Goal: Information Seeking & Learning: Learn about a topic

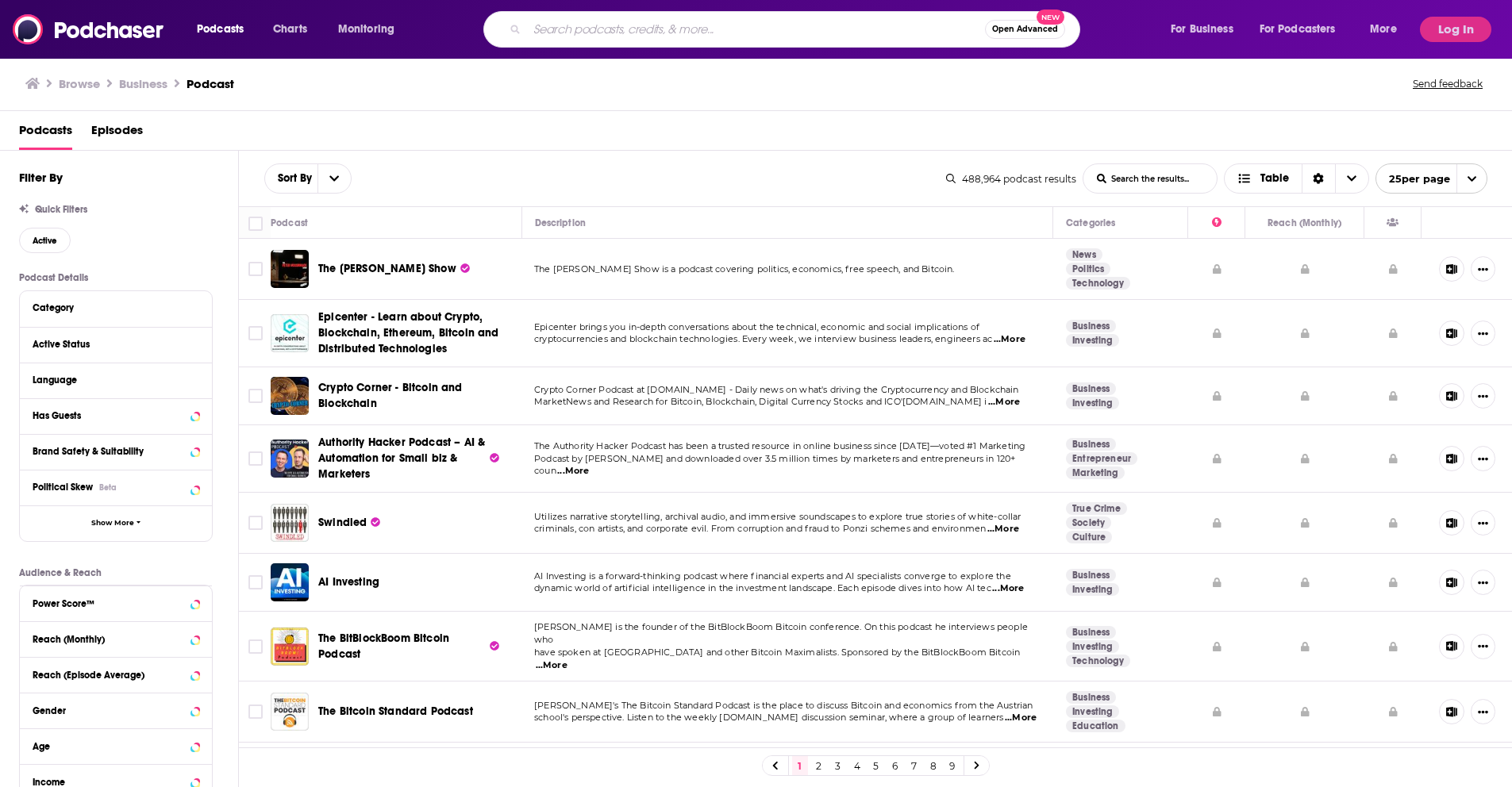
click at [612, 25] on input "Search podcasts, credits, & more..." at bounding box center [755, 29] width 458 height 25
type input "what bitcoin did"
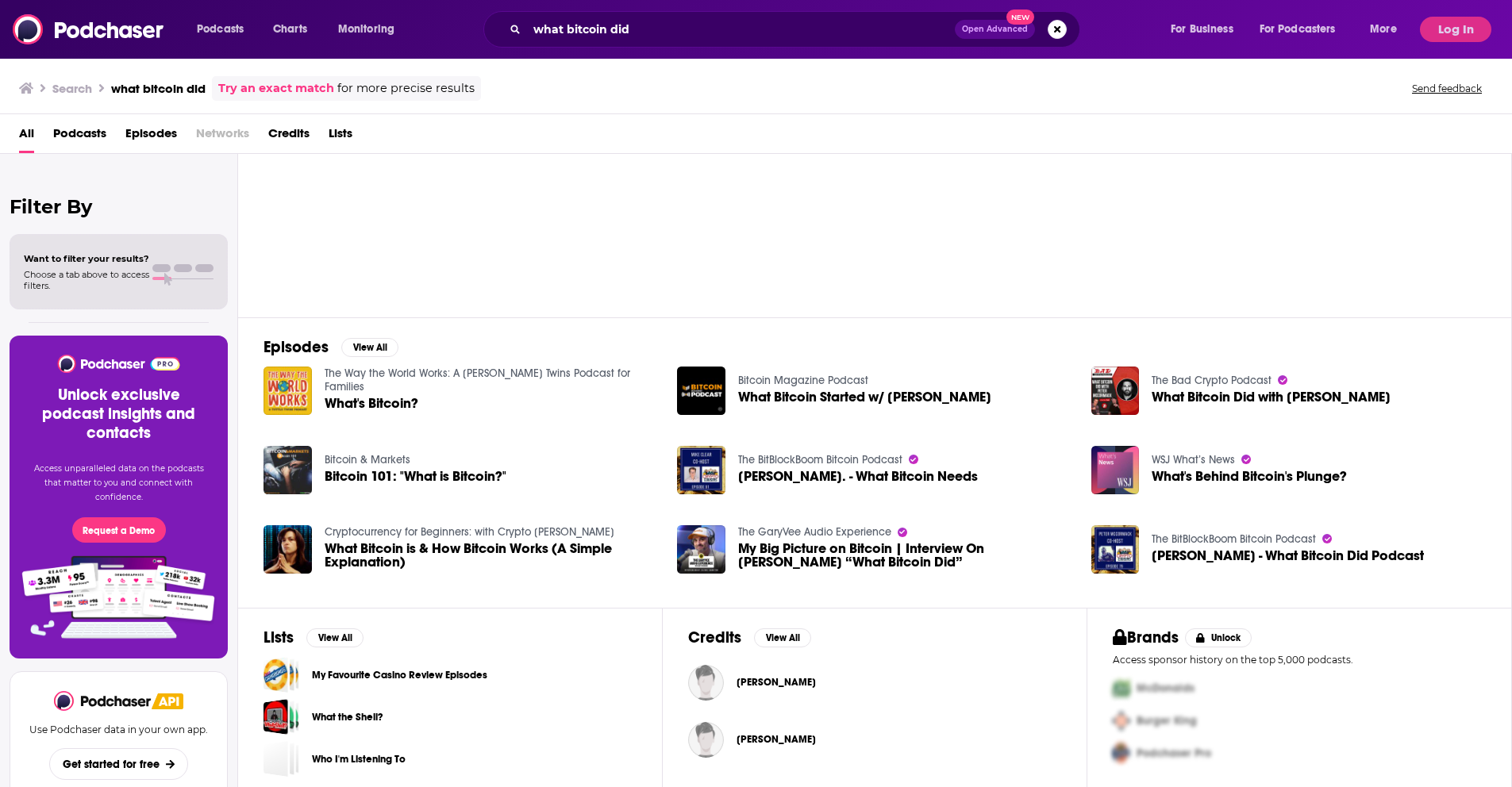
scroll to position [64, 0]
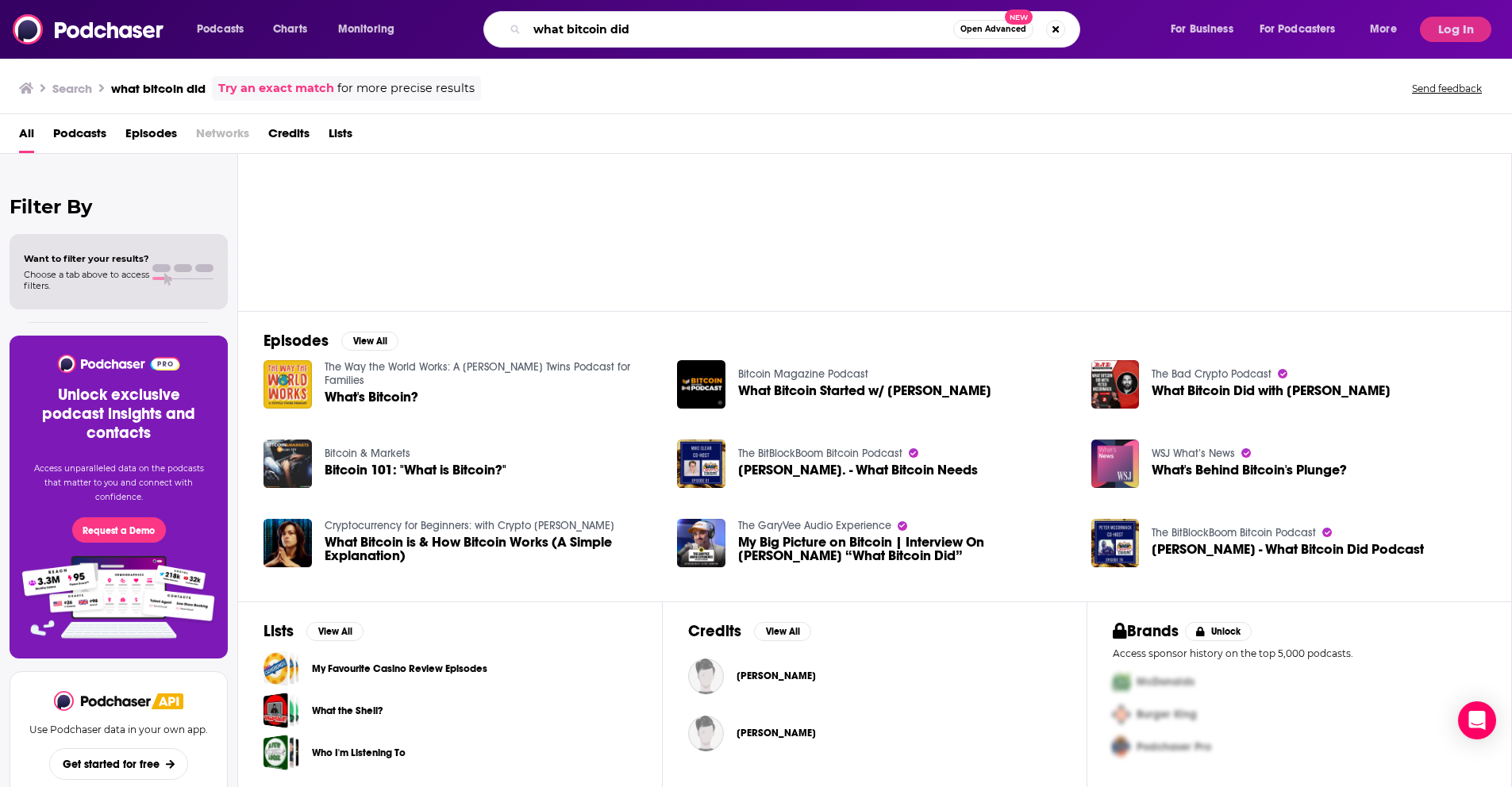
drag, startPoint x: 680, startPoint y: 33, endPoint x: 530, endPoint y: 23, distance: 150.3
click at [530, 23] on input "what bitcoin did" at bounding box center [740, 29] width 426 height 25
type input "bankless"
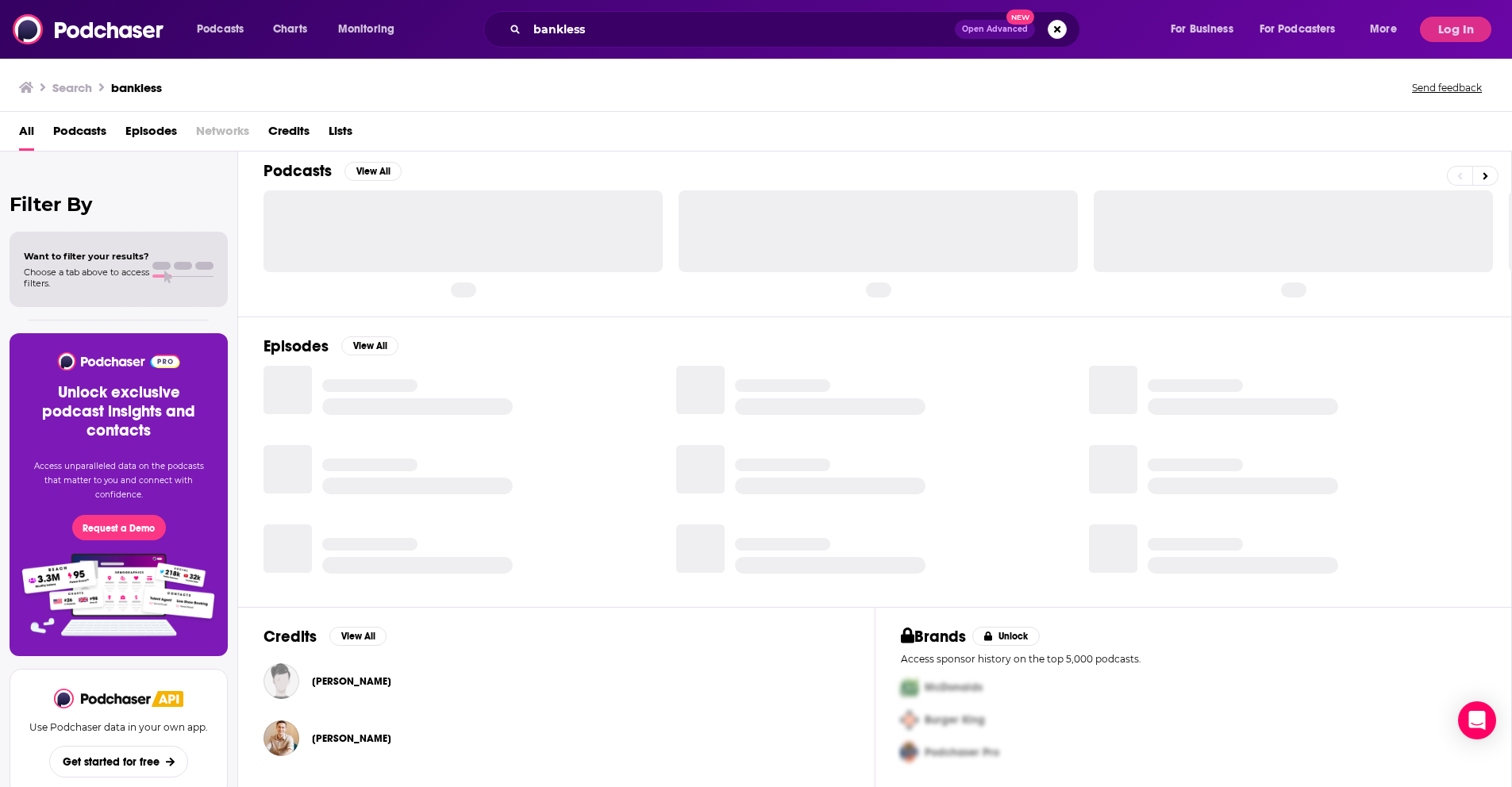
scroll to position [57, 0]
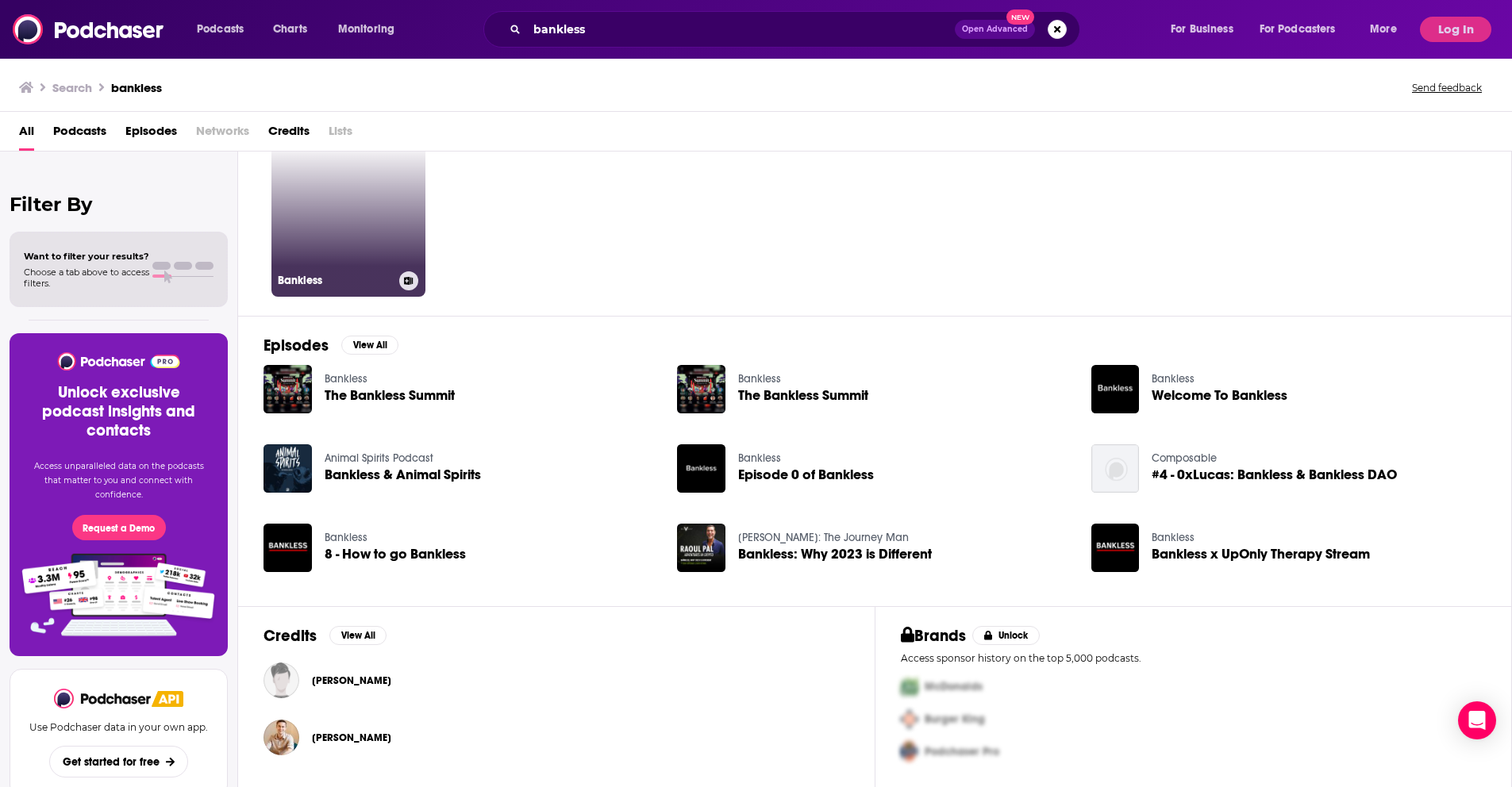
click at [356, 207] on link "Bankless" at bounding box center [349, 220] width 154 height 154
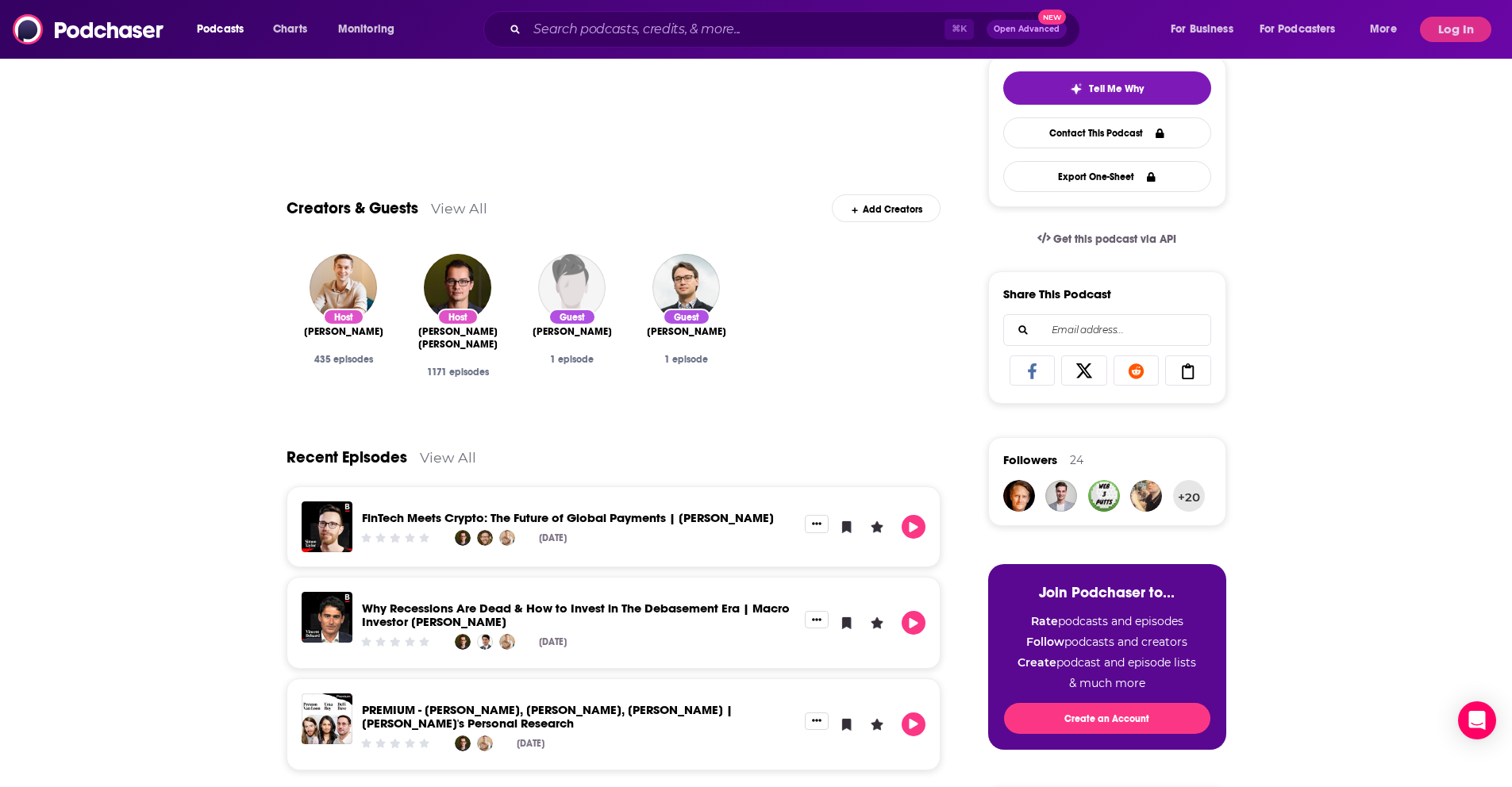
scroll to position [371, 0]
click at [336, 275] on img "David Hoffman" at bounding box center [343, 288] width 67 height 67
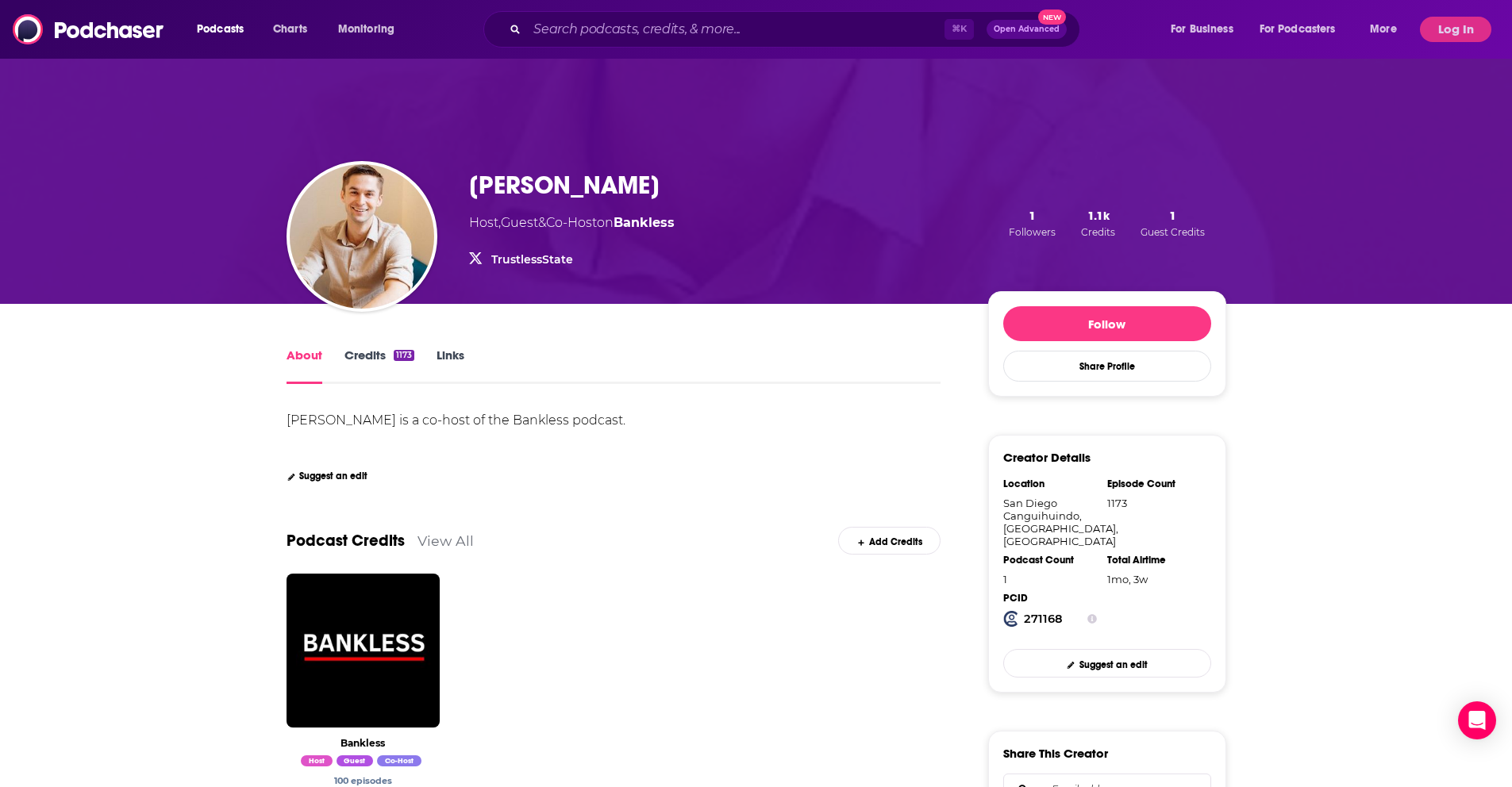
scroll to position [3, 0]
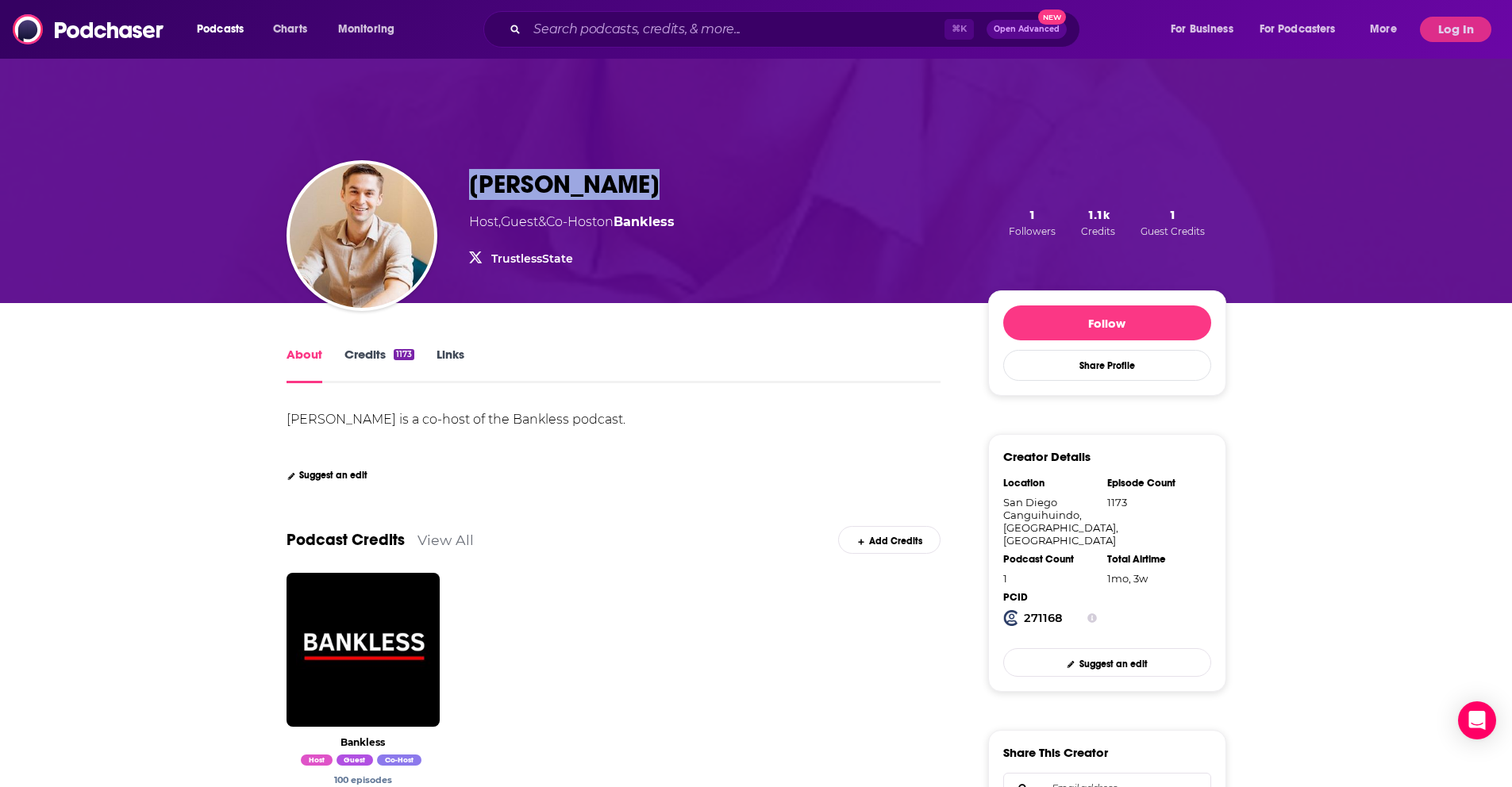
drag, startPoint x: 447, startPoint y: 176, endPoint x: 679, endPoint y: 188, distance: 232.3
click at [690, 188] on div "[PERSON_NAME] Host , Guest & Co-Host on Bankless TrustlessState TrustlessState …" at bounding box center [756, 221] width 939 height 162
copy div "[PERSON_NAME]"
click at [595, 29] on input "Search podcasts, credits, & more..." at bounding box center [735, 29] width 418 height 25
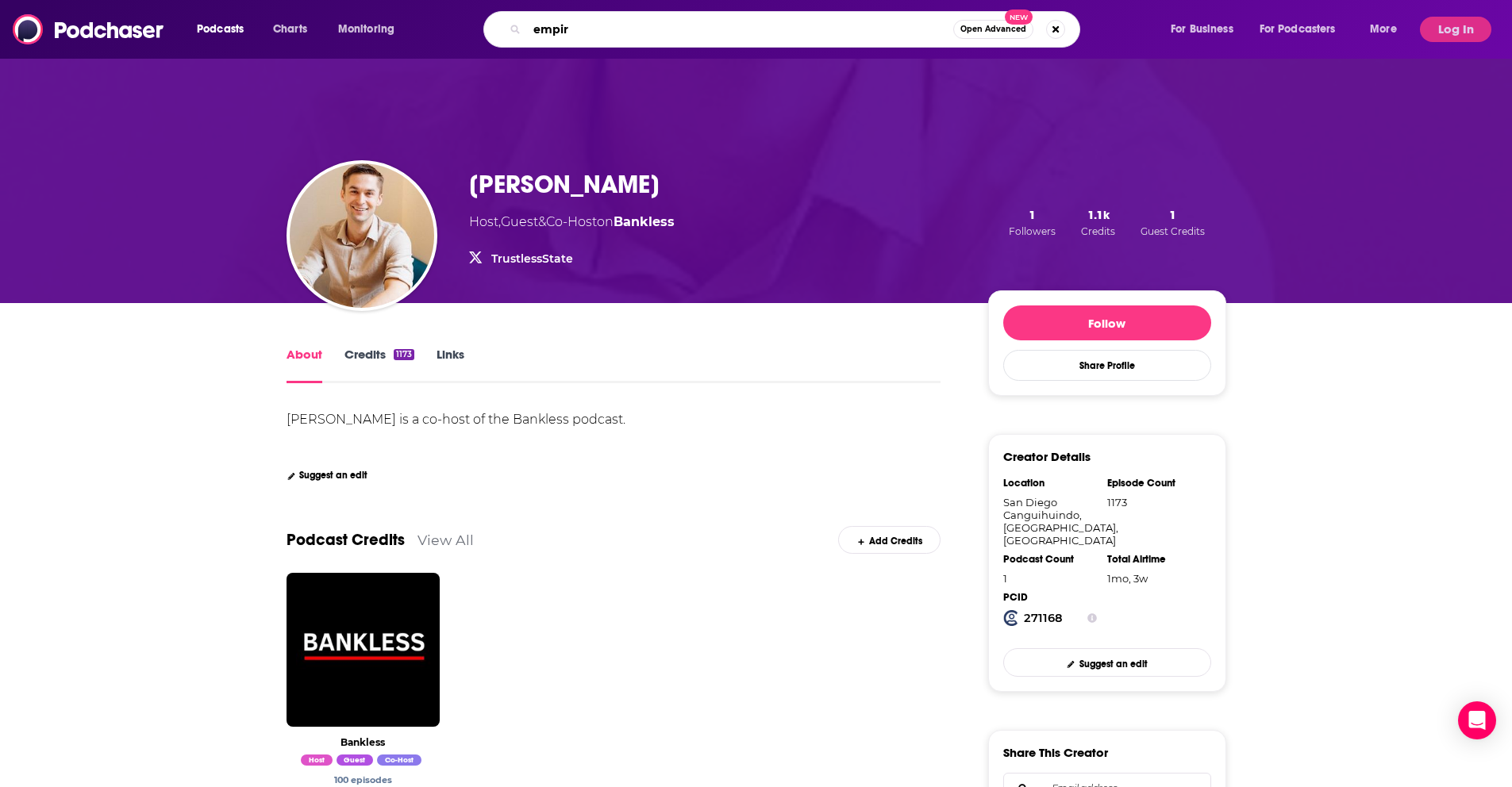
type input "empire"
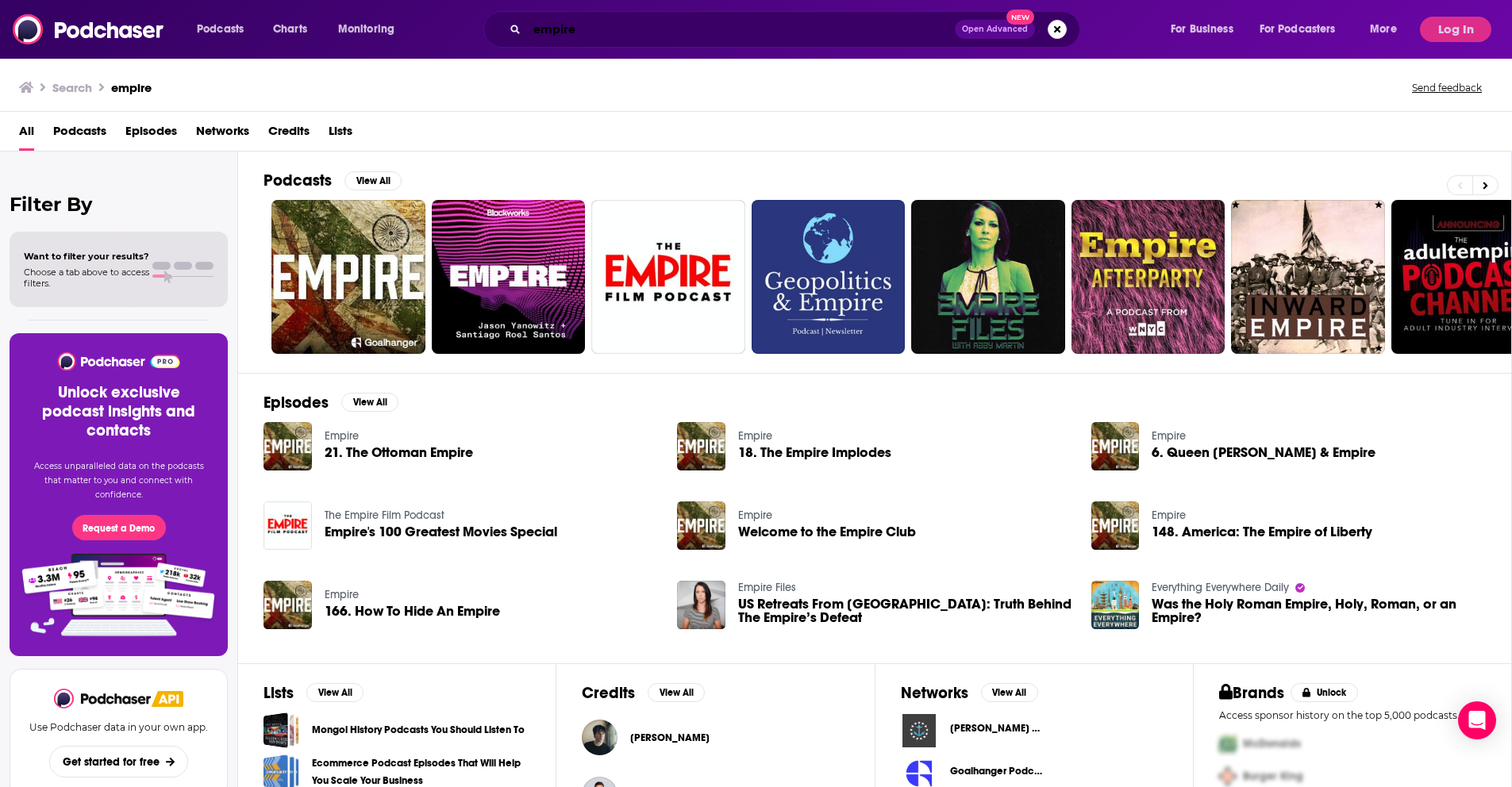
click at [600, 27] on input "empire" at bounding box center [740, 29] width 427 height 25
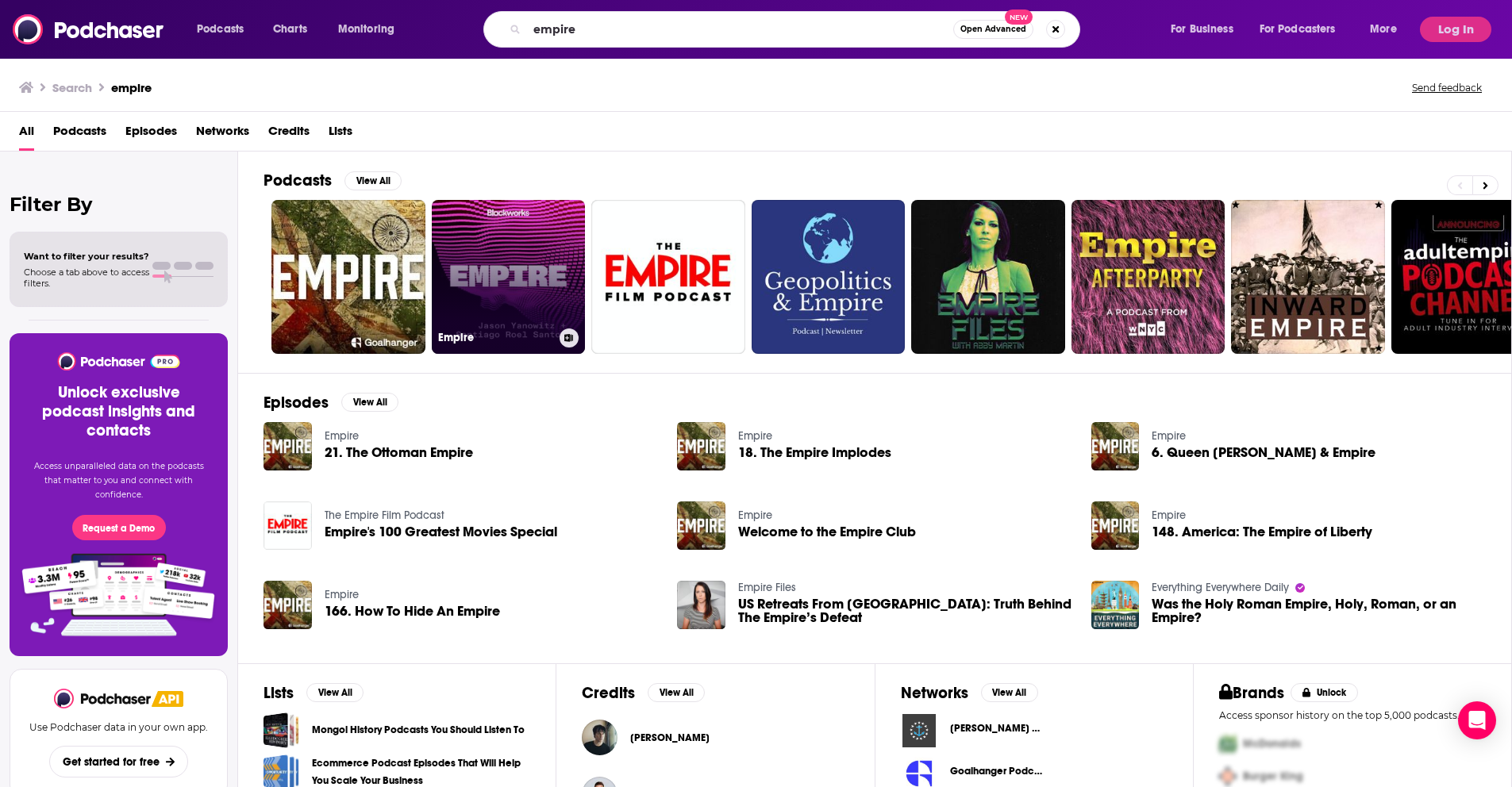
click at [527, 253] on link "Empire" at bounding box center [509, 277] width 154 height 154
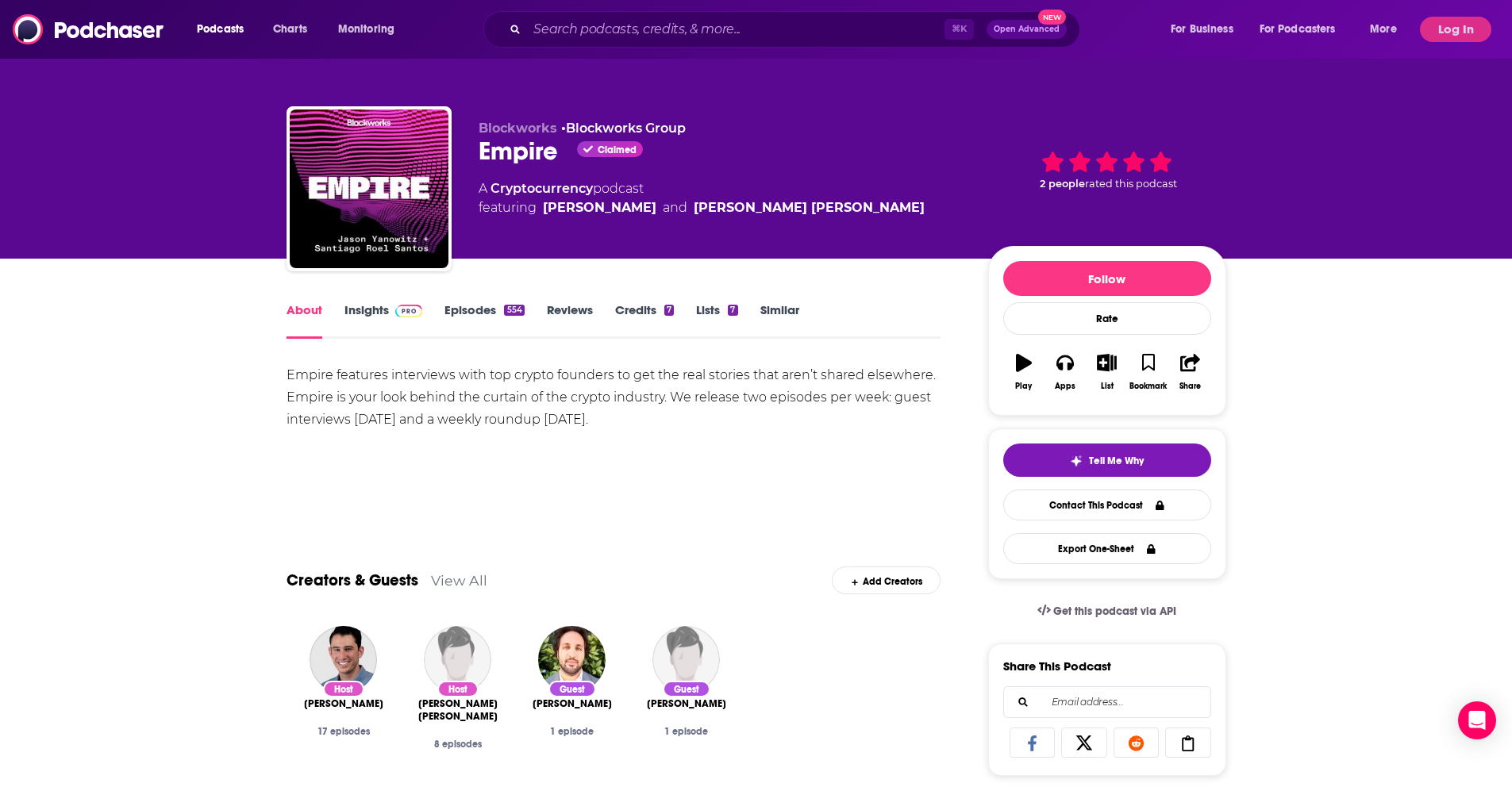
scroll to position [317, 0]
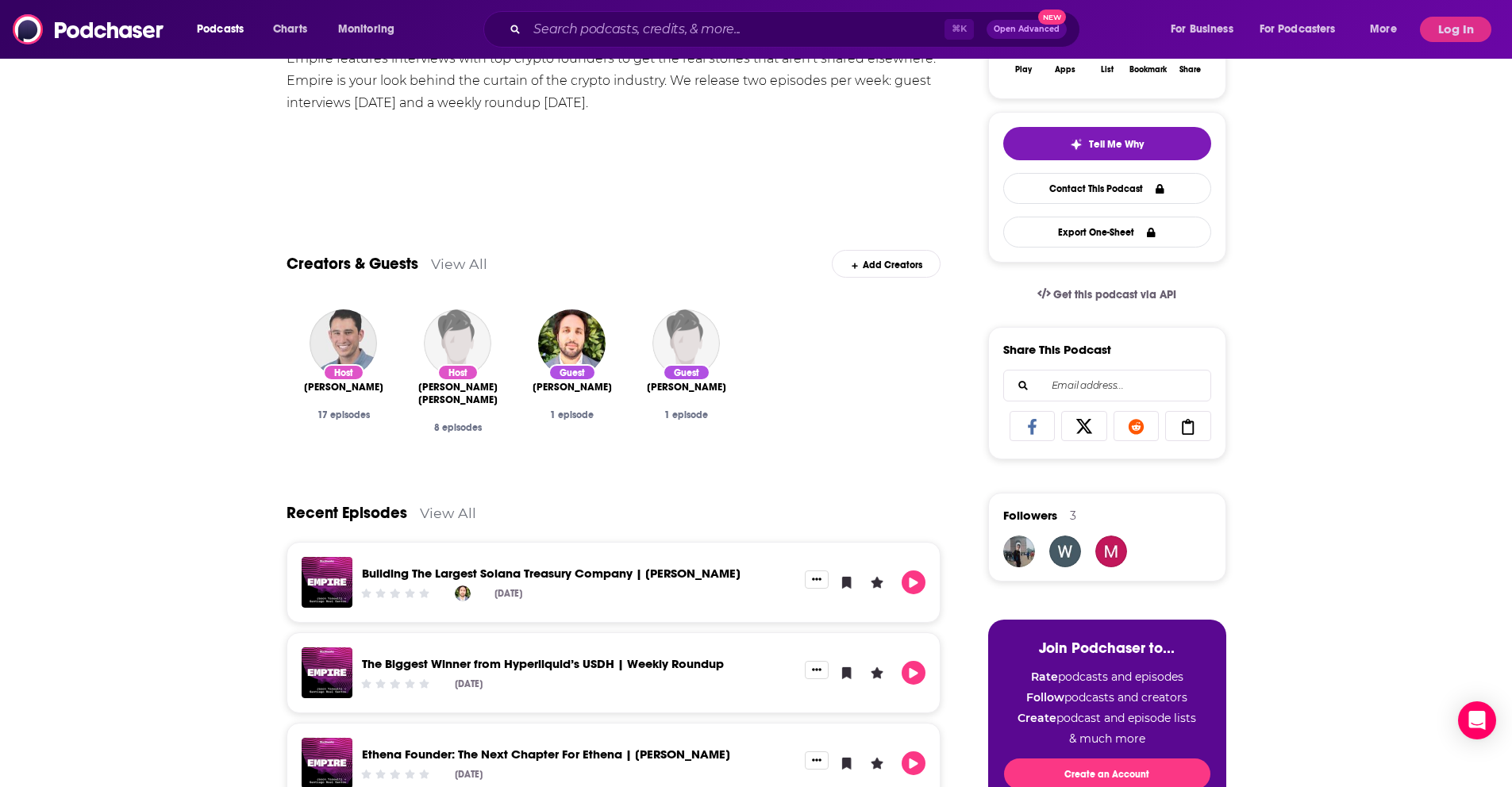
click at [372, 341] on img "Jason Yanowitz" at bounding box center [343, 343] width 67 height 67
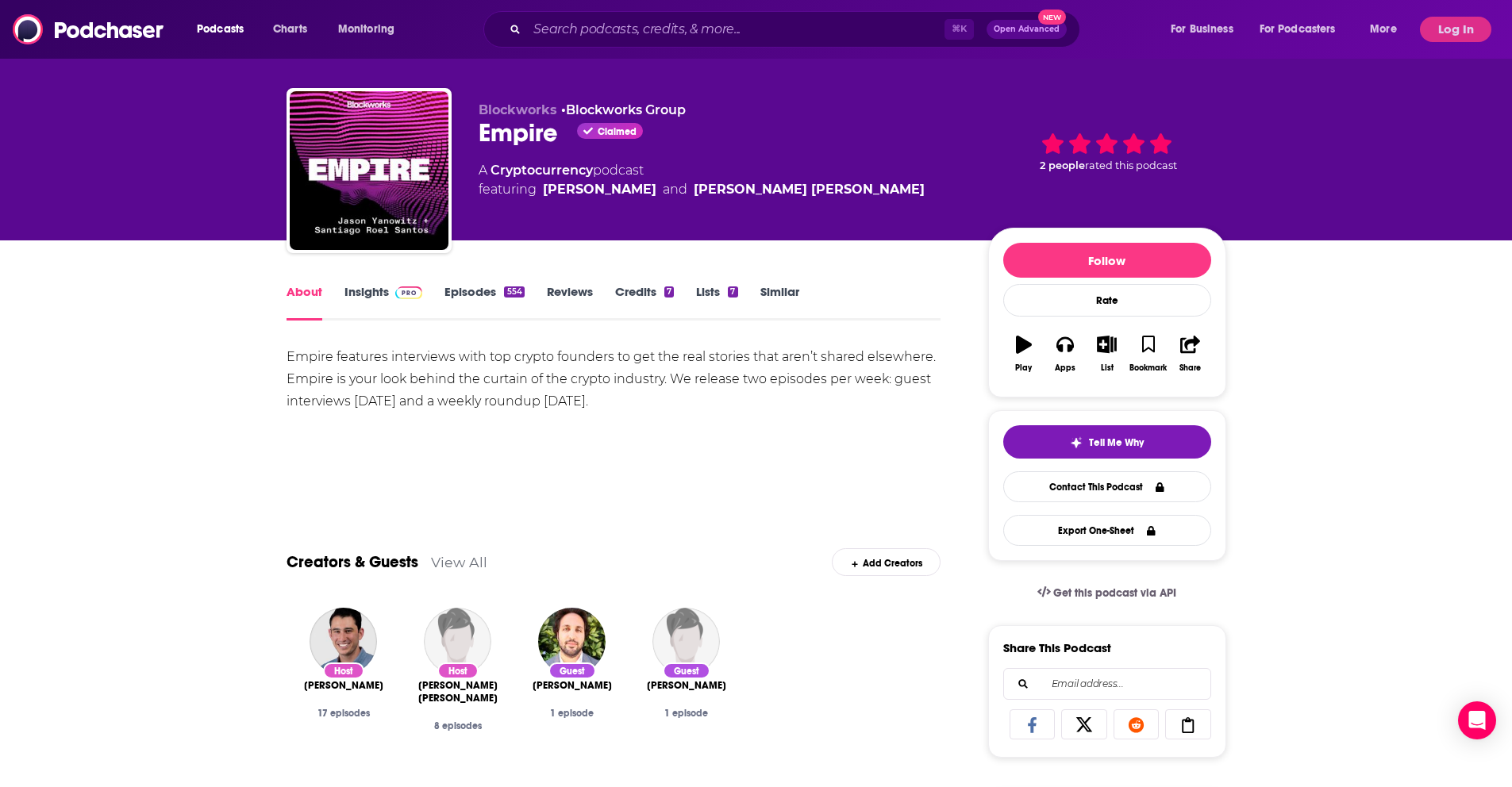
scroll to position [21, 0]
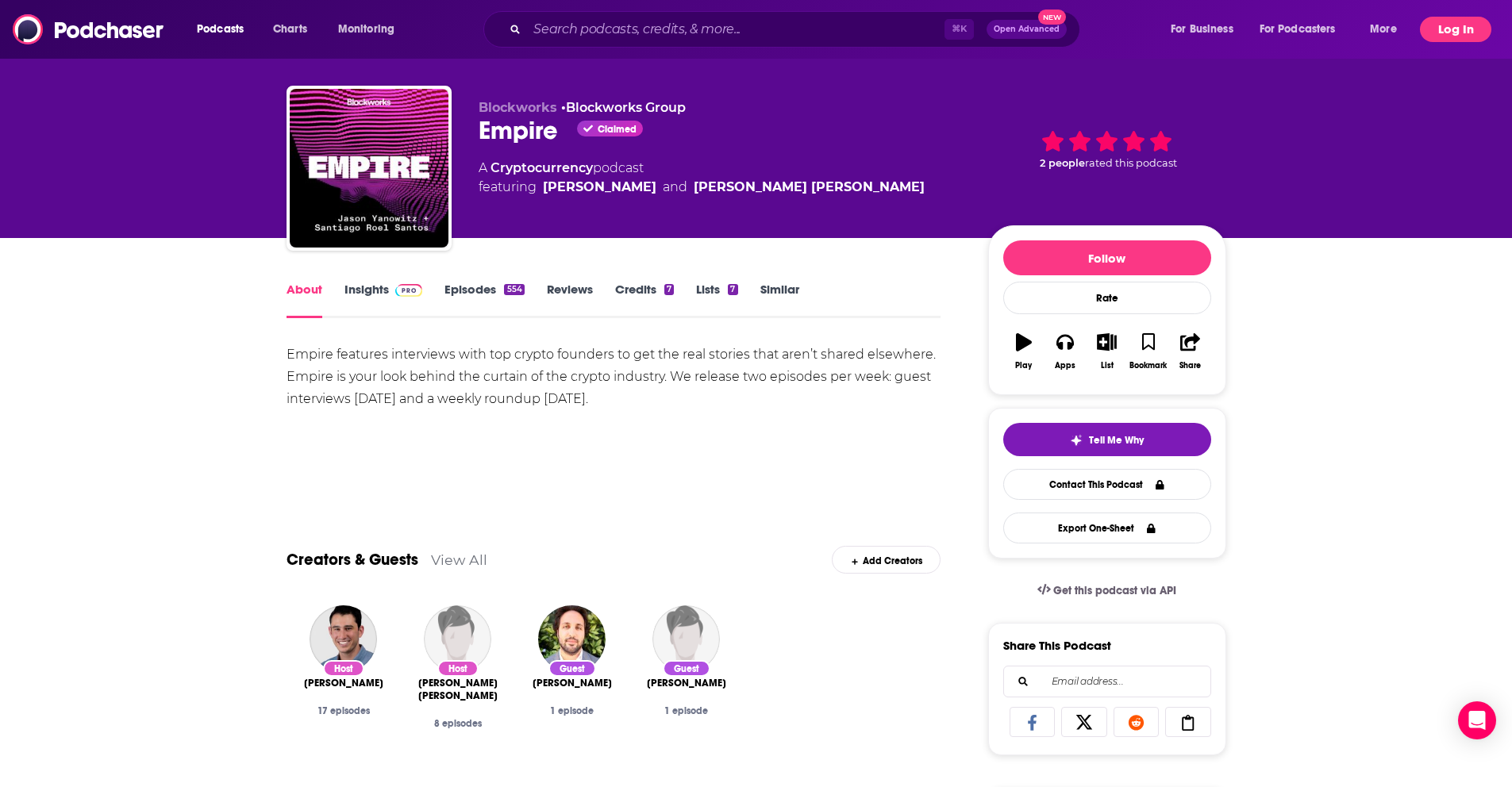
click at [1464, 27] on button "Log In" at bounding box center [1455, 29] width 72 height 25
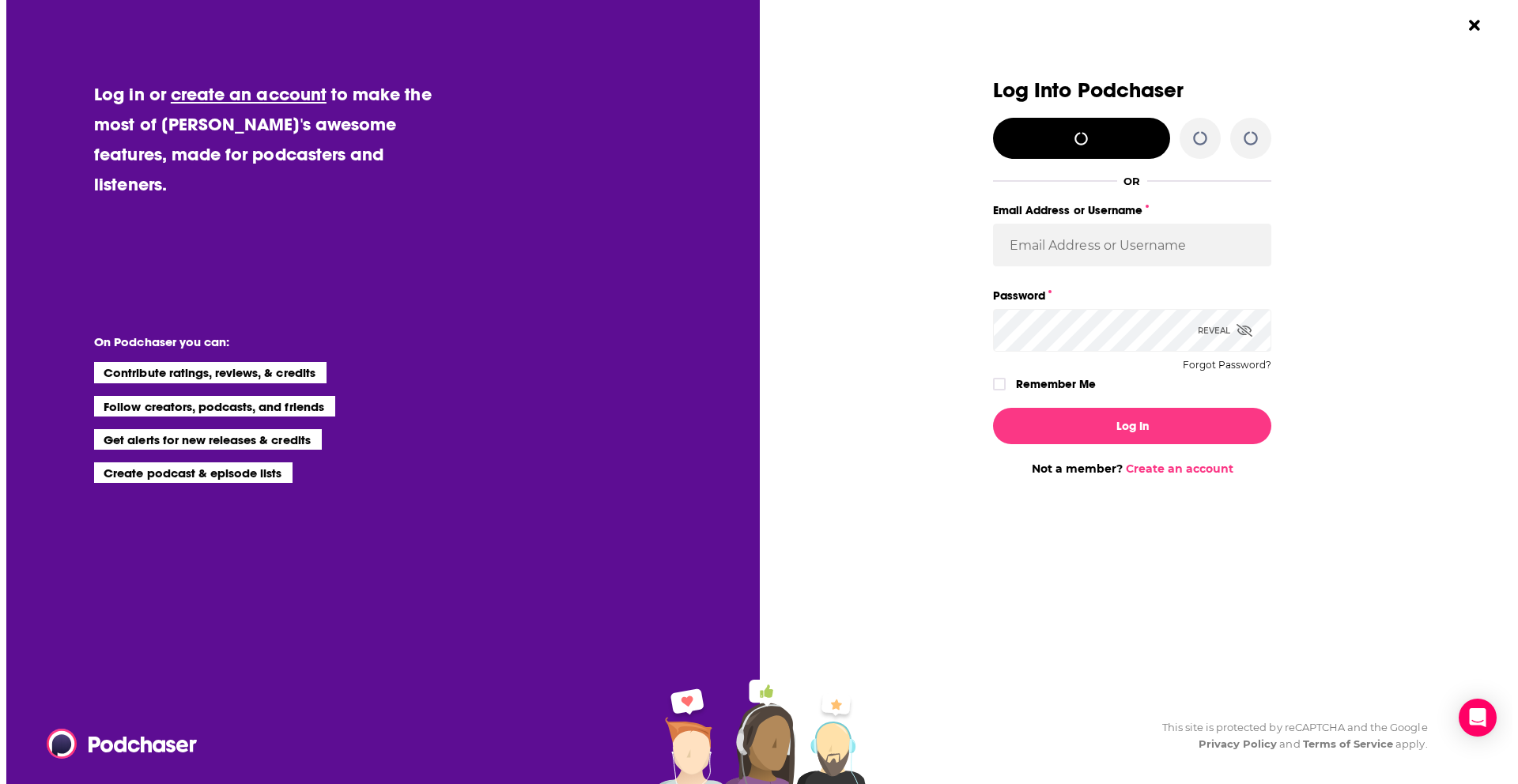
scroll to position [0, 0]
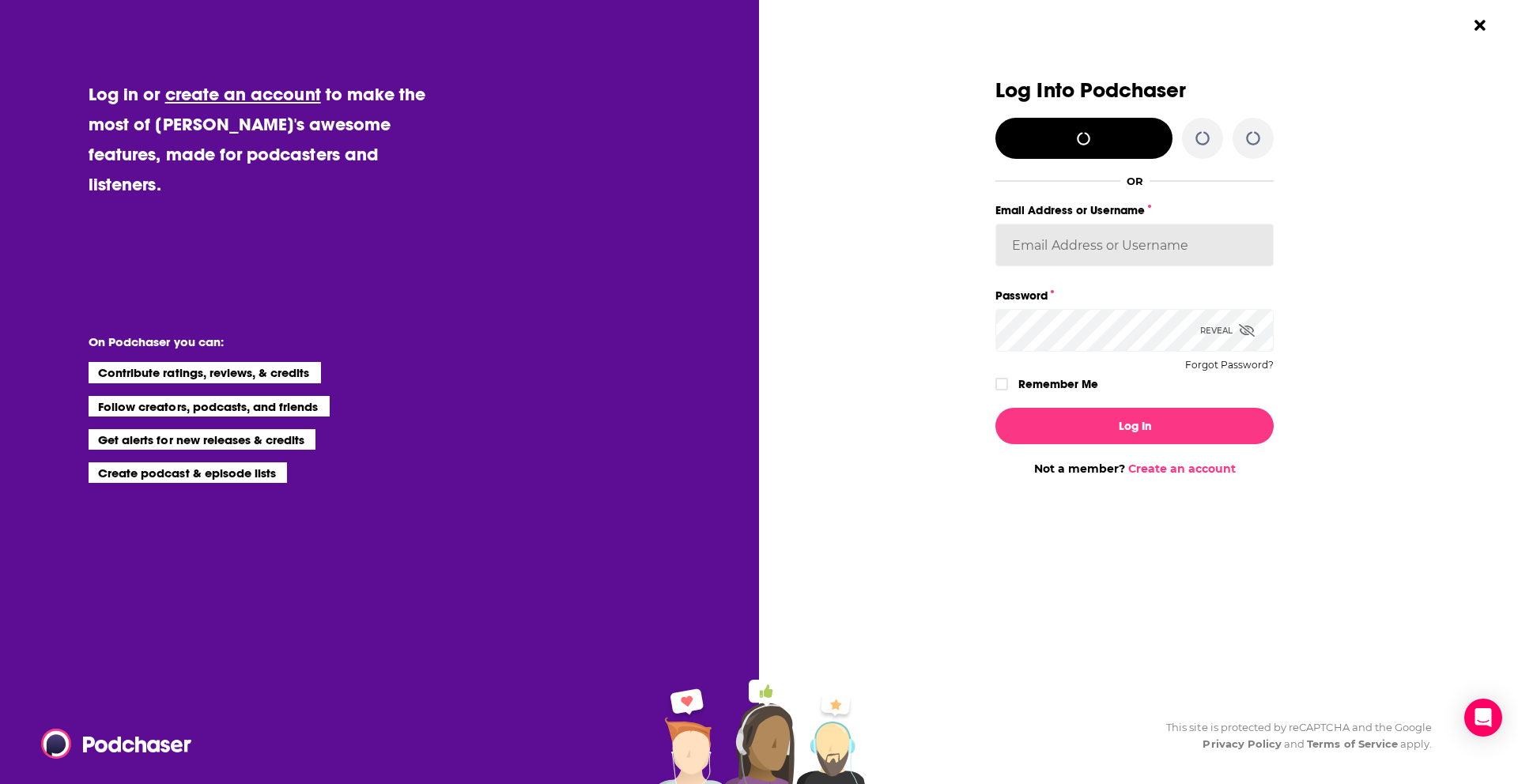
type input "bjonesvested"
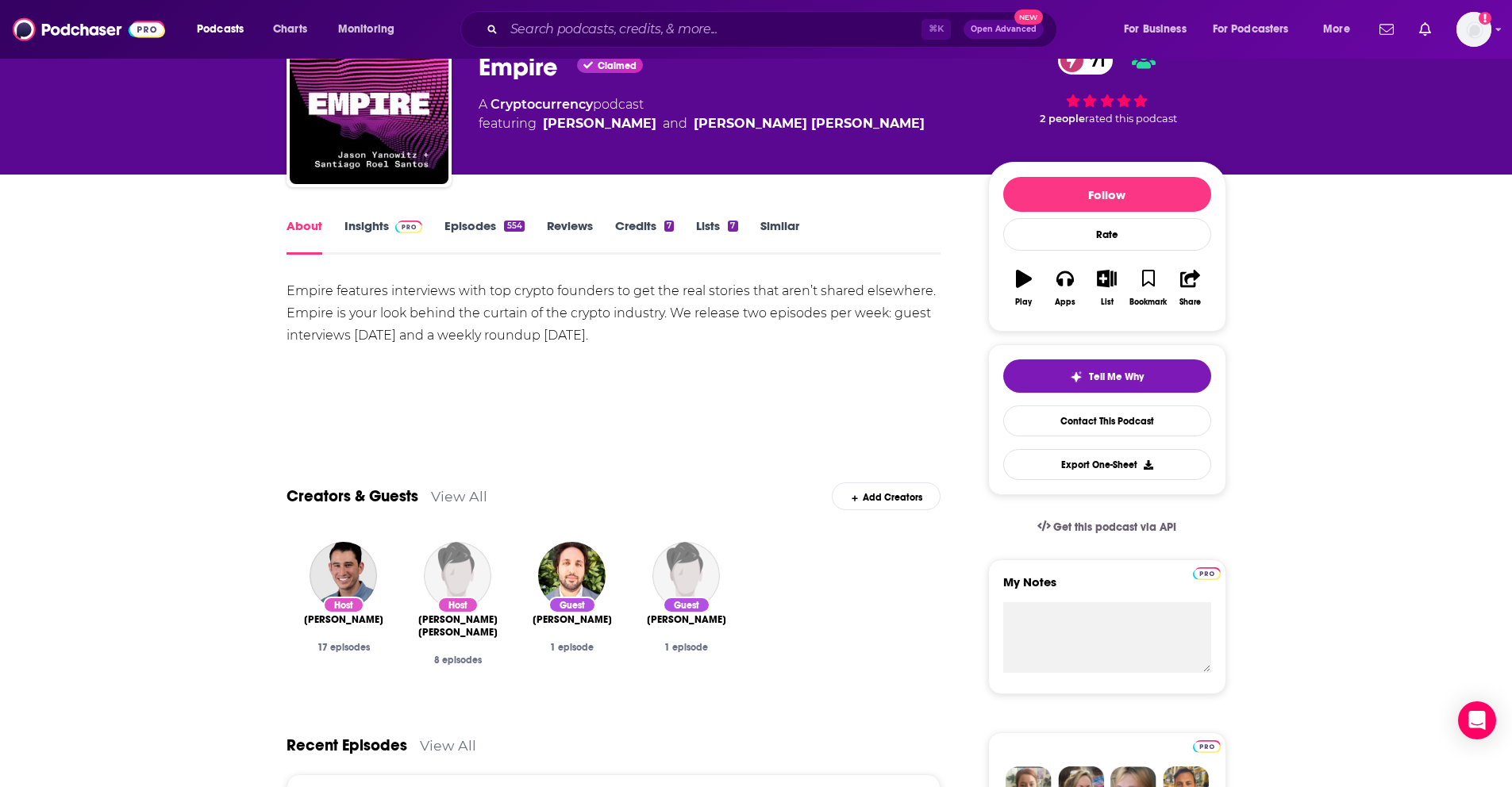
scroll to position [138, 0]
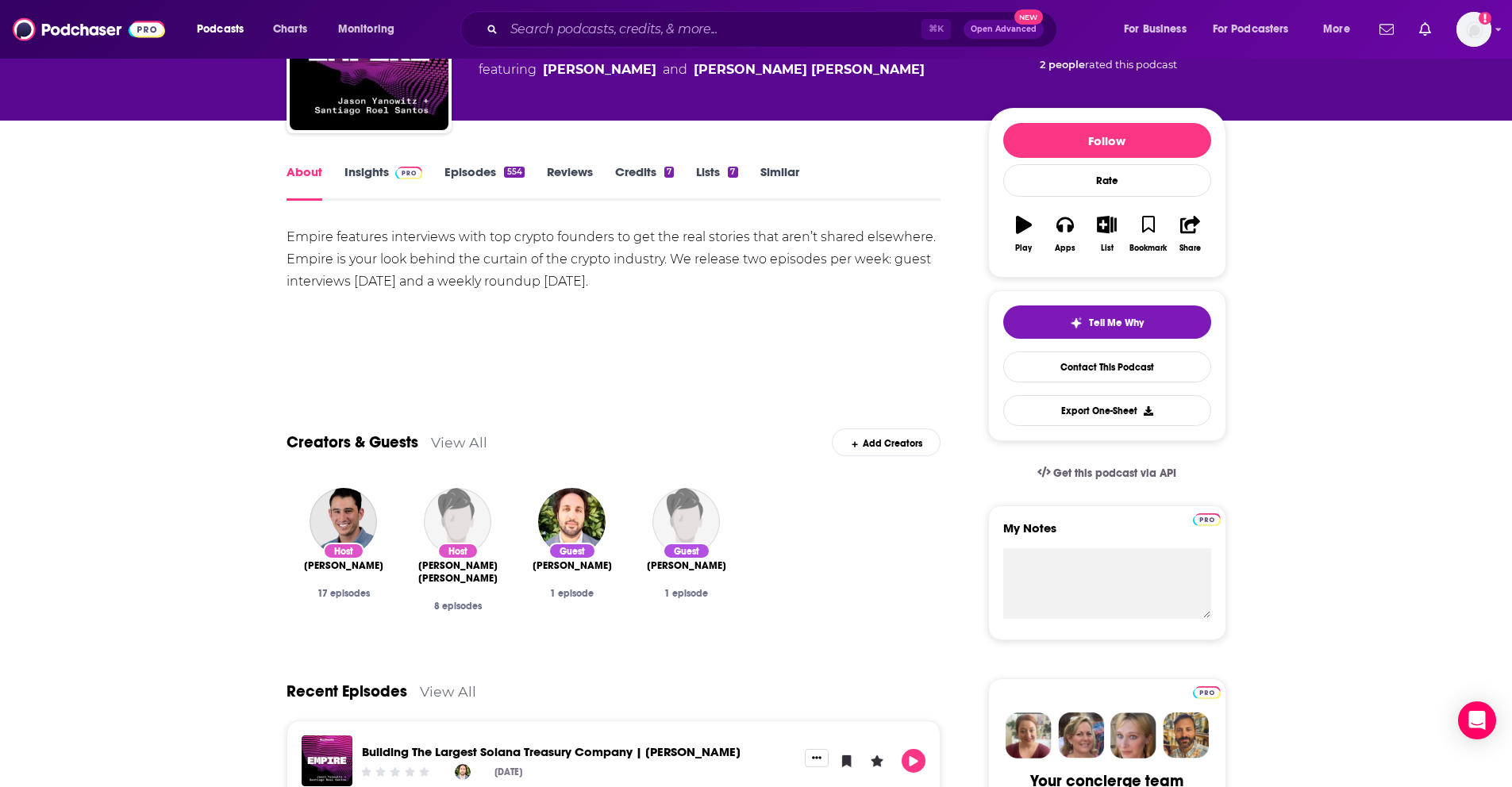
click at [358, 176] on link "Insights" at bounding box center [383, 182] width 79 height 36
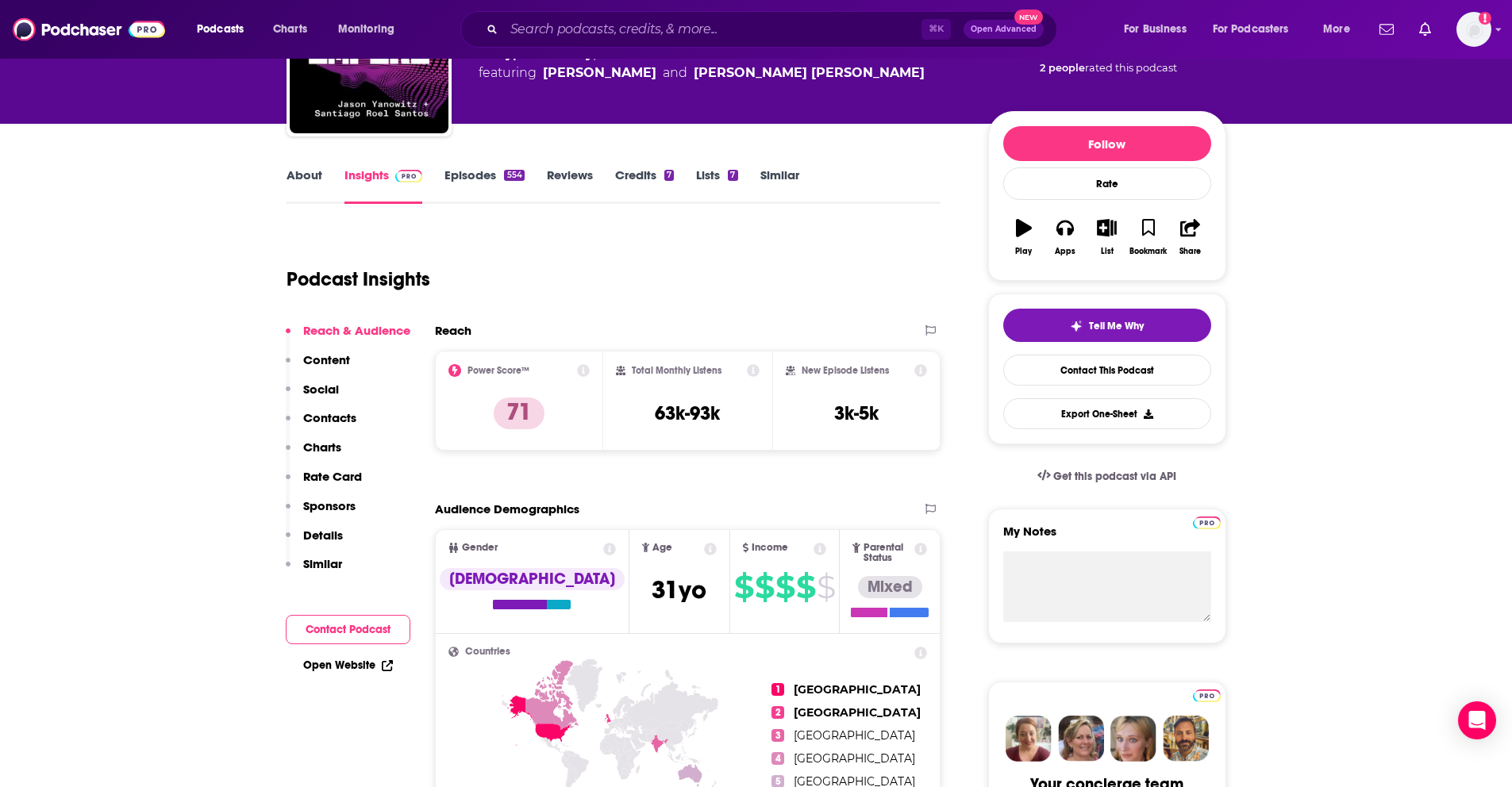
scroll to position [134, 0]
click at [328, 403] on button "Social" at bounding box center [311, 397] width 53 height 29
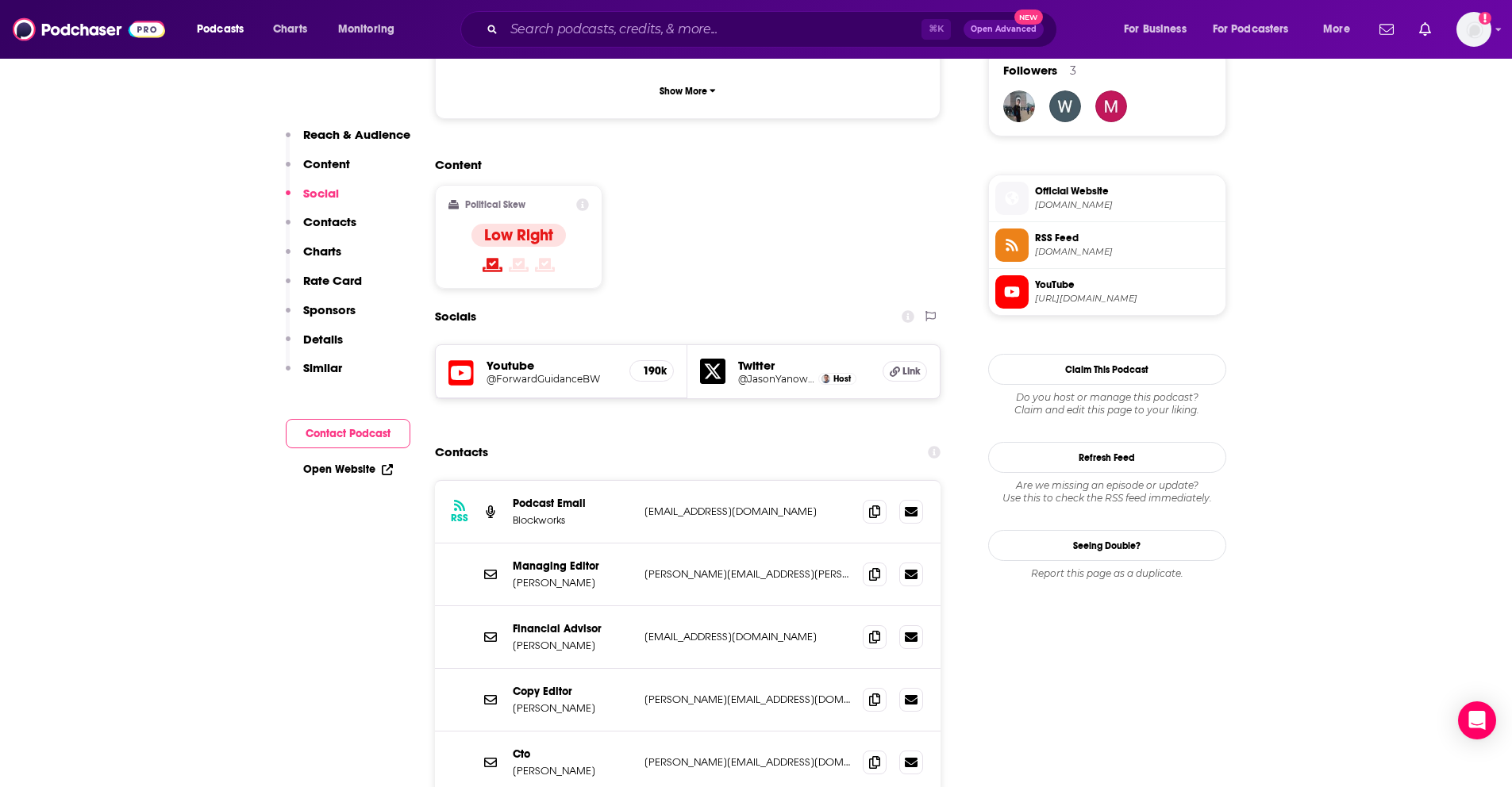
click at [315, 225] on p "Contacts" at bounding box center [329, 221] width 53 height 15
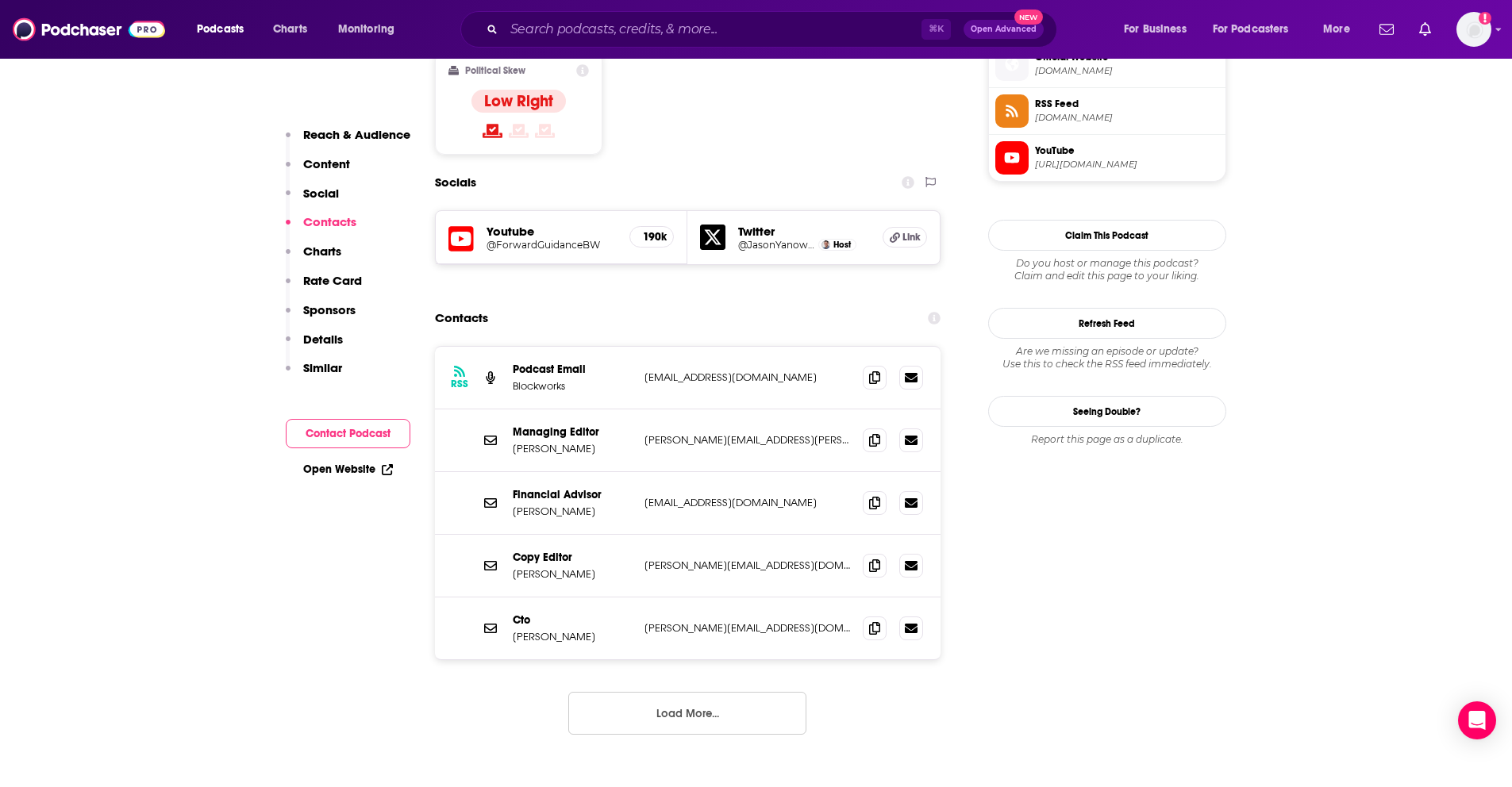
scroll to position [1308, 0]
click at [868, 432] on icon at bounding box center [874, 438] width 11 height 13
click at [879, 369] on icon at bounding box center [874, 375] width 11 height 13
click at [881, 363] on span at bounding box center [875, 375] width 24 height 24
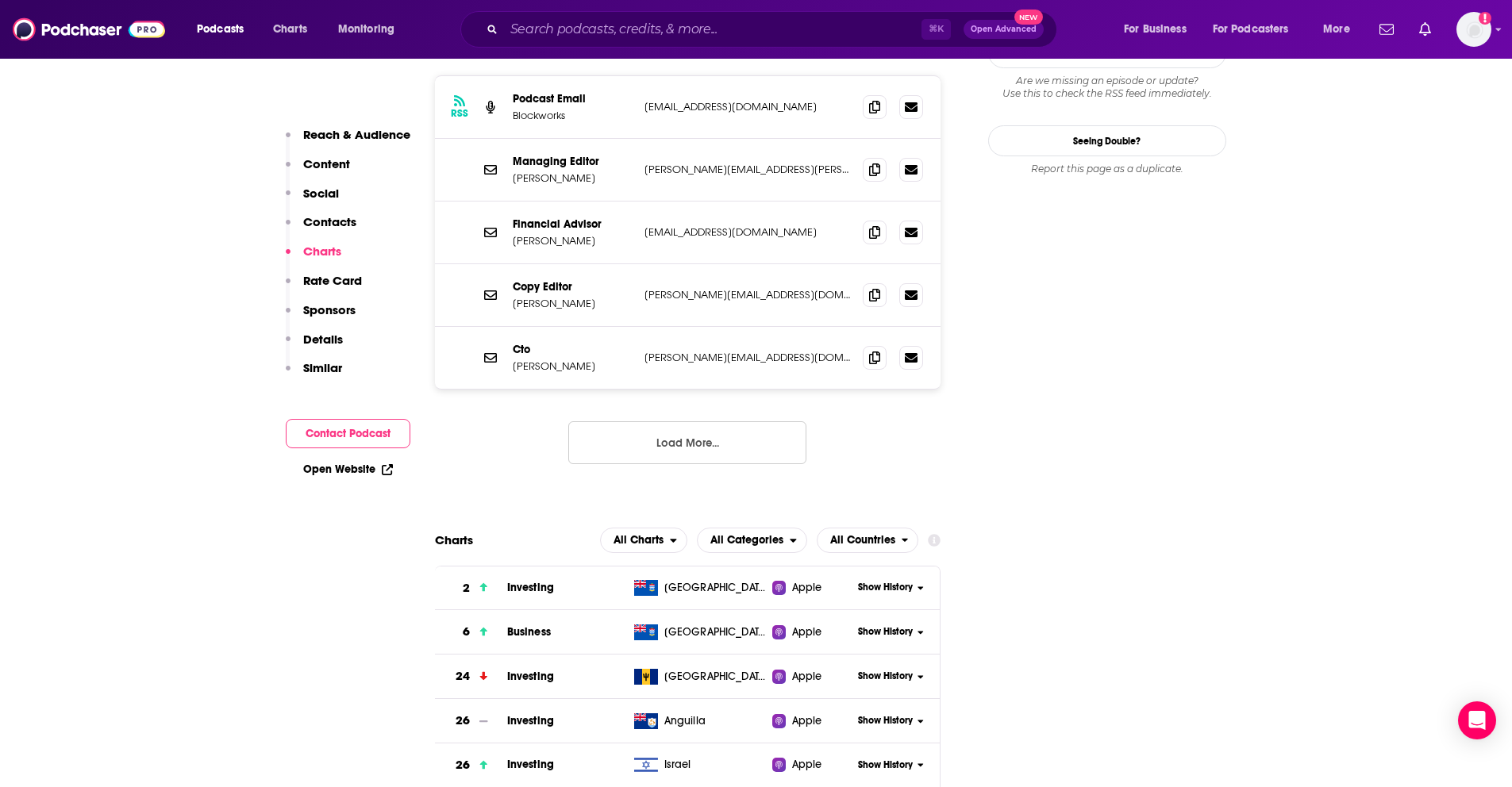
scroll to position [1468, 0]
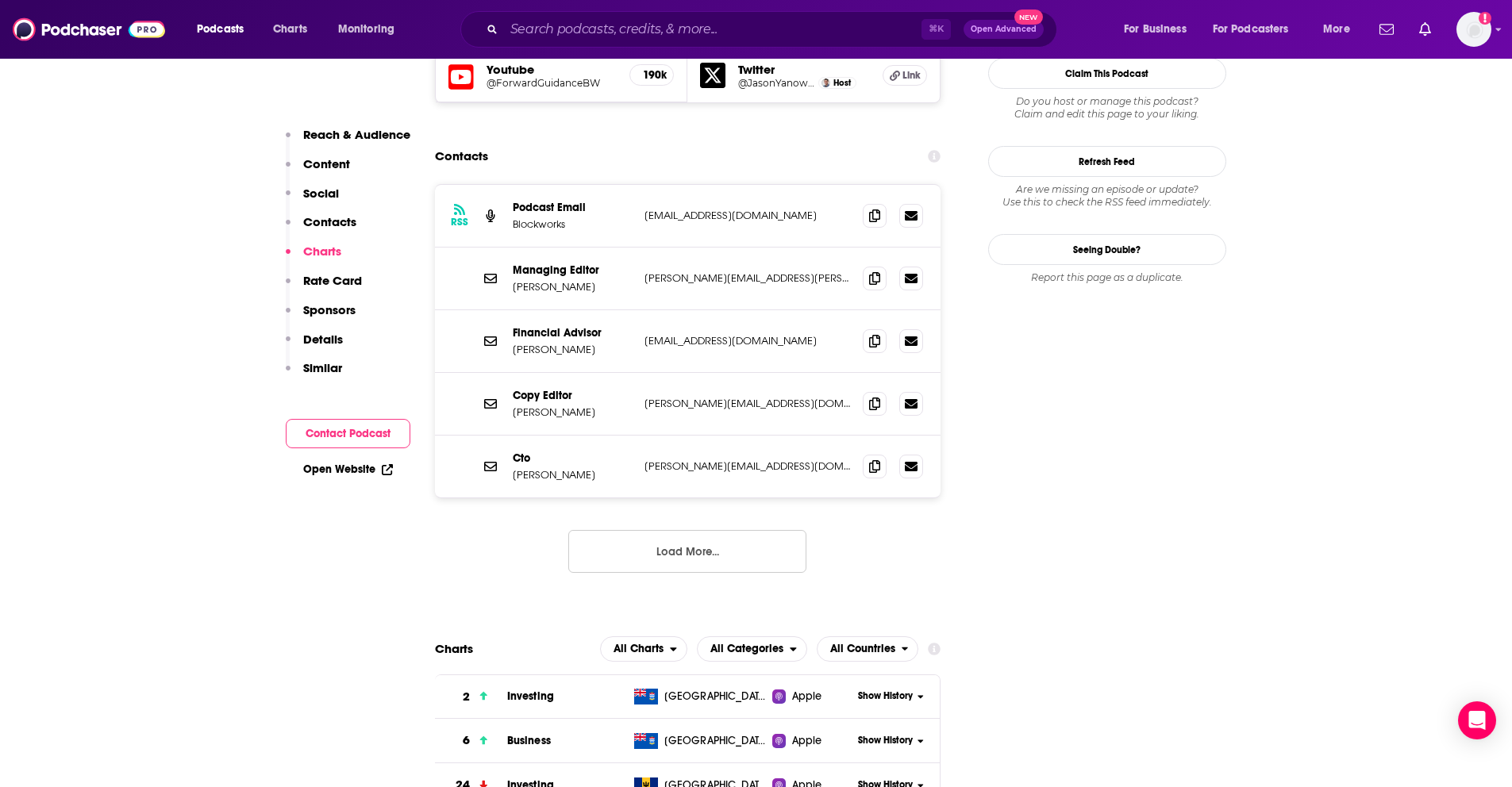
click at [561, 22] on input "Search podcasts, credits, & more..." at bounding box center [713, 29] width 418 height 25
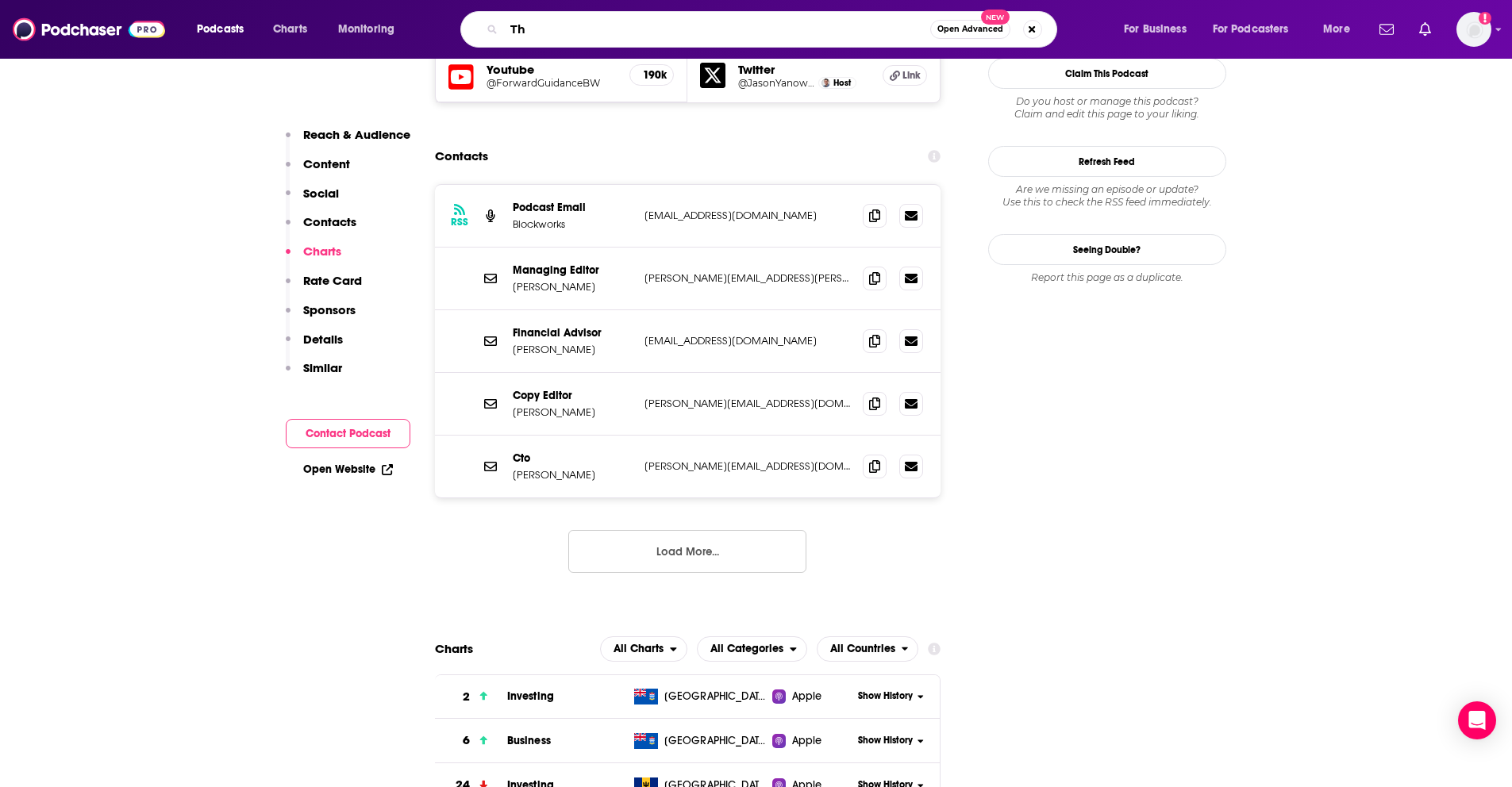
type input "T"
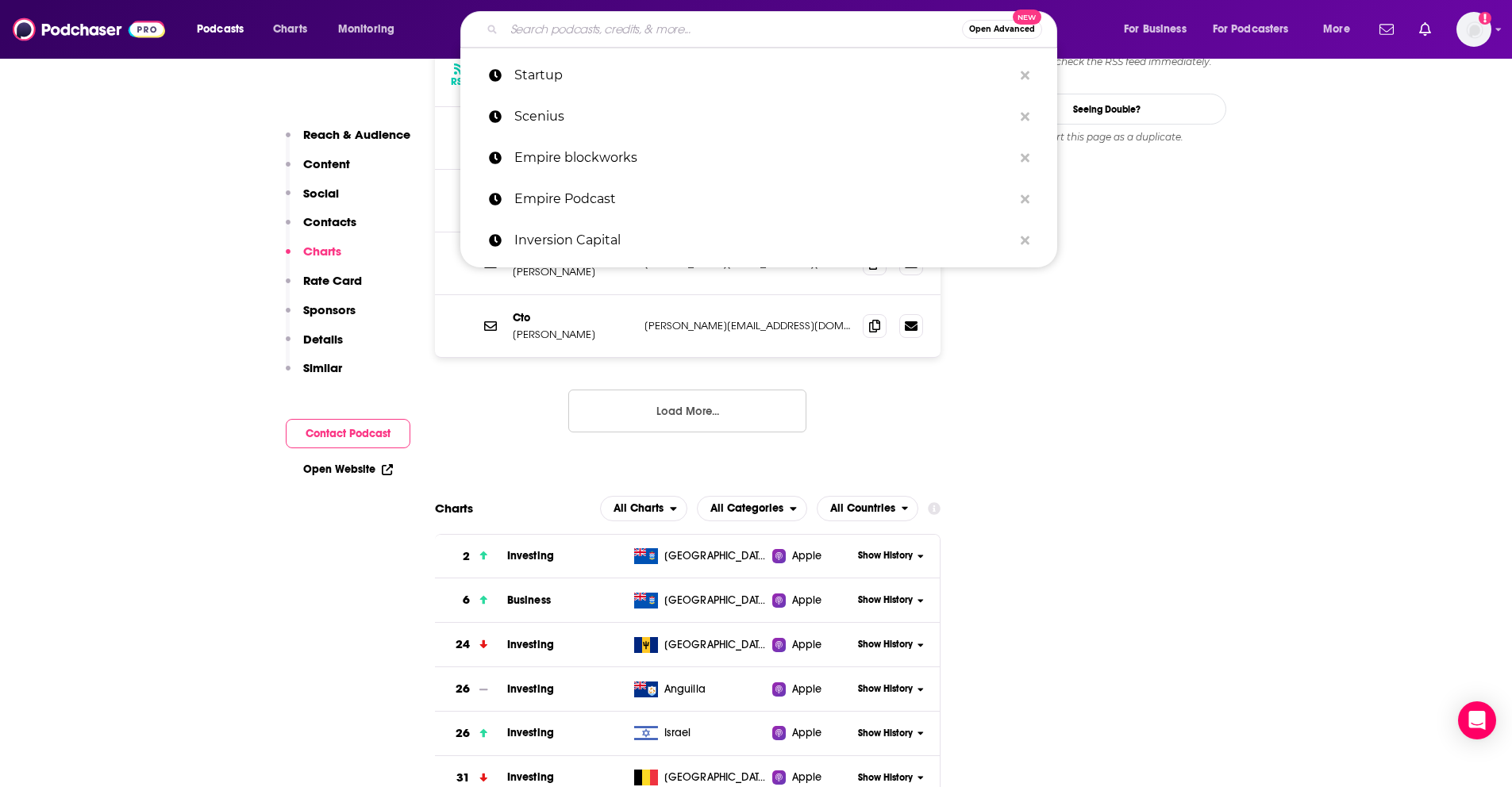
scroll to position [1798, 0]
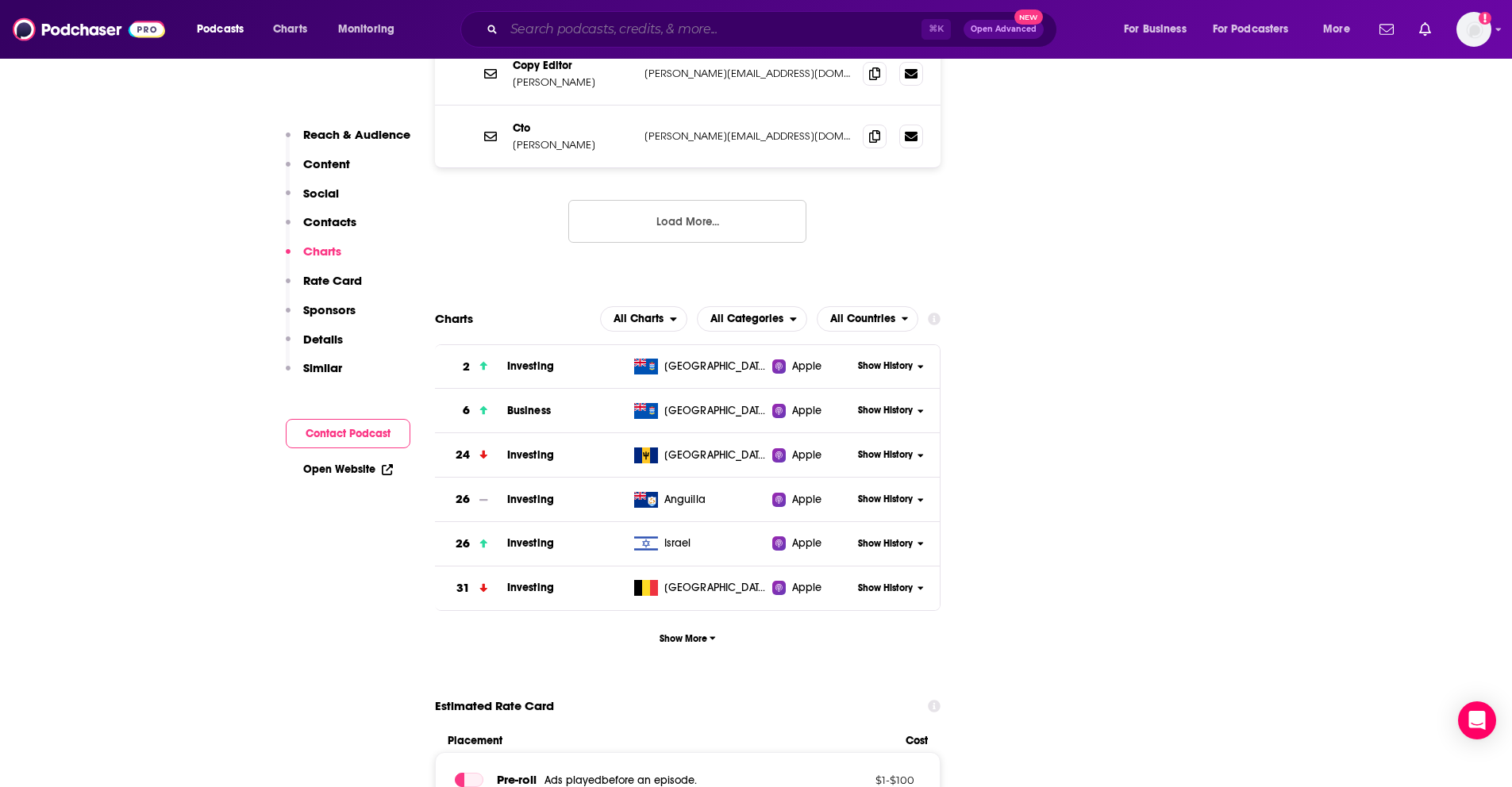
click at [571, 34] on input "Search podcasts, credits, & more..." at bounding box center [713, 29] width 418 height 25
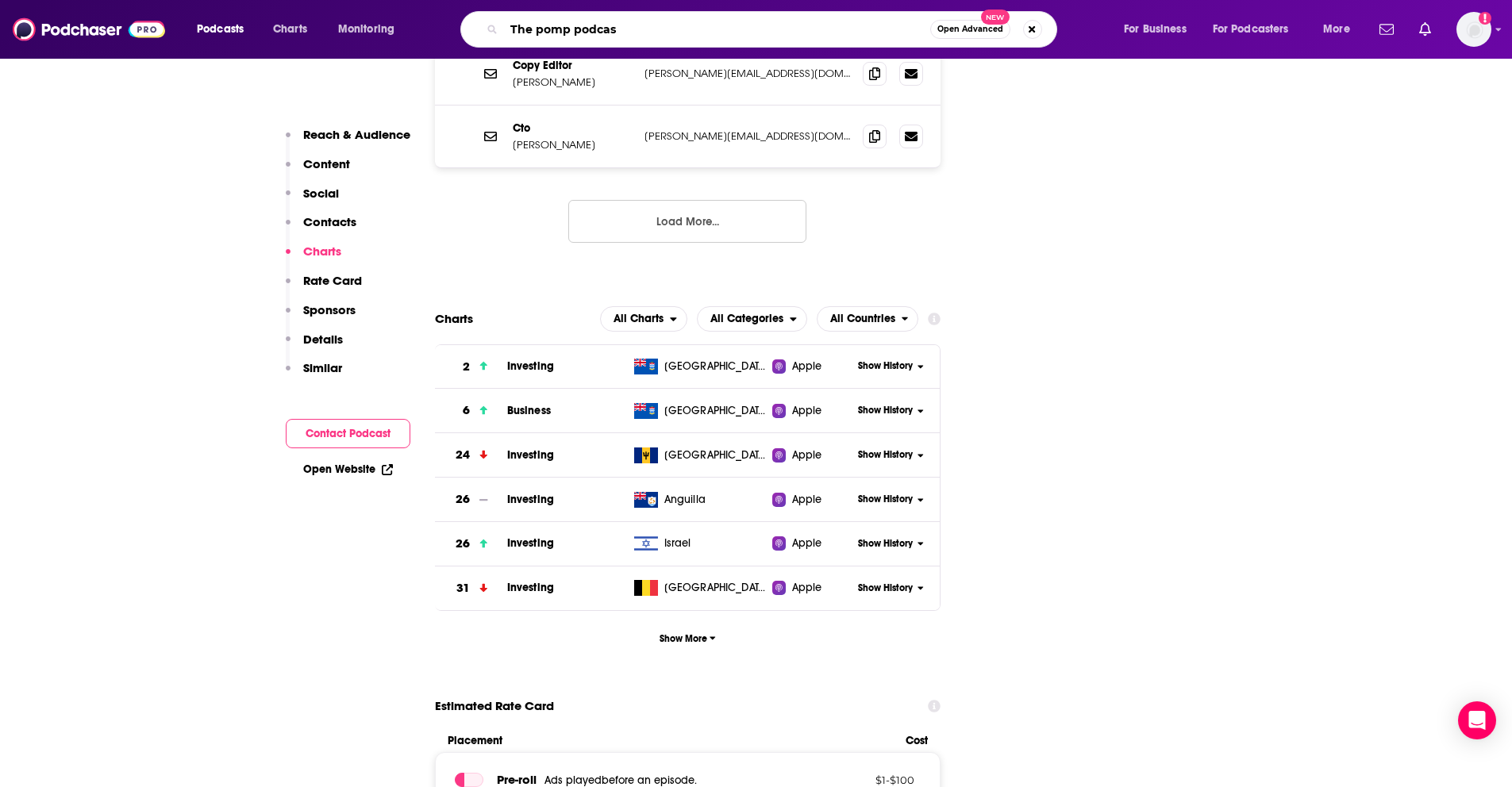
type input "The pomp podcast"
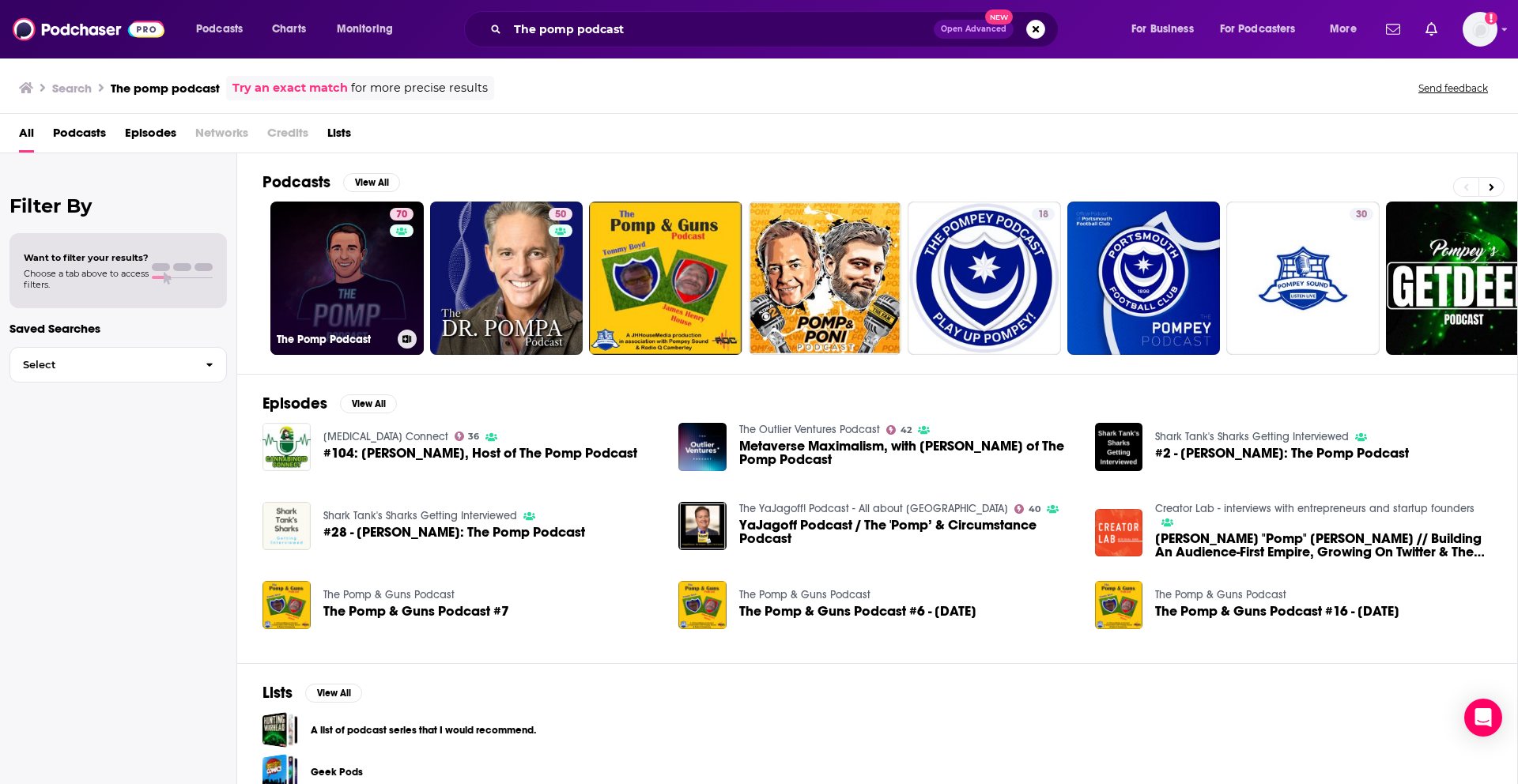
click at [340, 241] on link "70 The Pomp Podcast" at bounding box center [347, 278] width 153 height 153
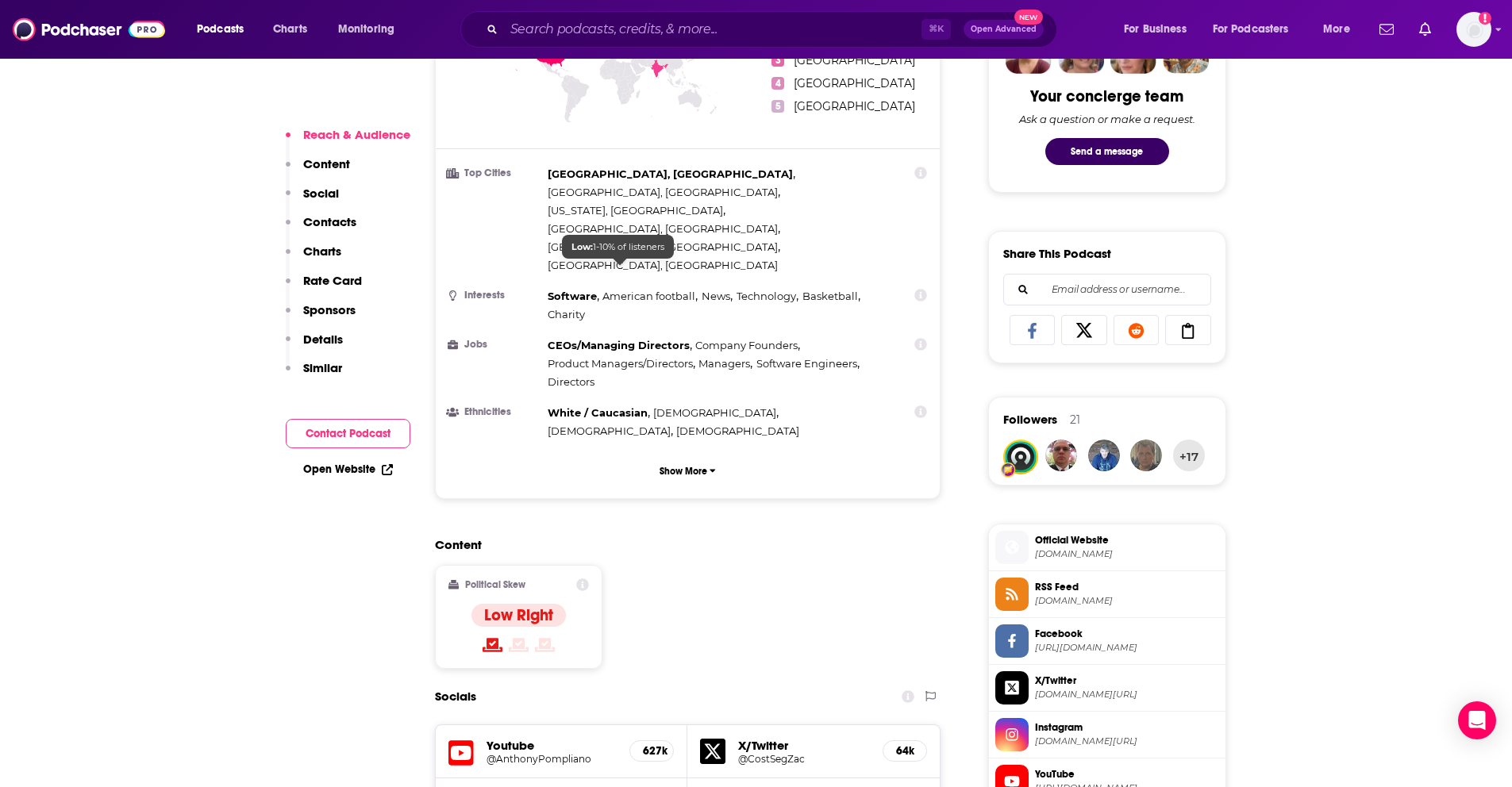
scroll to position [495, 0]
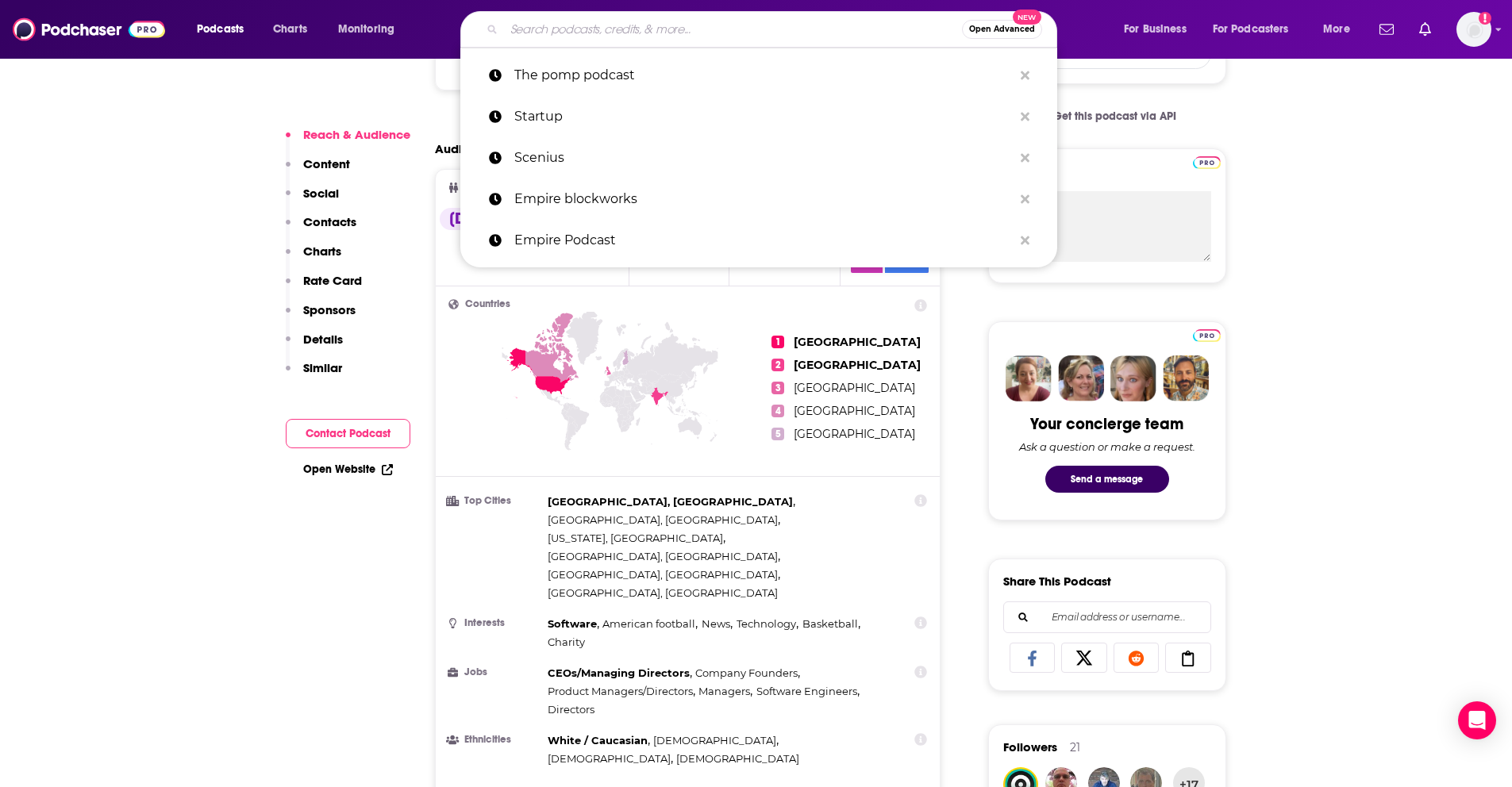
click at [577, 35] on input "Search podcasts, credits, & more..." at bounding box center [733, 29] width 458 height 25
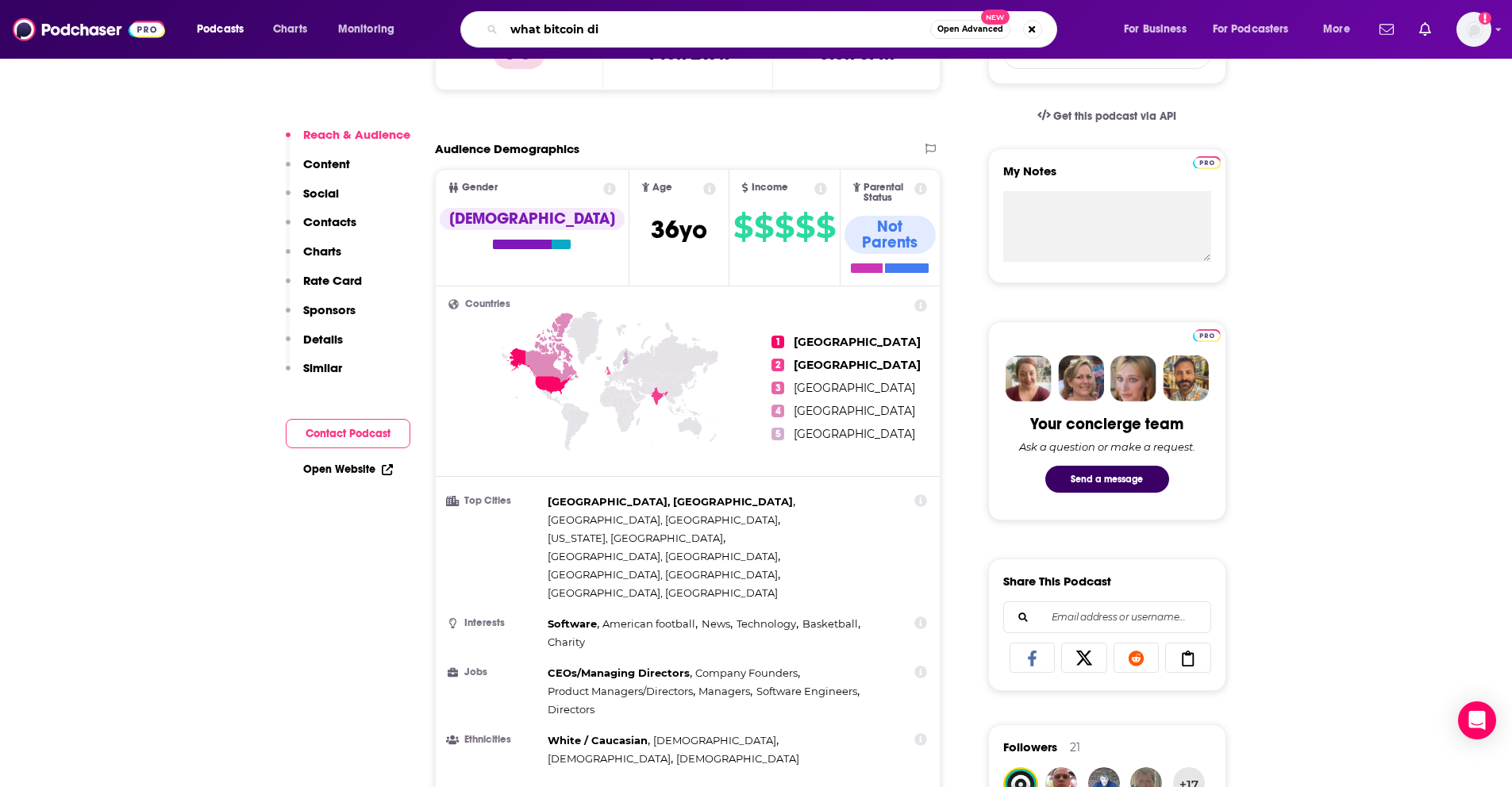
type input "what bitcoin did"
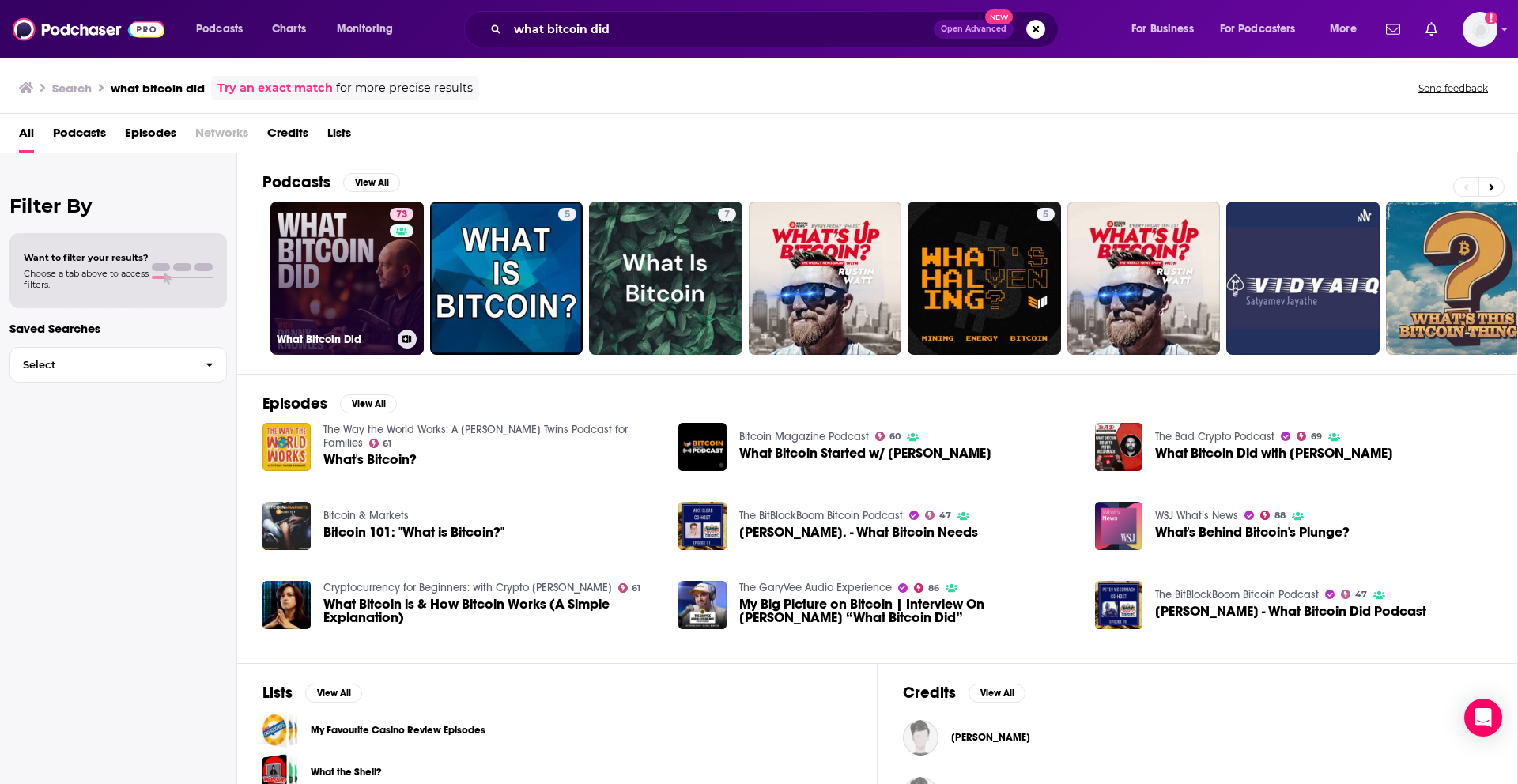
click at [344, 272] on link "73 What Bitcoin Did" at bounding box center [347, 278] width 153 height 153
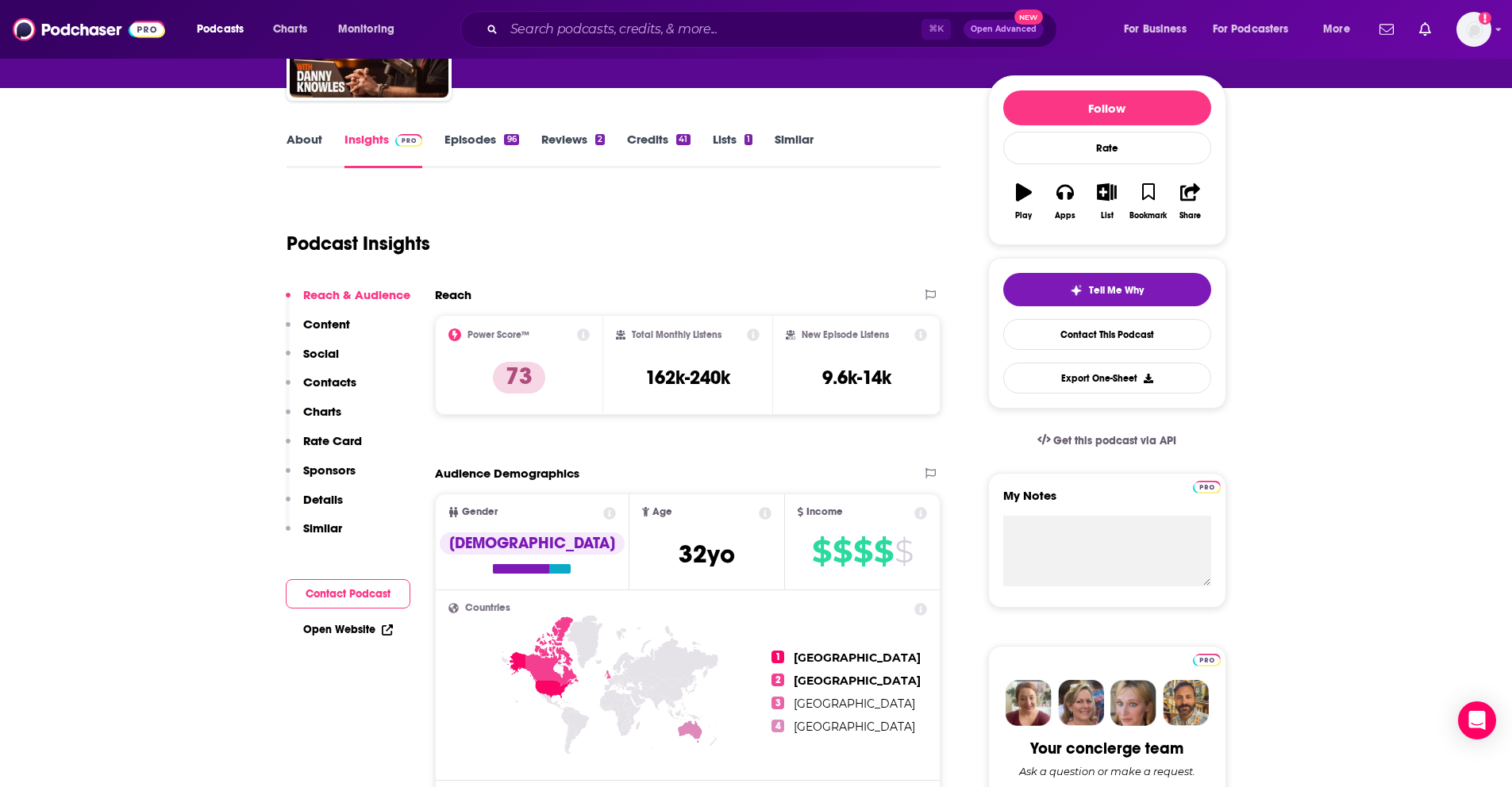
click at [349, 390] on button "Contacts" at bounding box center [321, 389] width 71 height 29
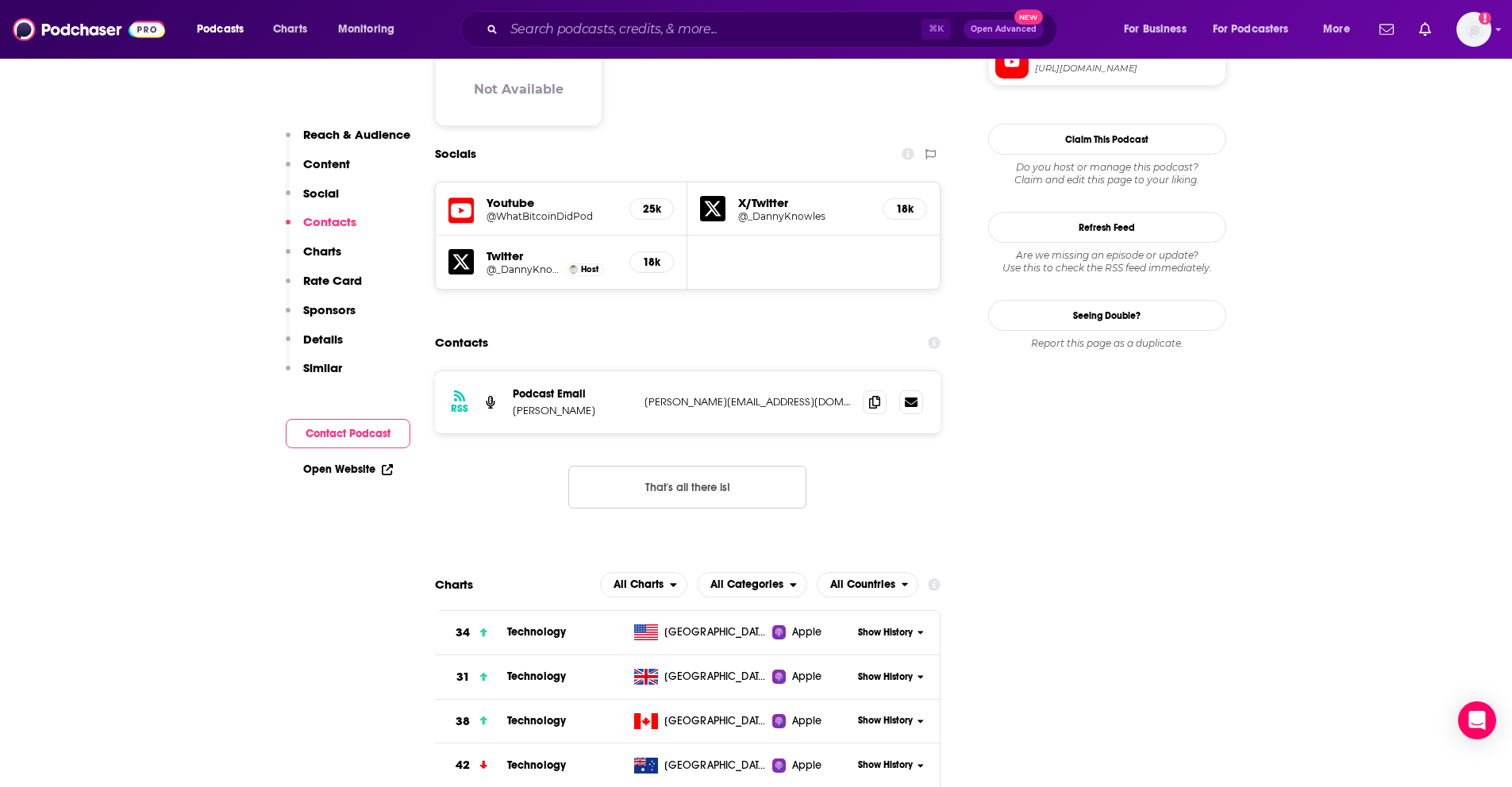
scroll to position [1338, 0]
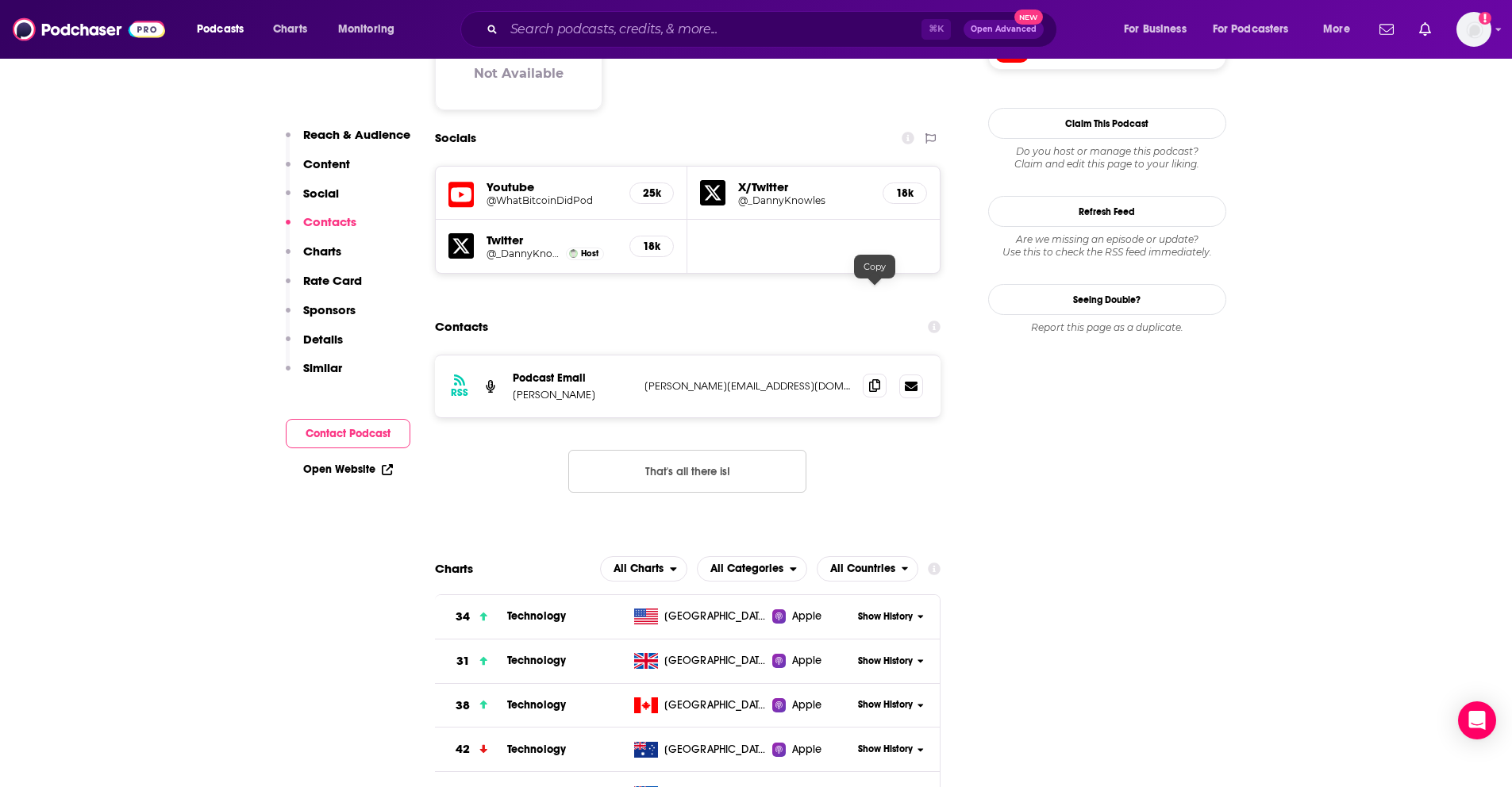
click at [868, 374] on span at bounding box center [875, 386] width 24 height 24
click at [561, 28] on input "Search podcasts, credits, & more..." at bounding box center [713, 29] width 418 height 25
paste input "How I Built This"
type input "How I Built This"
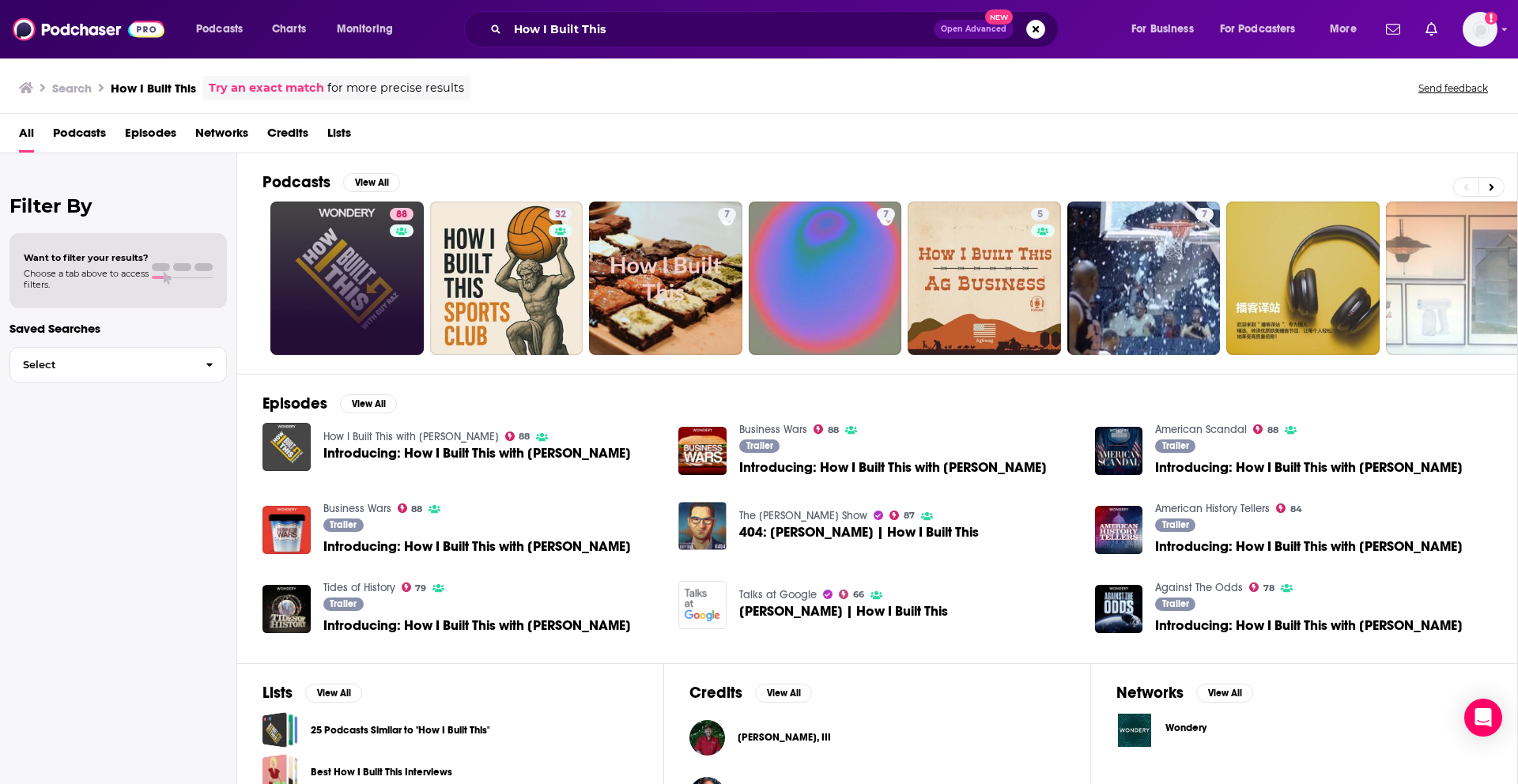
click at [332, 261] on link "88" at bounding box center [347, 278] width 153 height 153
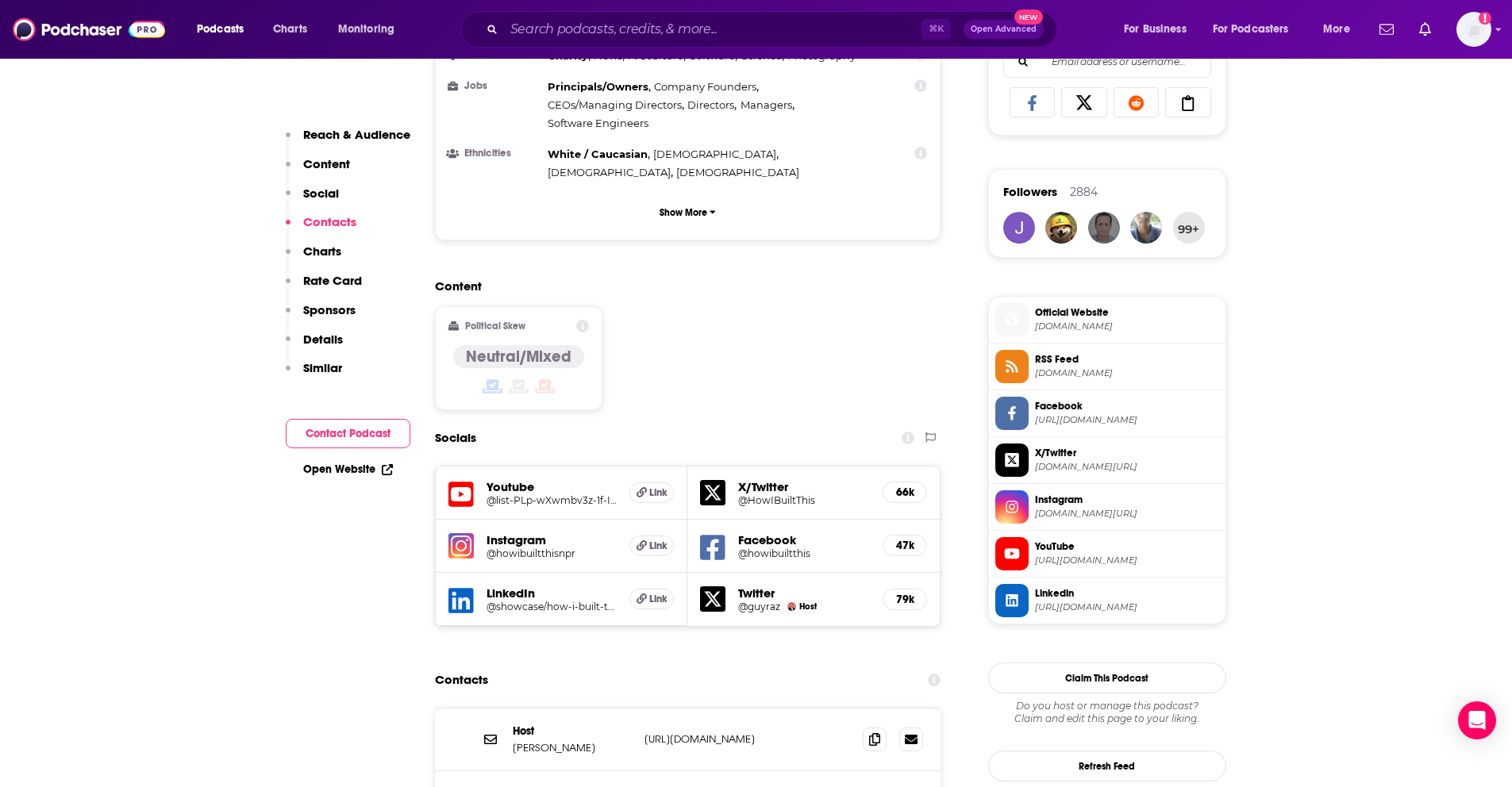
scroll to position [1335, 0]
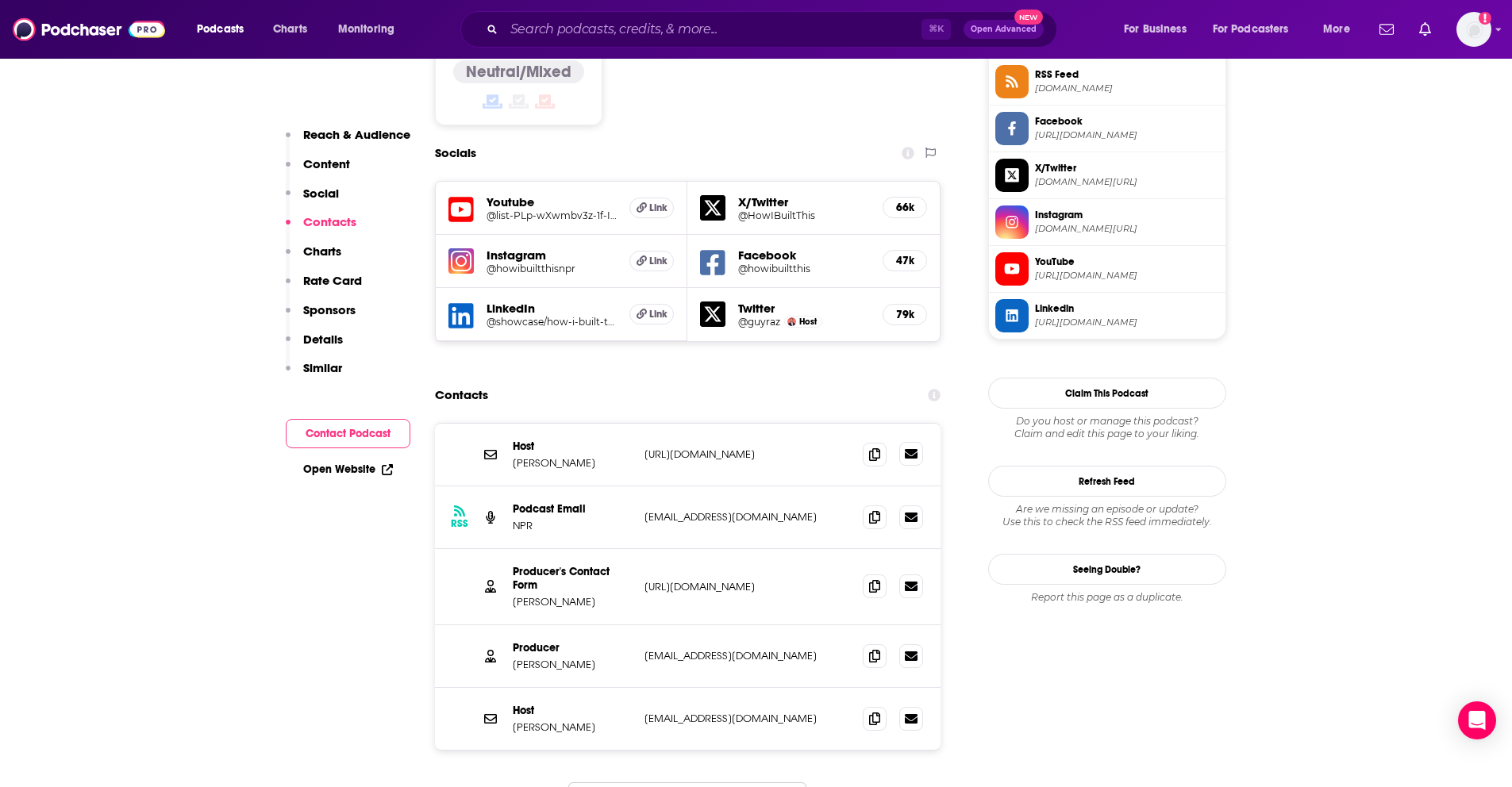
click at [919, 442] on link at bounding box center [911, 454] width 24 height 24
click at [914, 447] on icon at bounding box center [911, 453] width 13 height 13
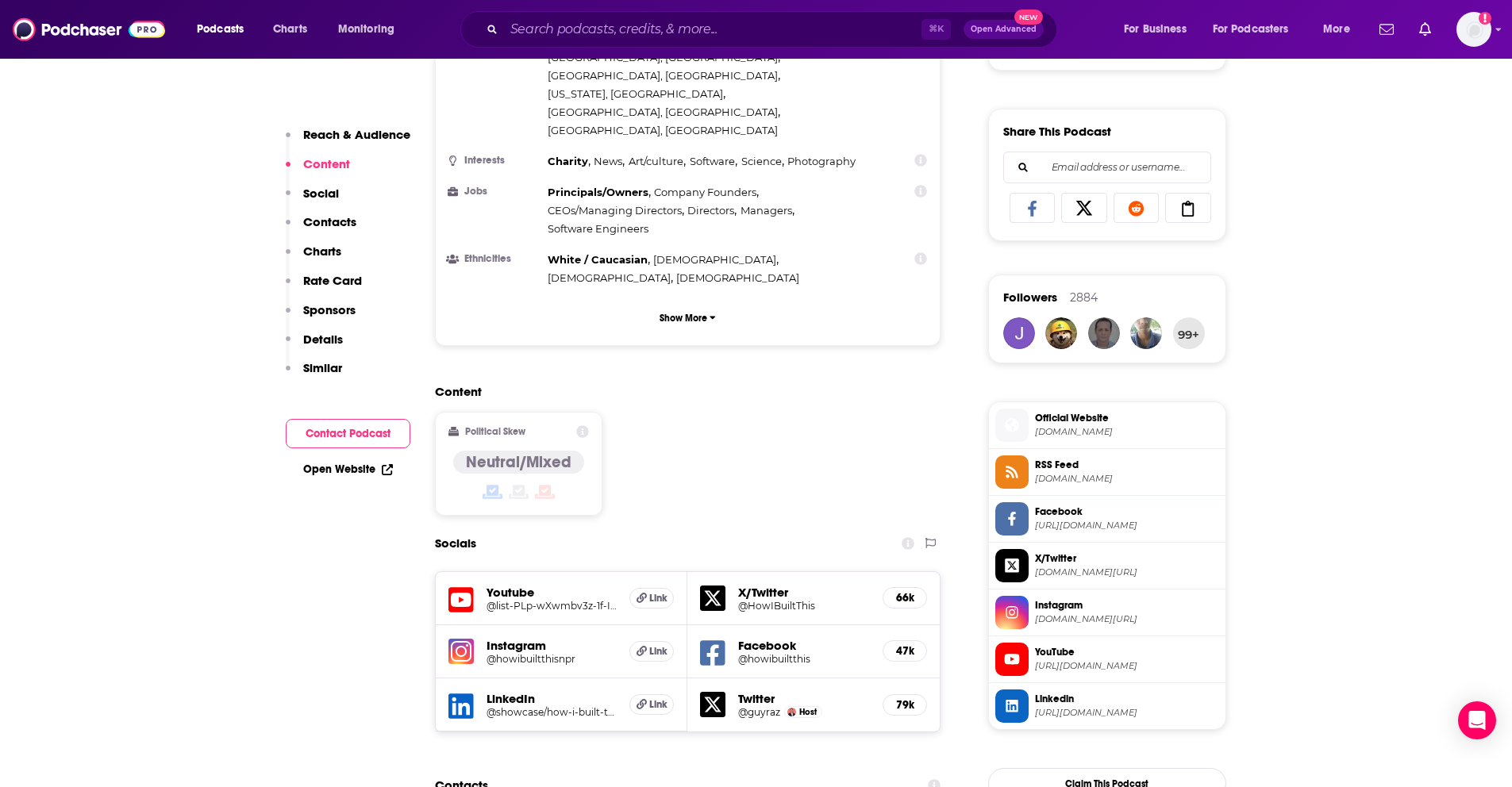
scroll to position [1472, 0]
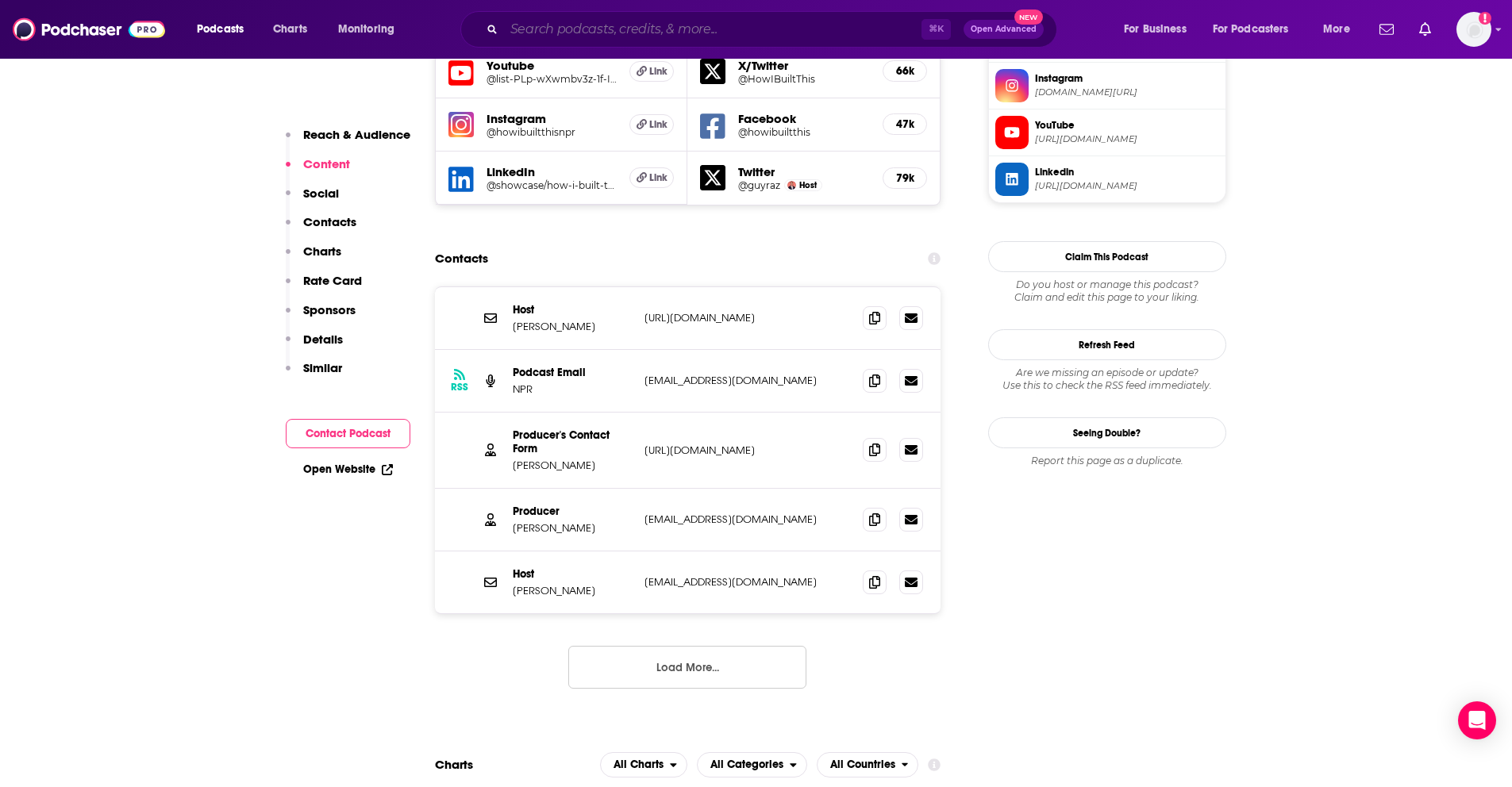
click at [584, 30] on input "Search podcasts, credits, & more..." at bounding box center [713, 29] width 418 height 25
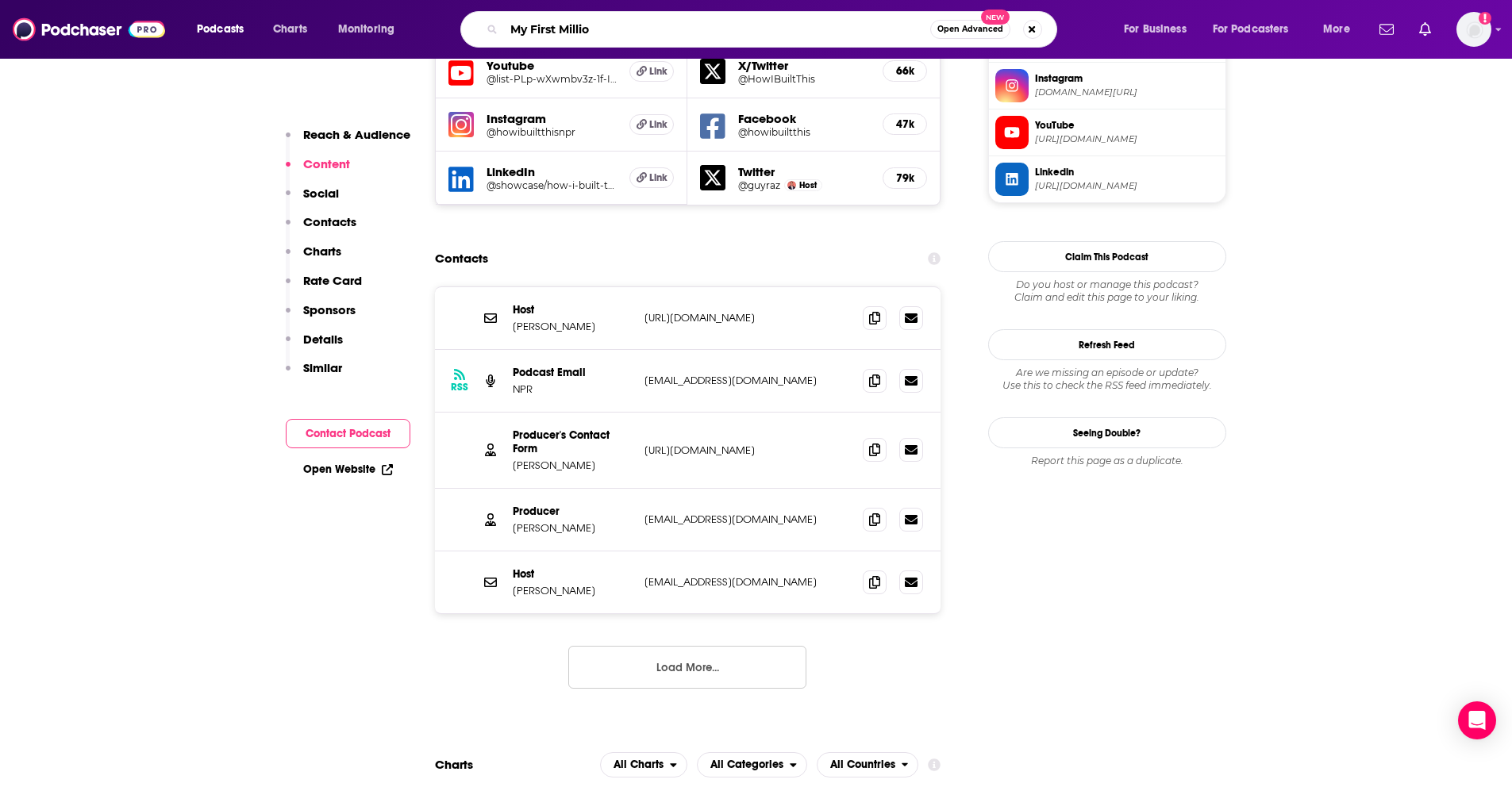
drag, startPoint x: 639, startPoint y: 35, endPoint x: 499, endPoint y: 25, distance: 140.4
click at [499, 25] on div "My First Millio Open Advanced New" at bounding box center [759, 29] width 597 height 36
type input "Acquired"
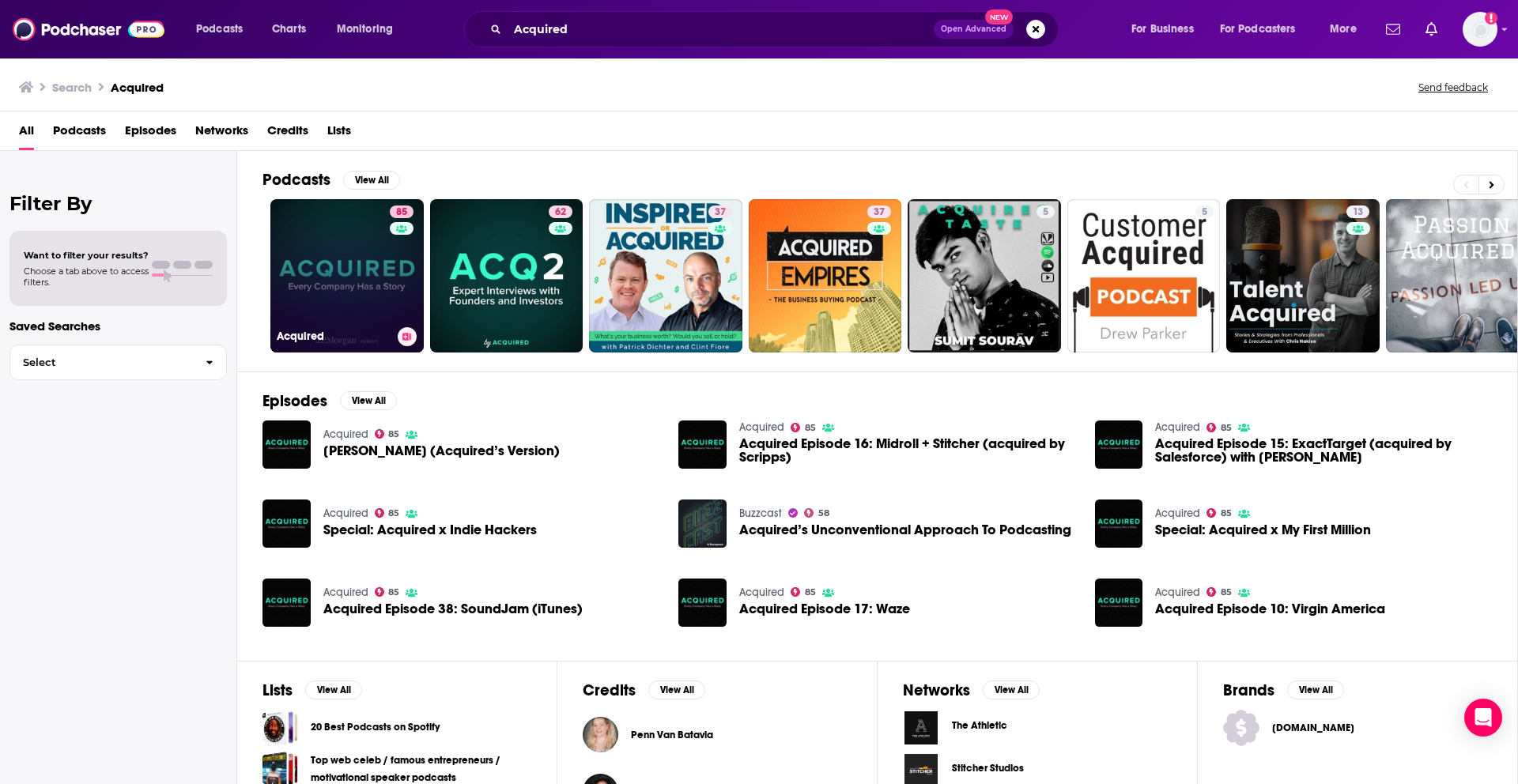
click at [314, 282] on link "85 Acquired" at bounding box center [347, 276] width 153 height 153
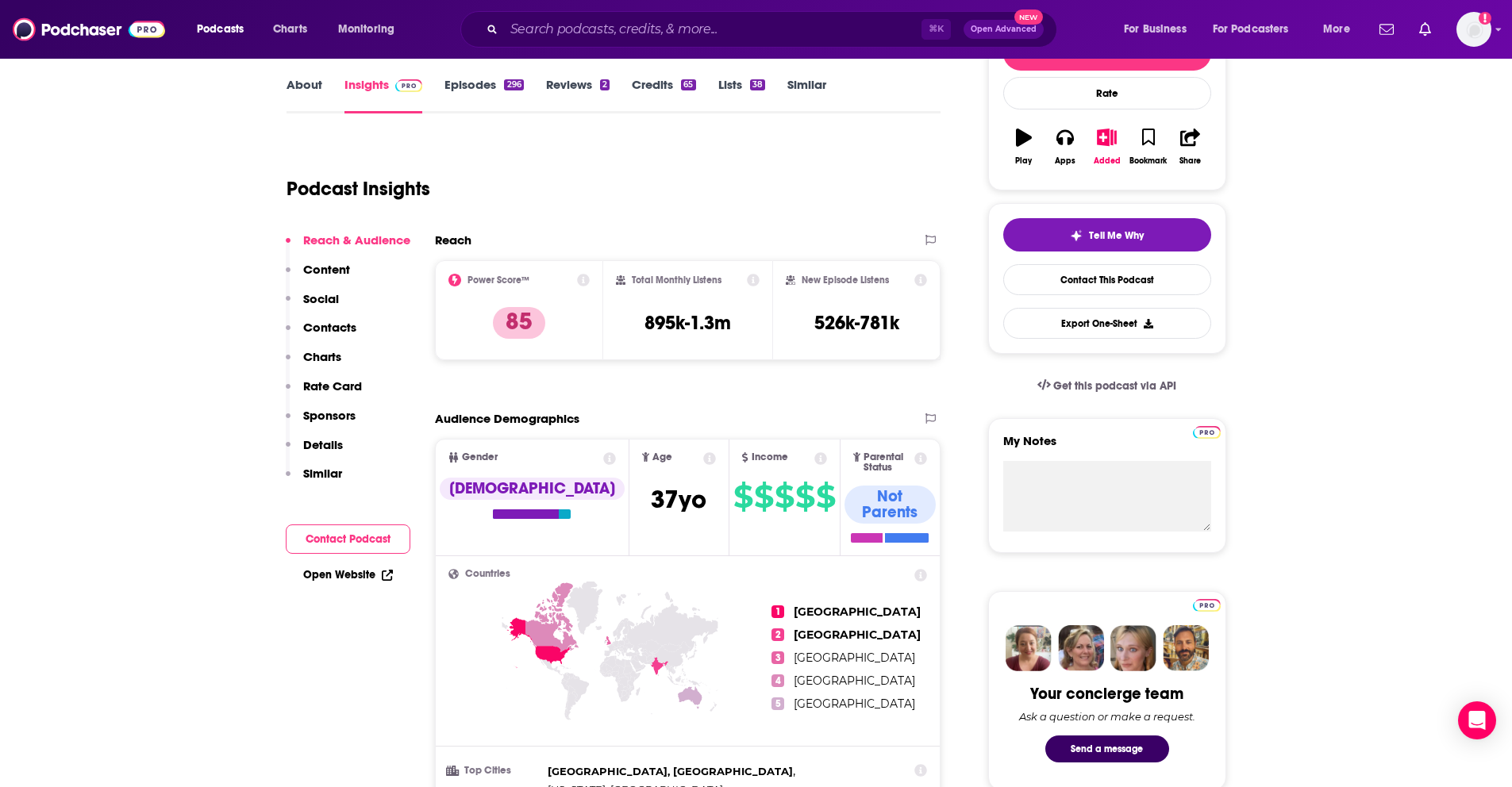
click at [338, 272] on p "Content" at bounding box center [326, 269] width 47 height 15
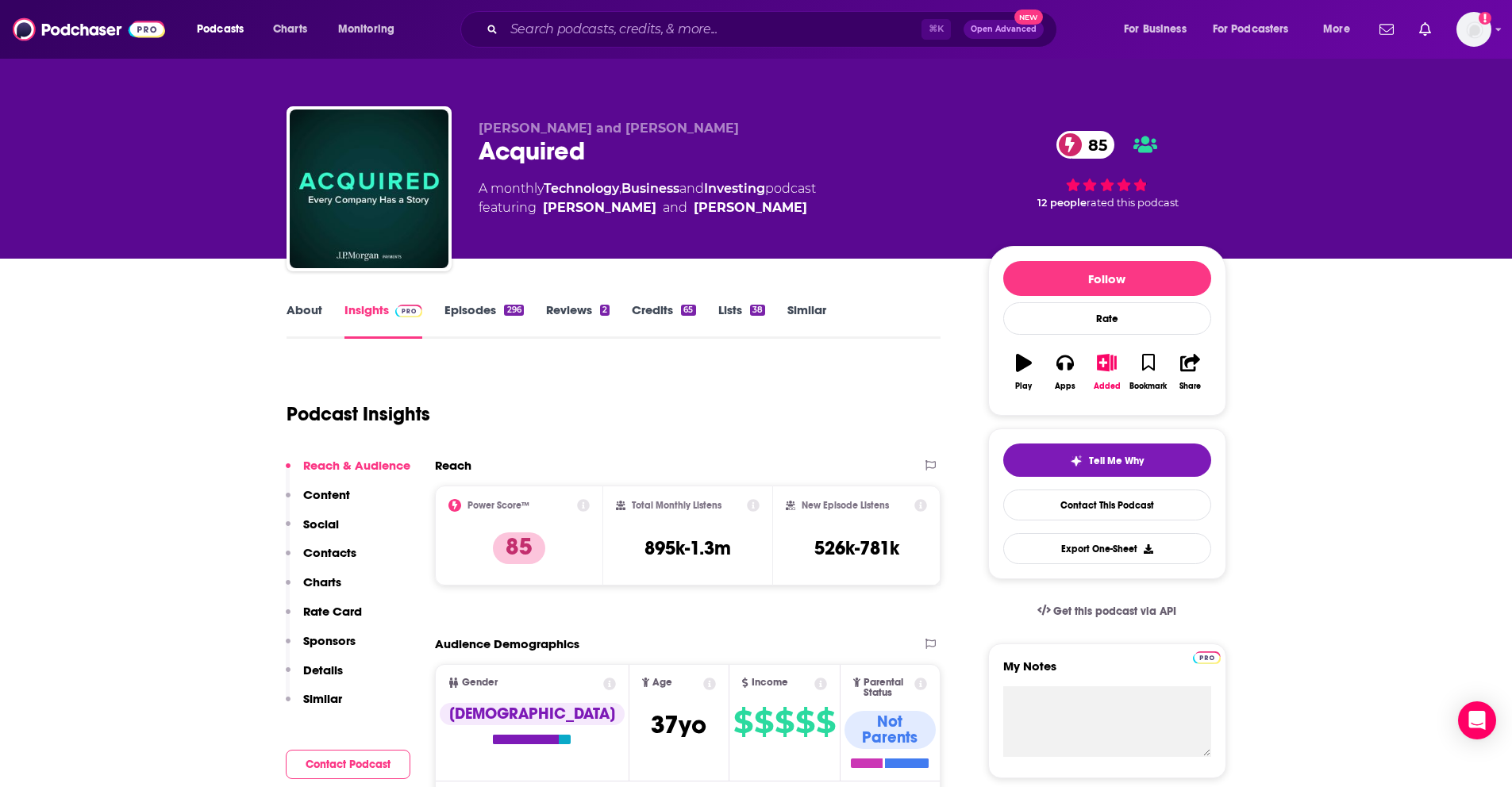
click at [805, 309] on link "Similar" at bounding box center [806, 321] width 39 height 36
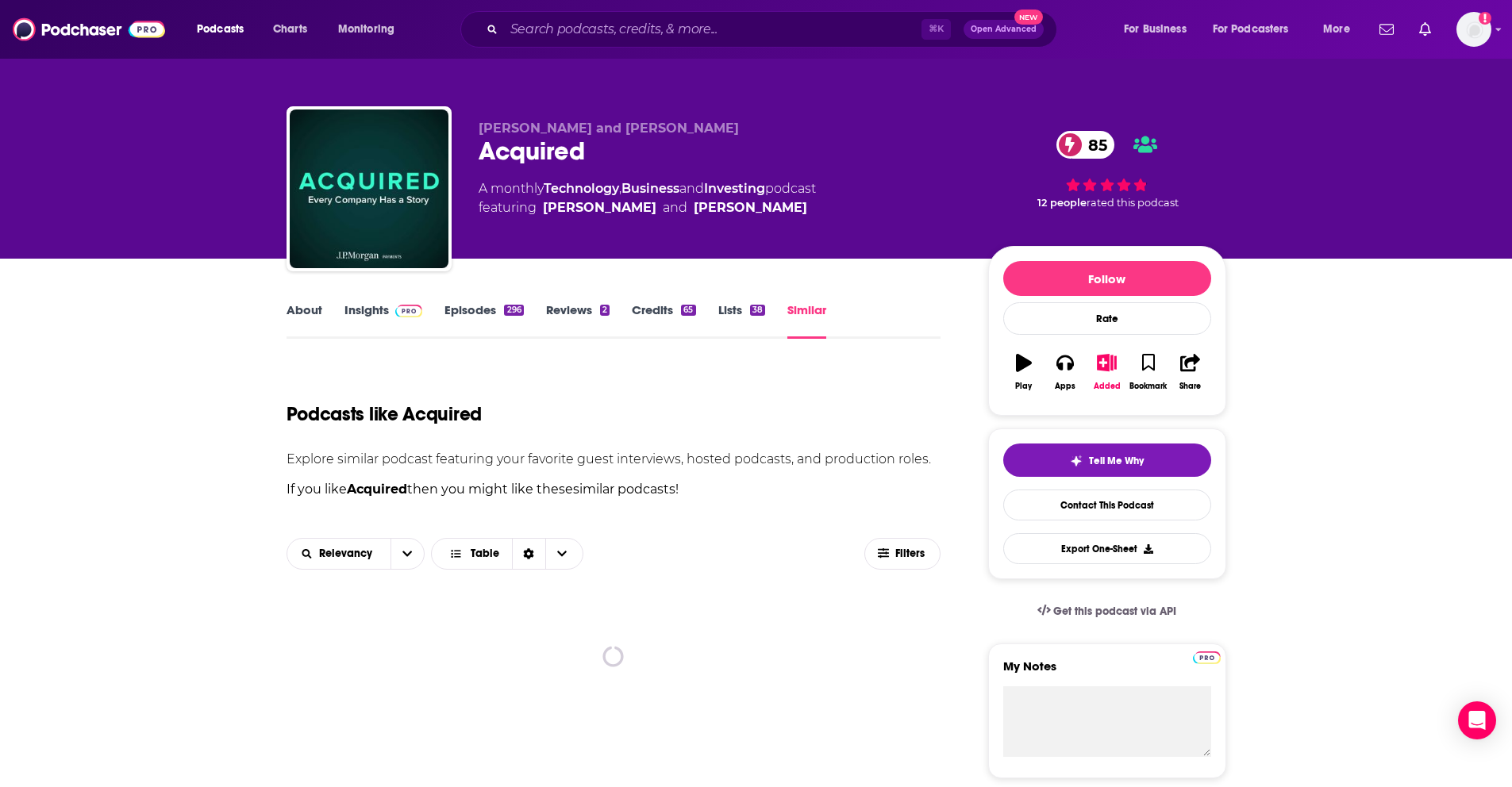
click at [369, 310] on link "Insights" at bounding box center [383, 321] width 79 height 36
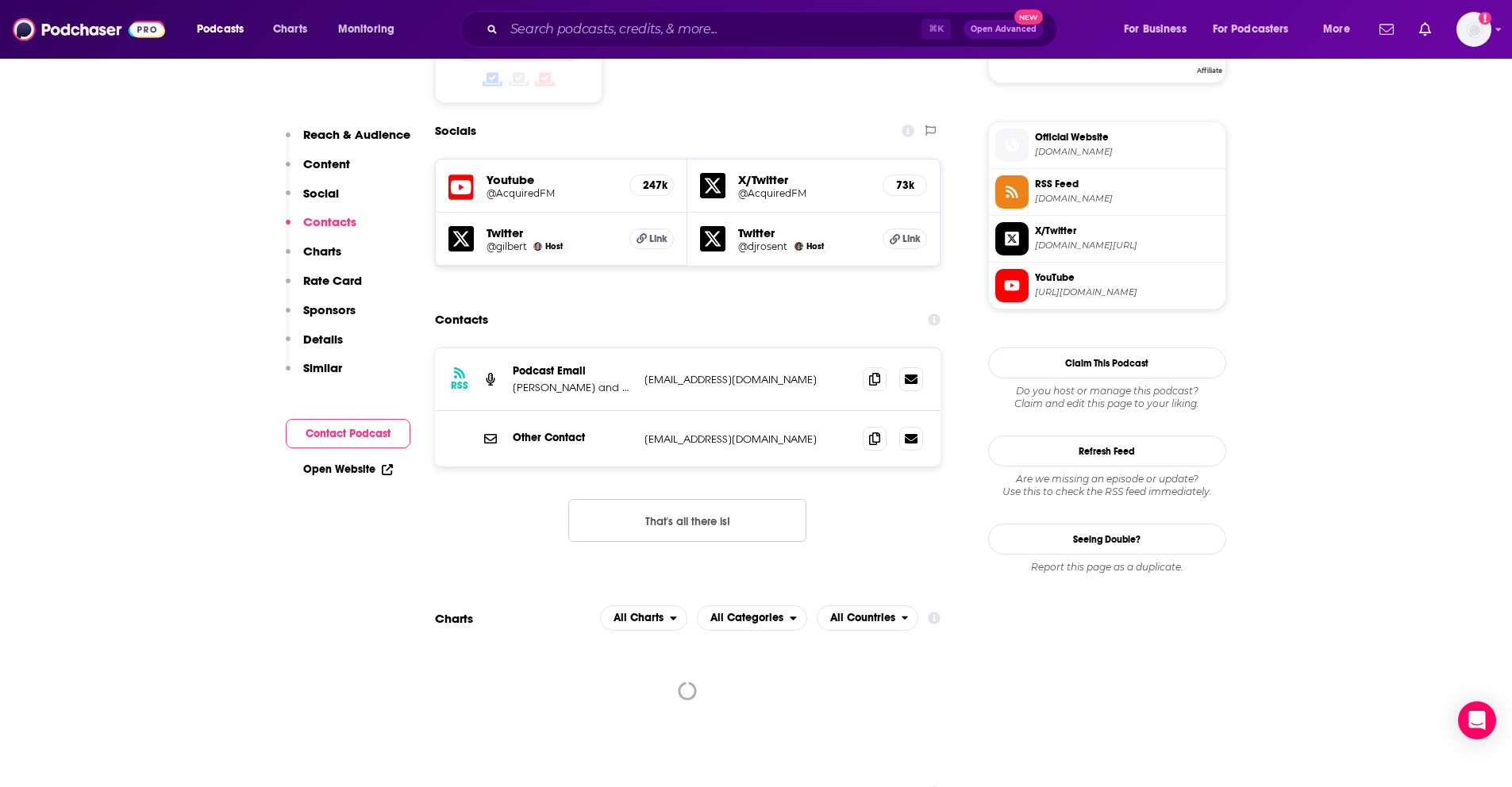
scroll to position [1374, 0]
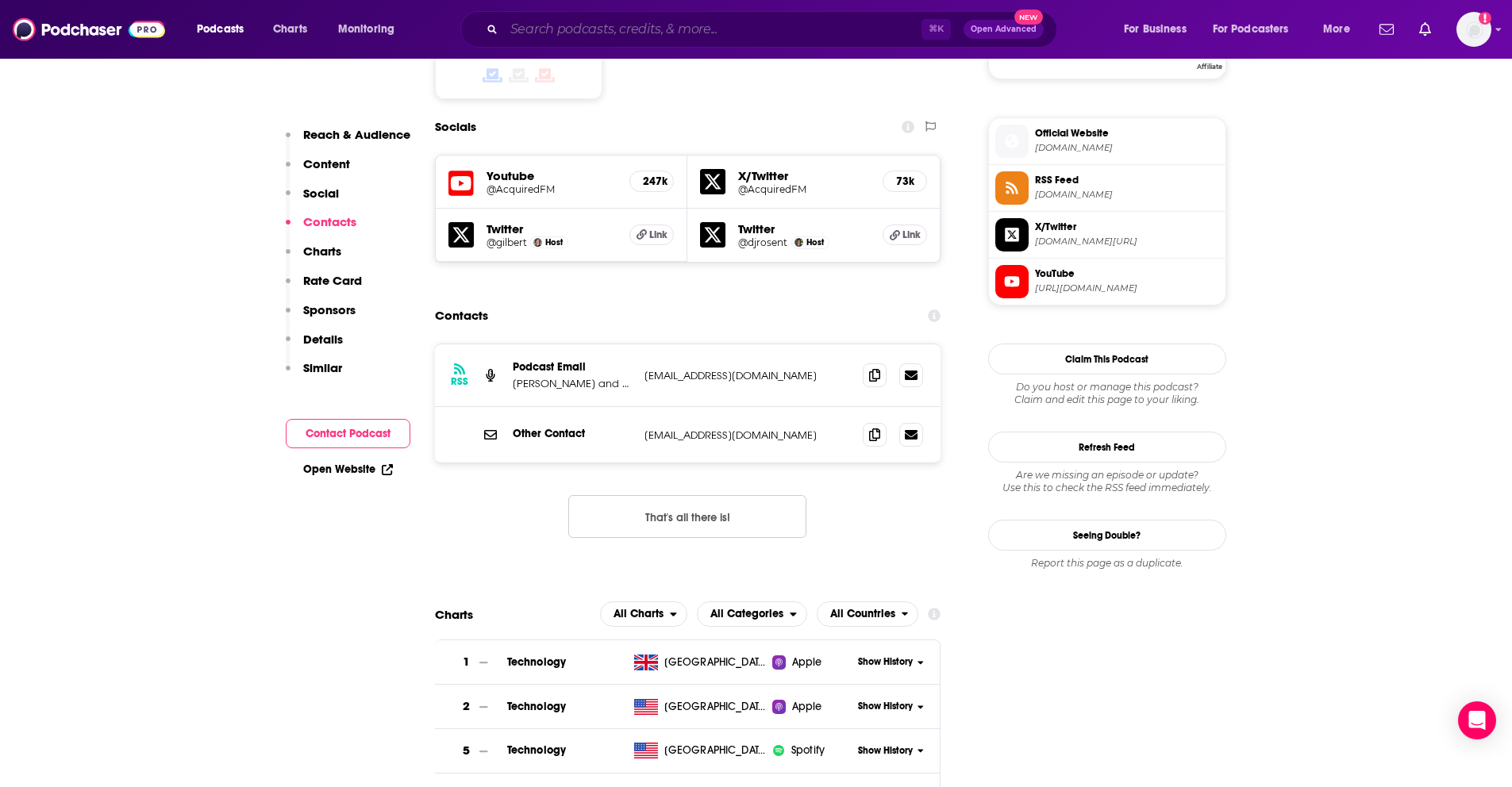
click at [643, 34] on input "Search podcasts, credits, & more..." at bounding box center [713, 29] width 418 height 25
paste input "Startup Therapy"
type input "Startup Therapy"
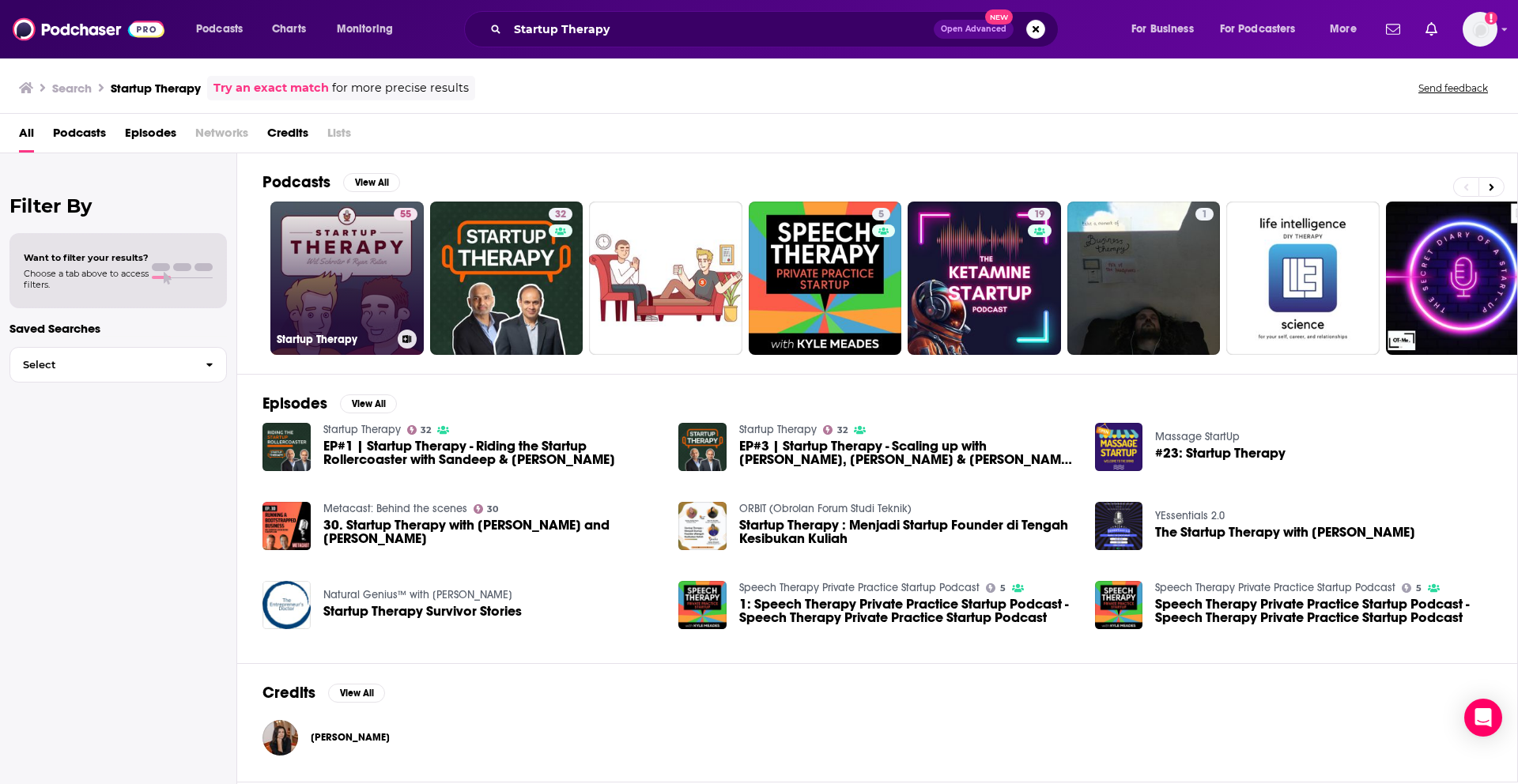
click at [352, 275] on link "55 Startup Therapy" at bounding box center [347, 278] width 153 height 153
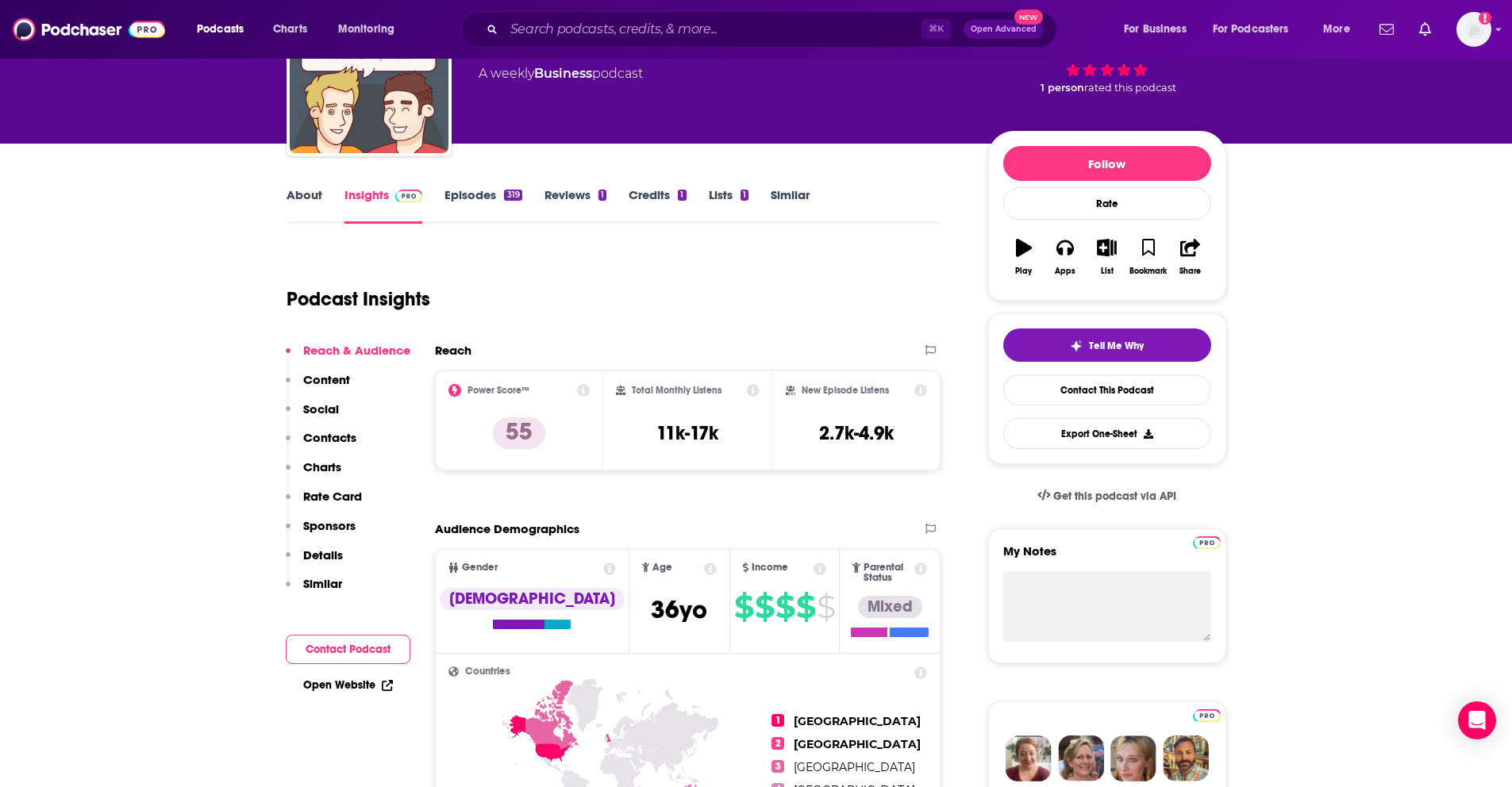
scroll to position [114, 0]
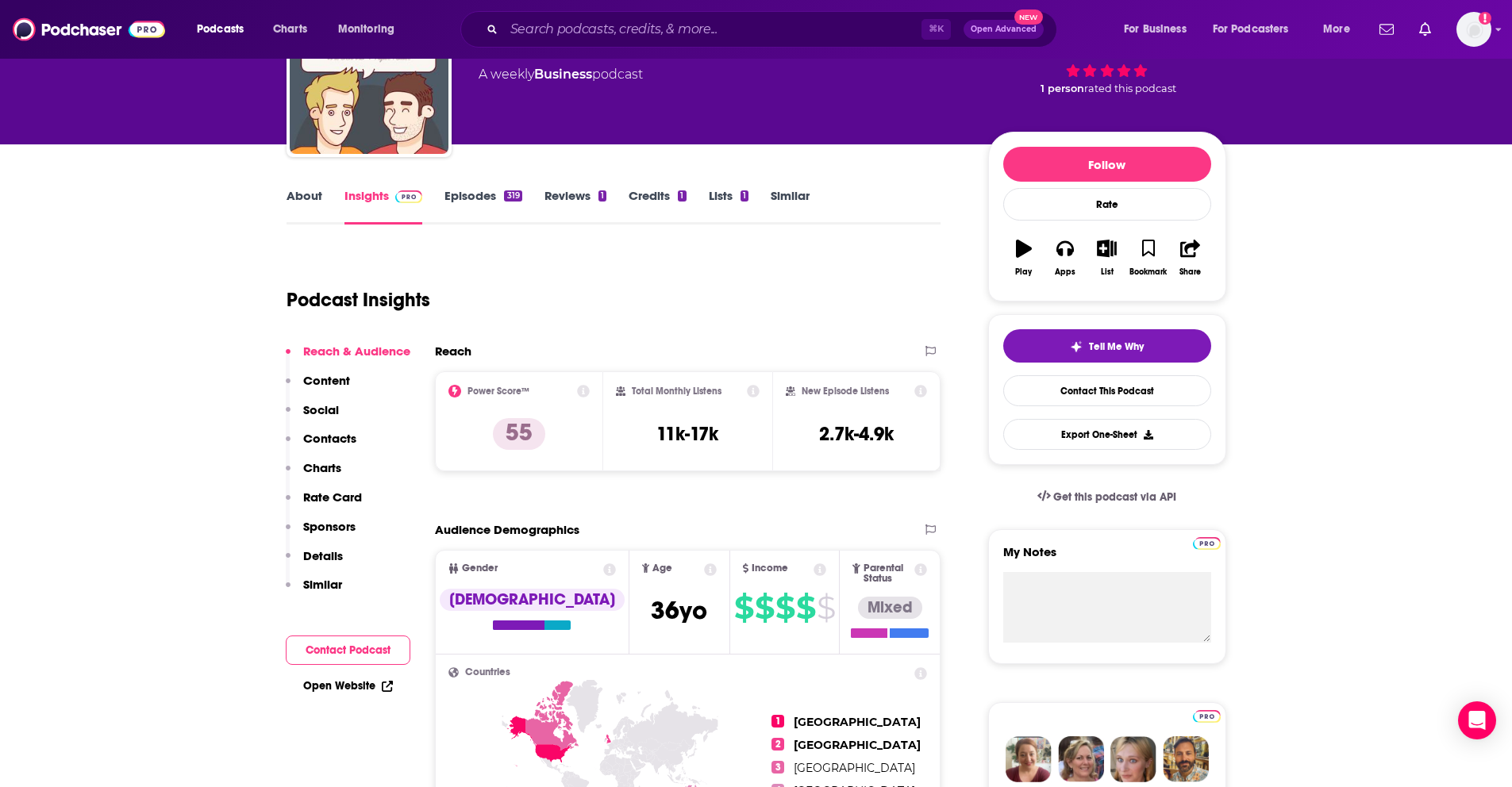
click at [302, 198] on link "About" at bounding box center [304, 206] width 35 height 36
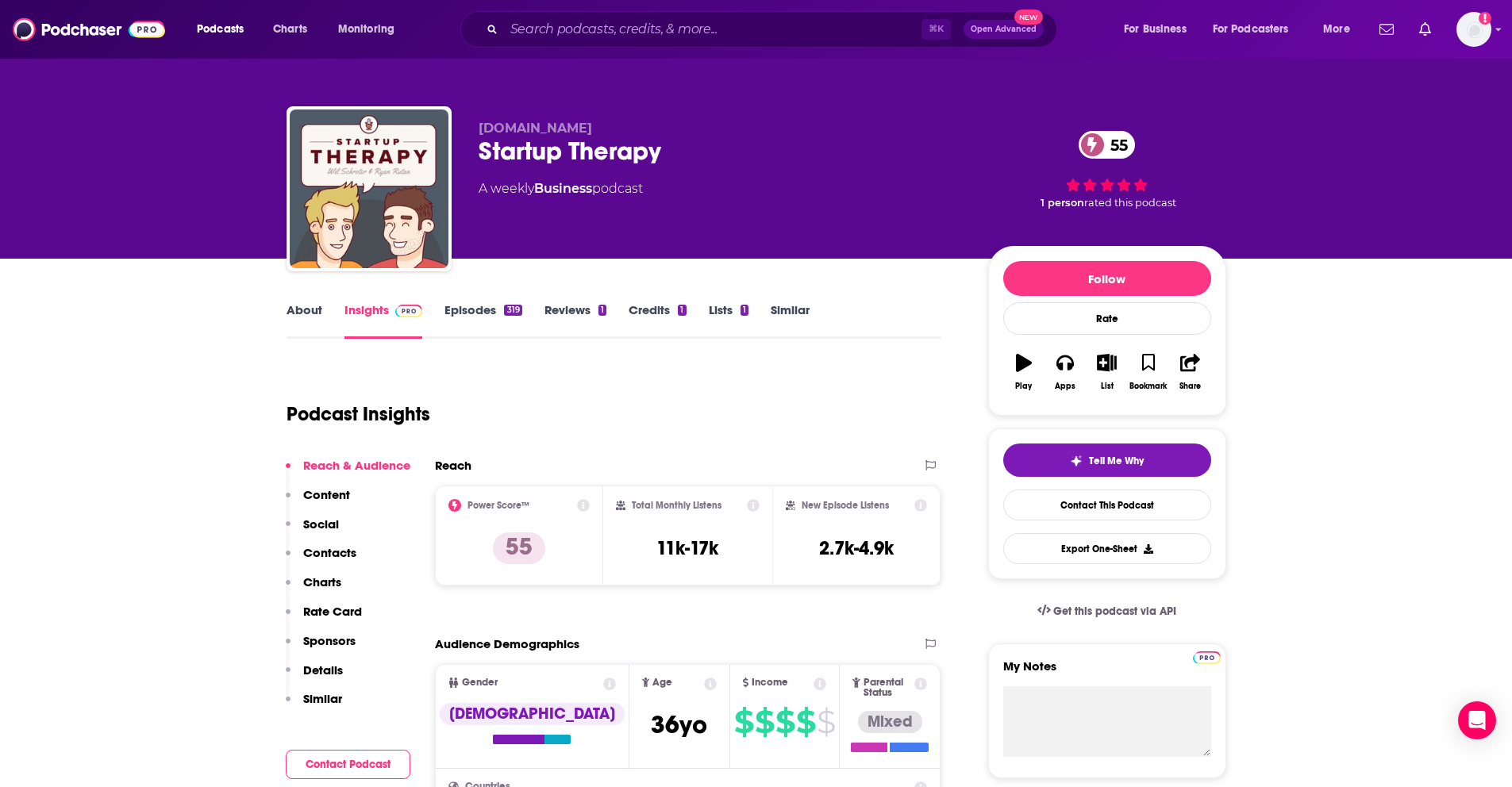
click at [327, 501] on p "Content" at bounding box center [326, 494] width 47 height 15
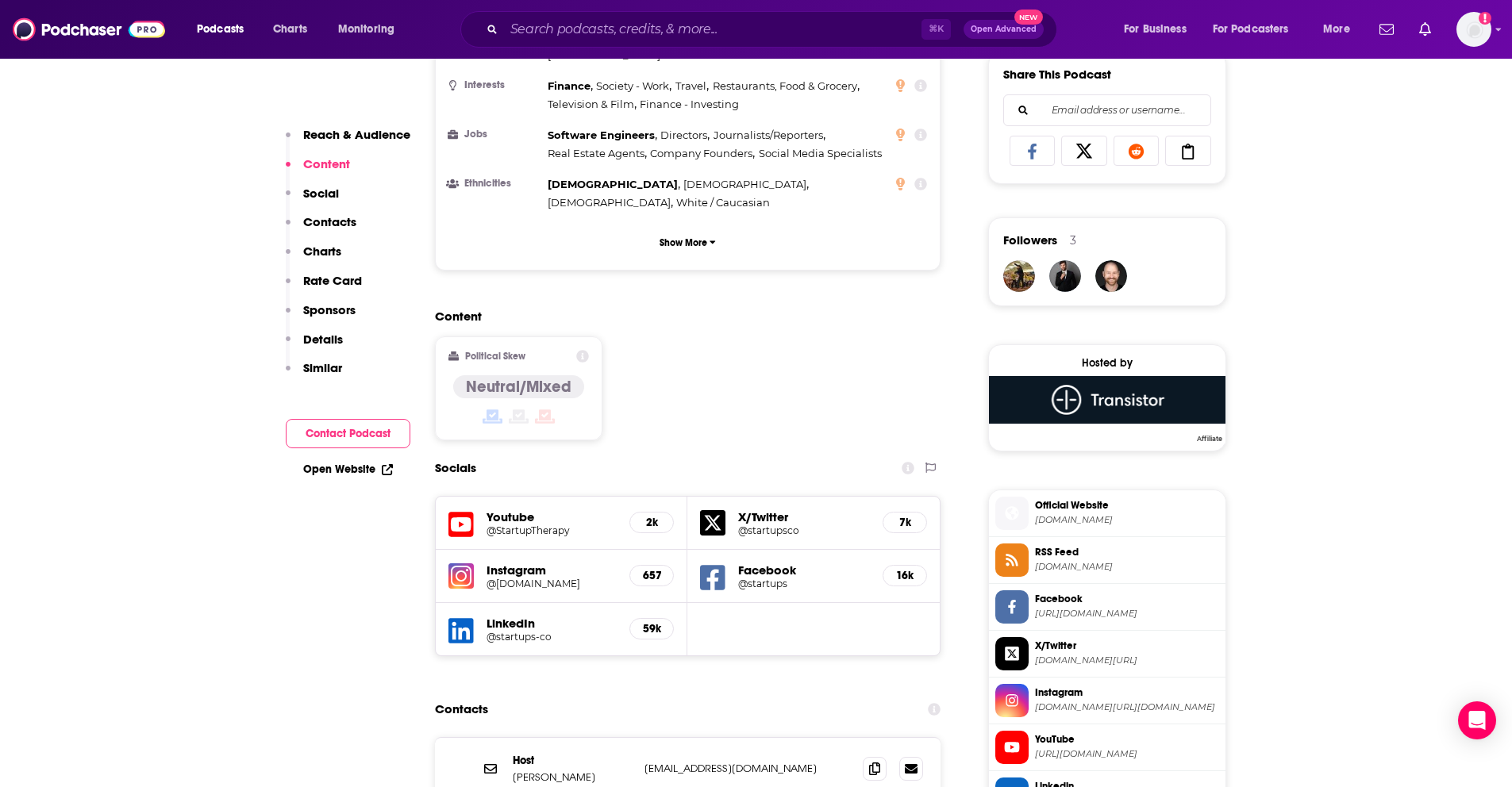
scroll to position [1009, 0]
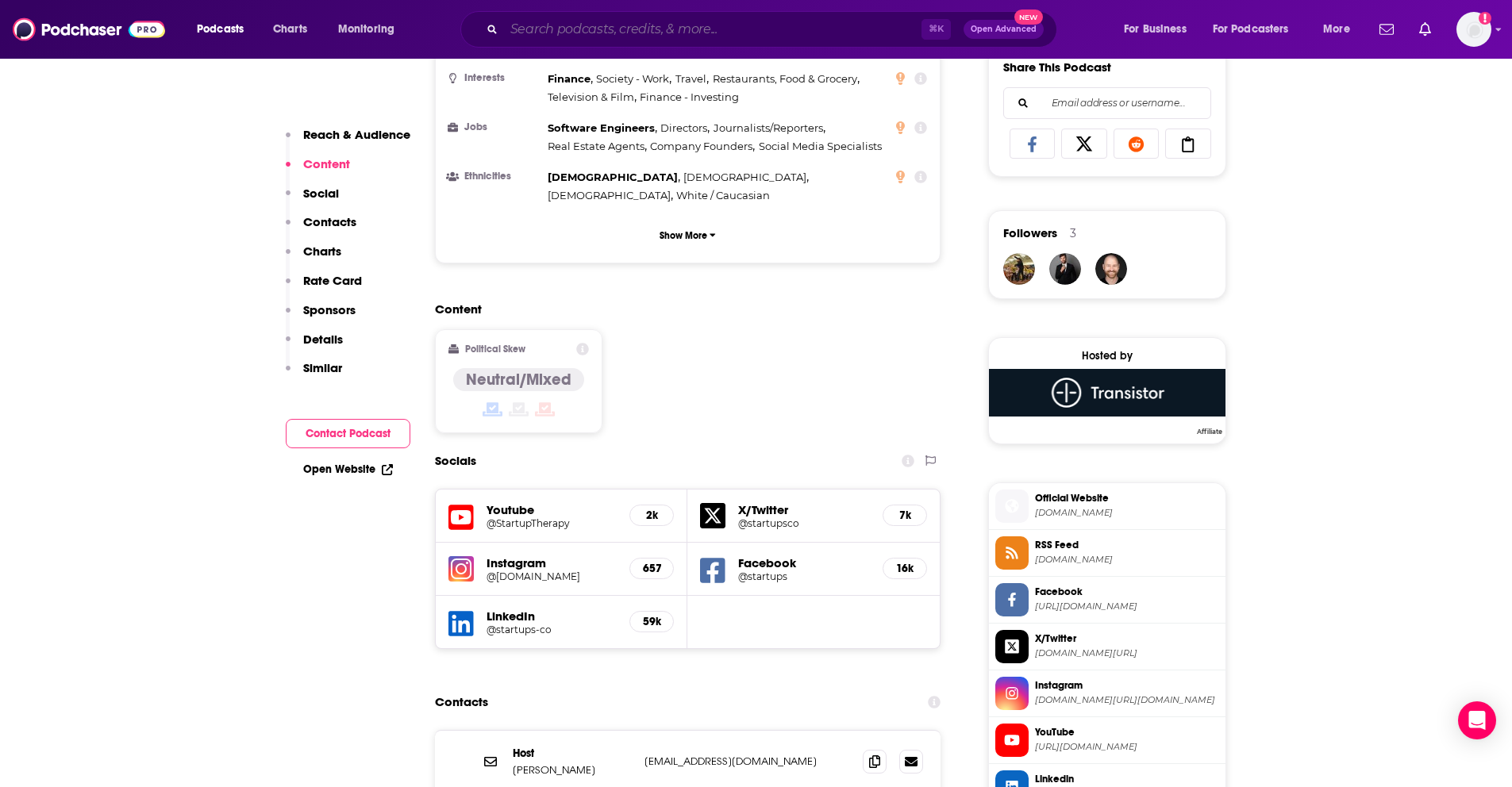
click at [594, 36] on input "Search podcasts, credits, & more..." at bounding box center [713, 29] width 418 height 25
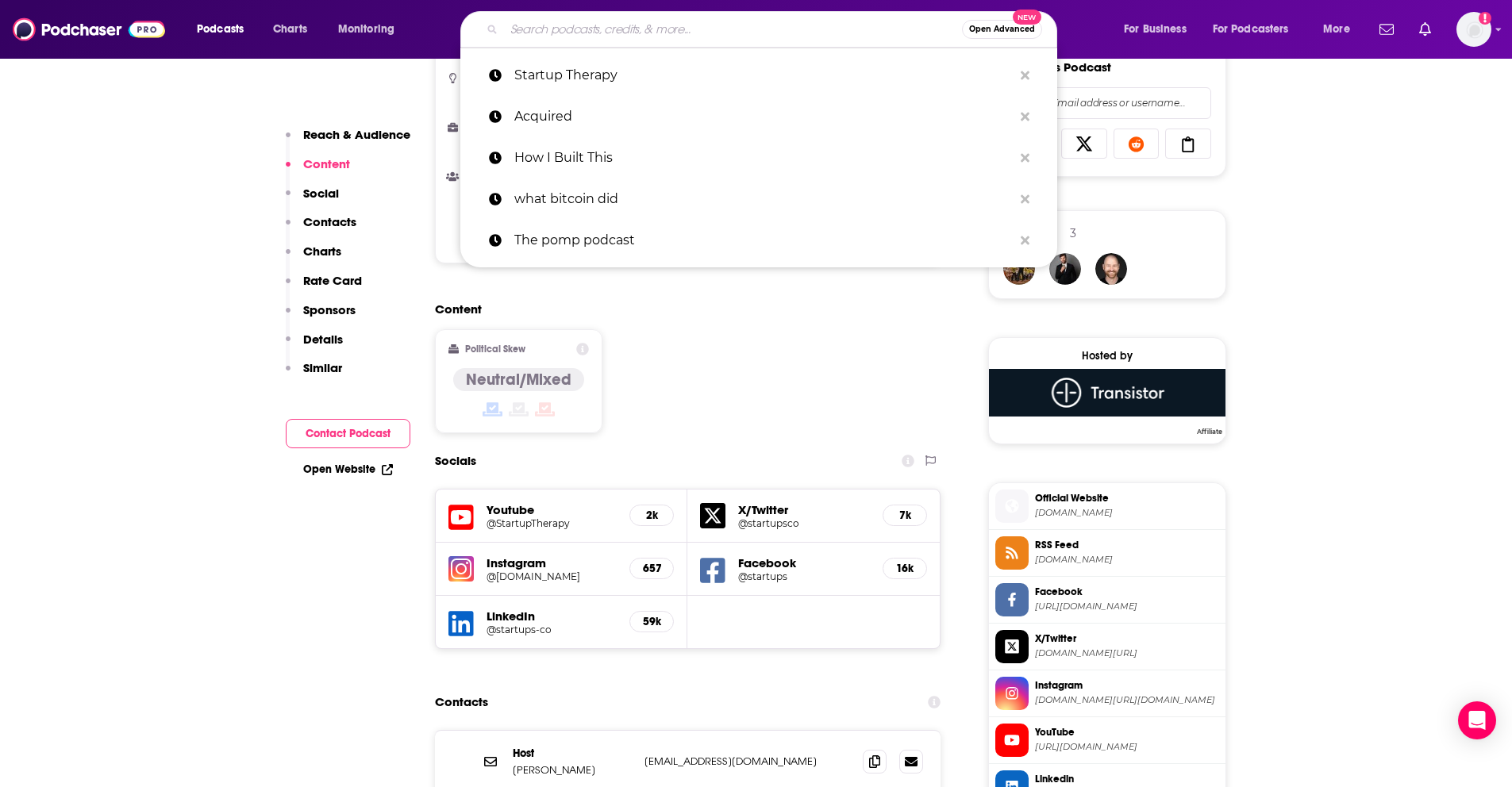
paste input "This Week in Startups"
type input "This Week in Startups"
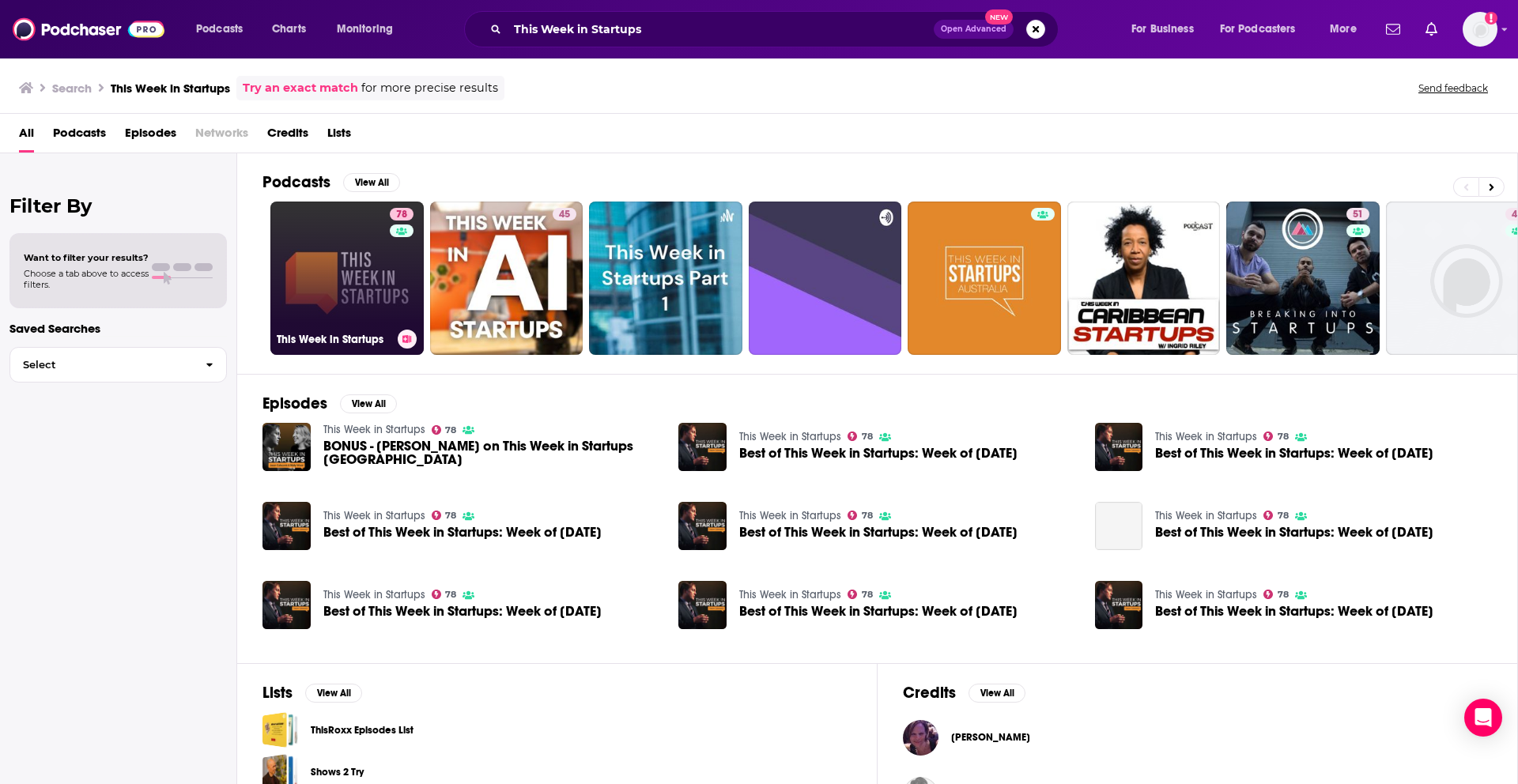
click at [355, 267] on link "78 This Week in Startups" at bounding box center [347, 278] width 153 height 153
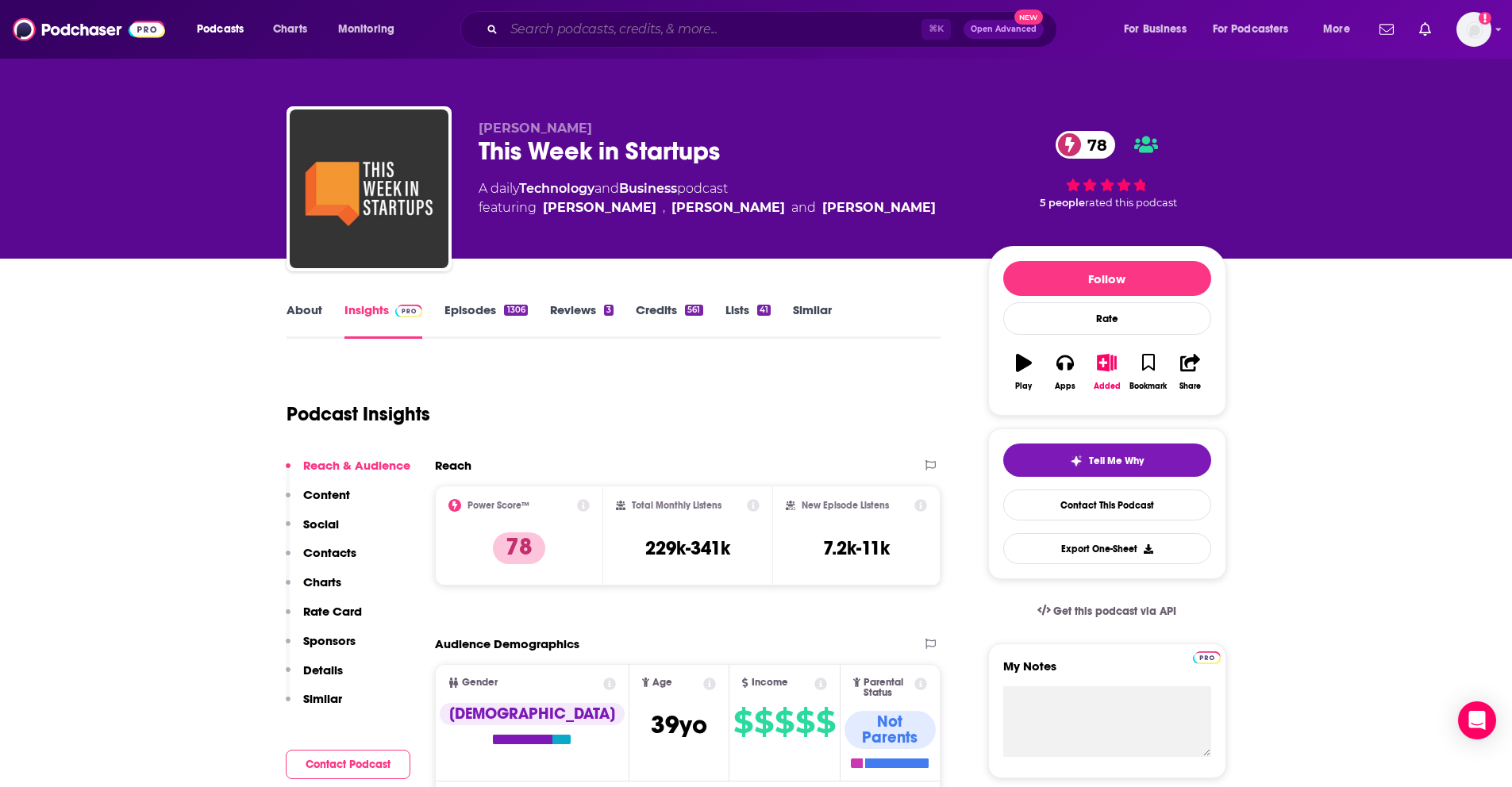
click at [539, 27] on input "Search podcasts, credits, & more..." at bounding box center [713, 29] width 418 height 25
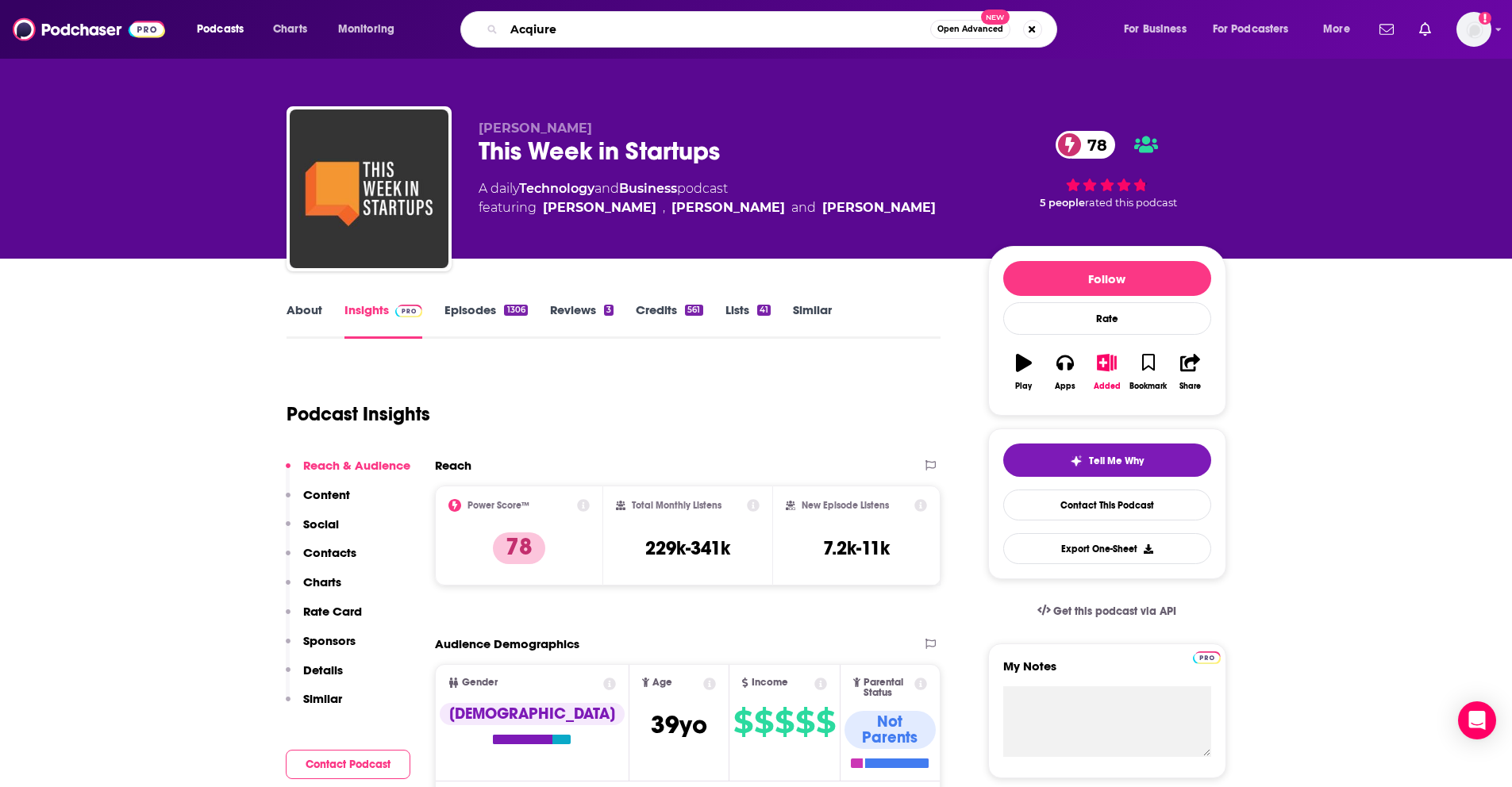
type input "Acqiured"
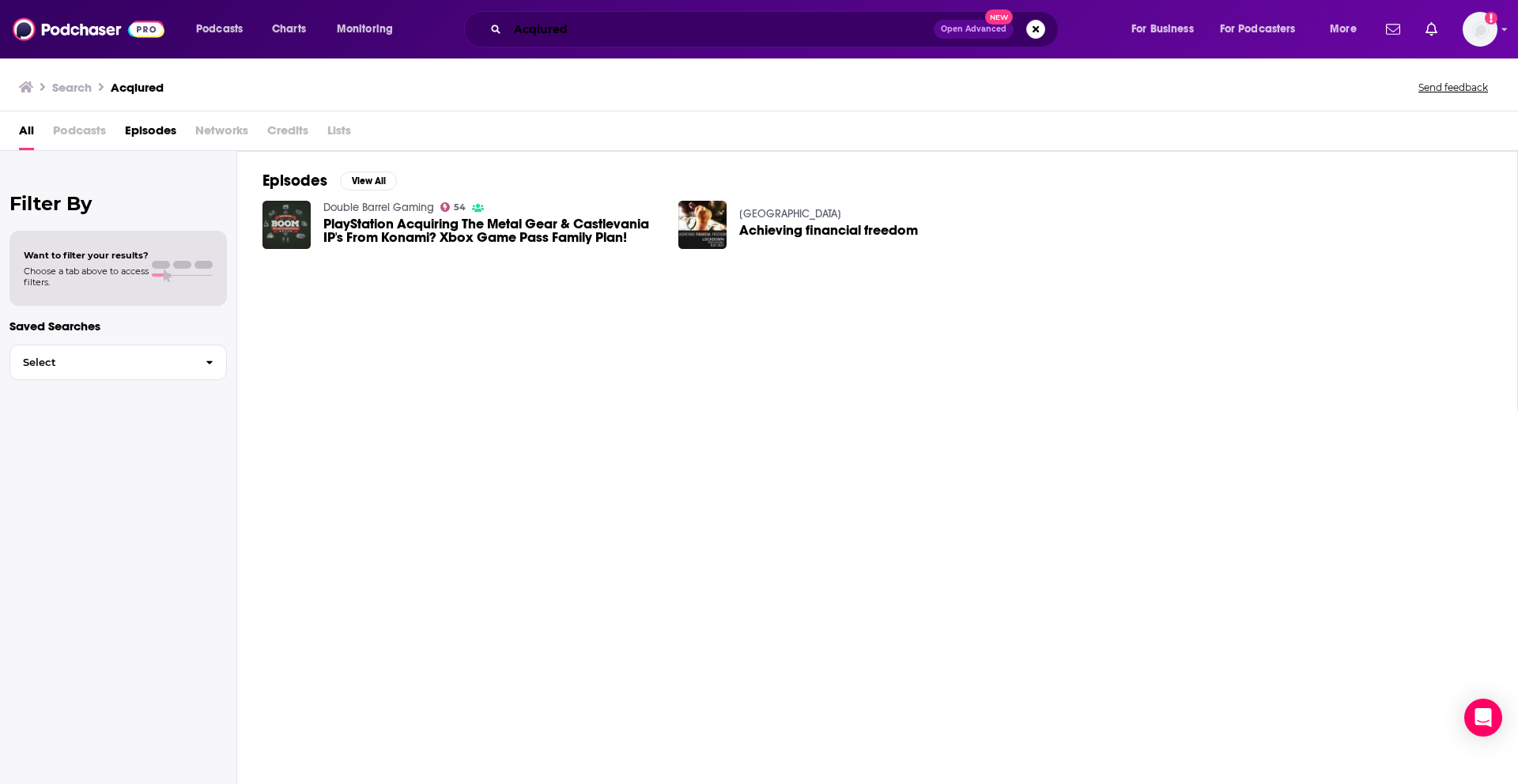
click at [542, 34] on input "Acqiured" at bounding box center [721, 28] width 426 height 25
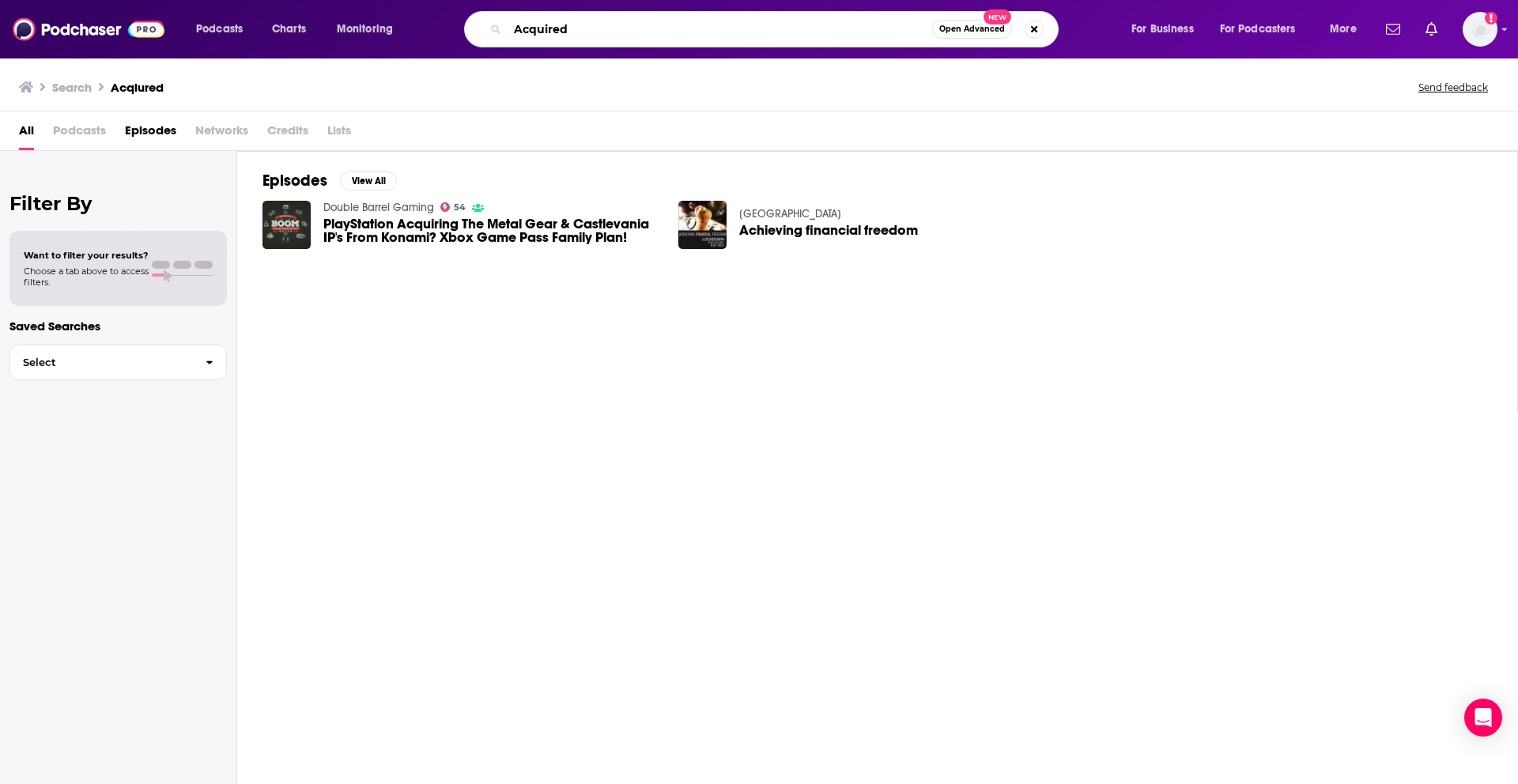
type input "Acquired"
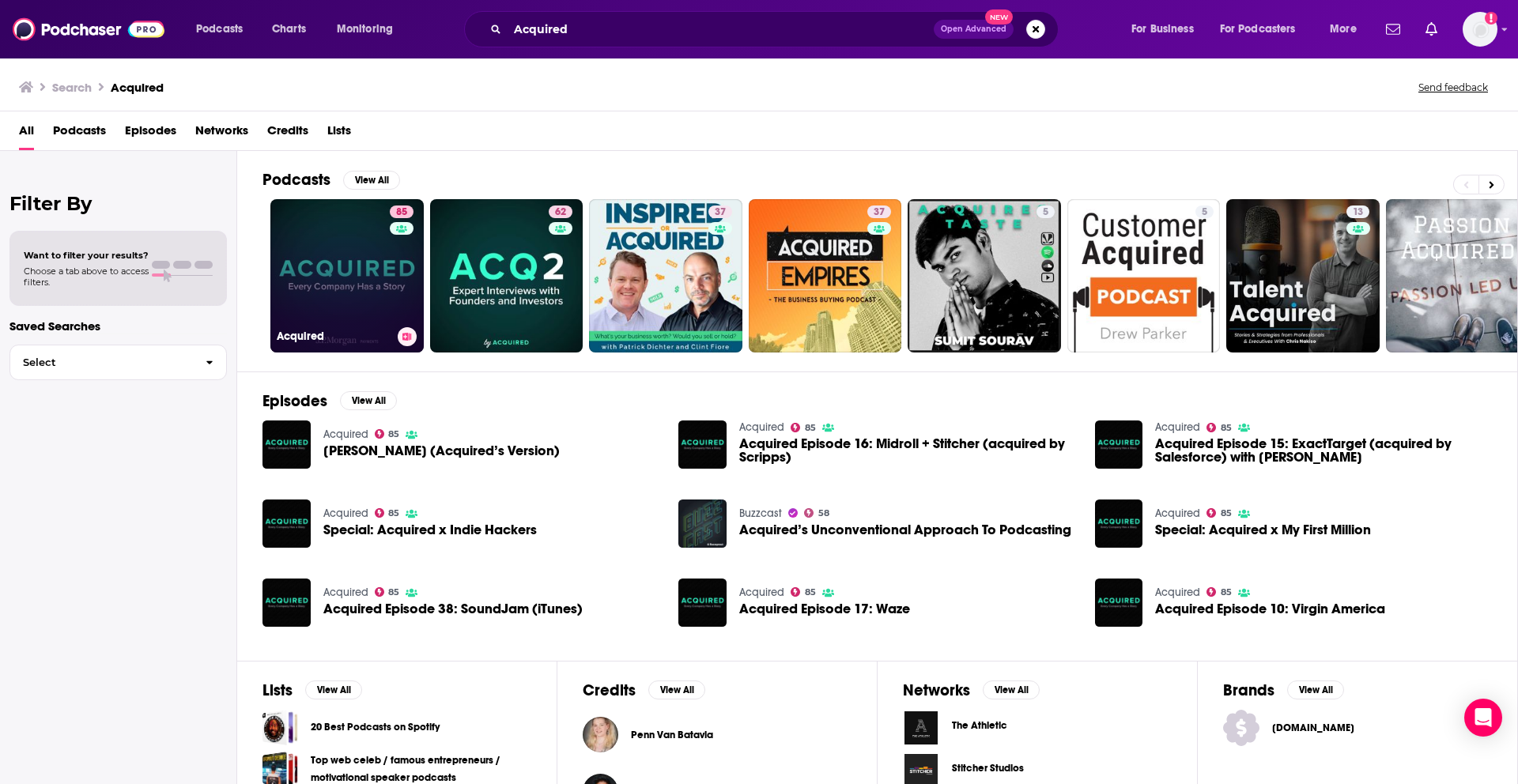
click at [326, 300] on link "85 Acquired" at bounding box center [347, 276] width 153 height 153
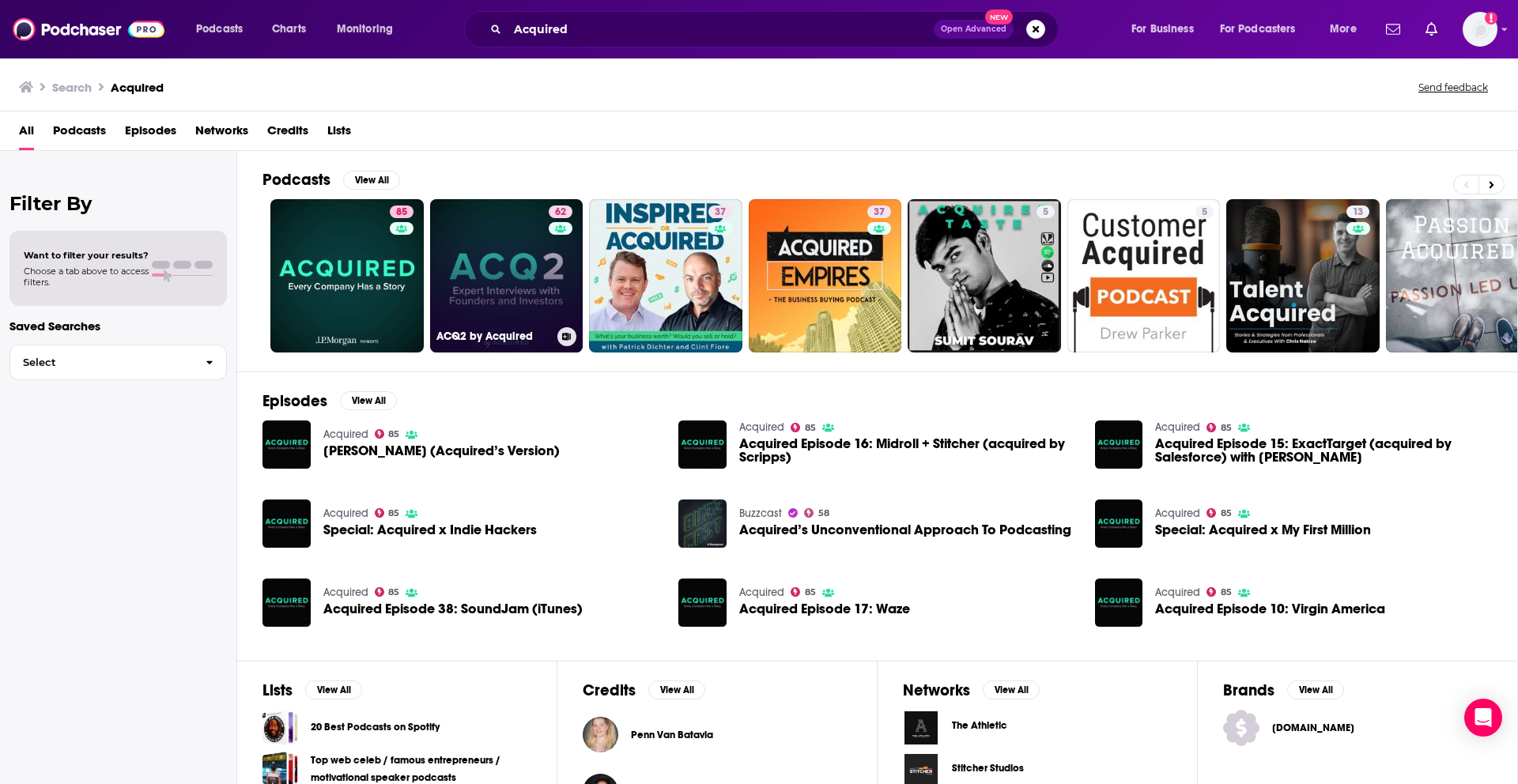
click at [511, 282] on link "62 ACQ2 by Acquired" at bounding box center [507, 276] width 153 height 153
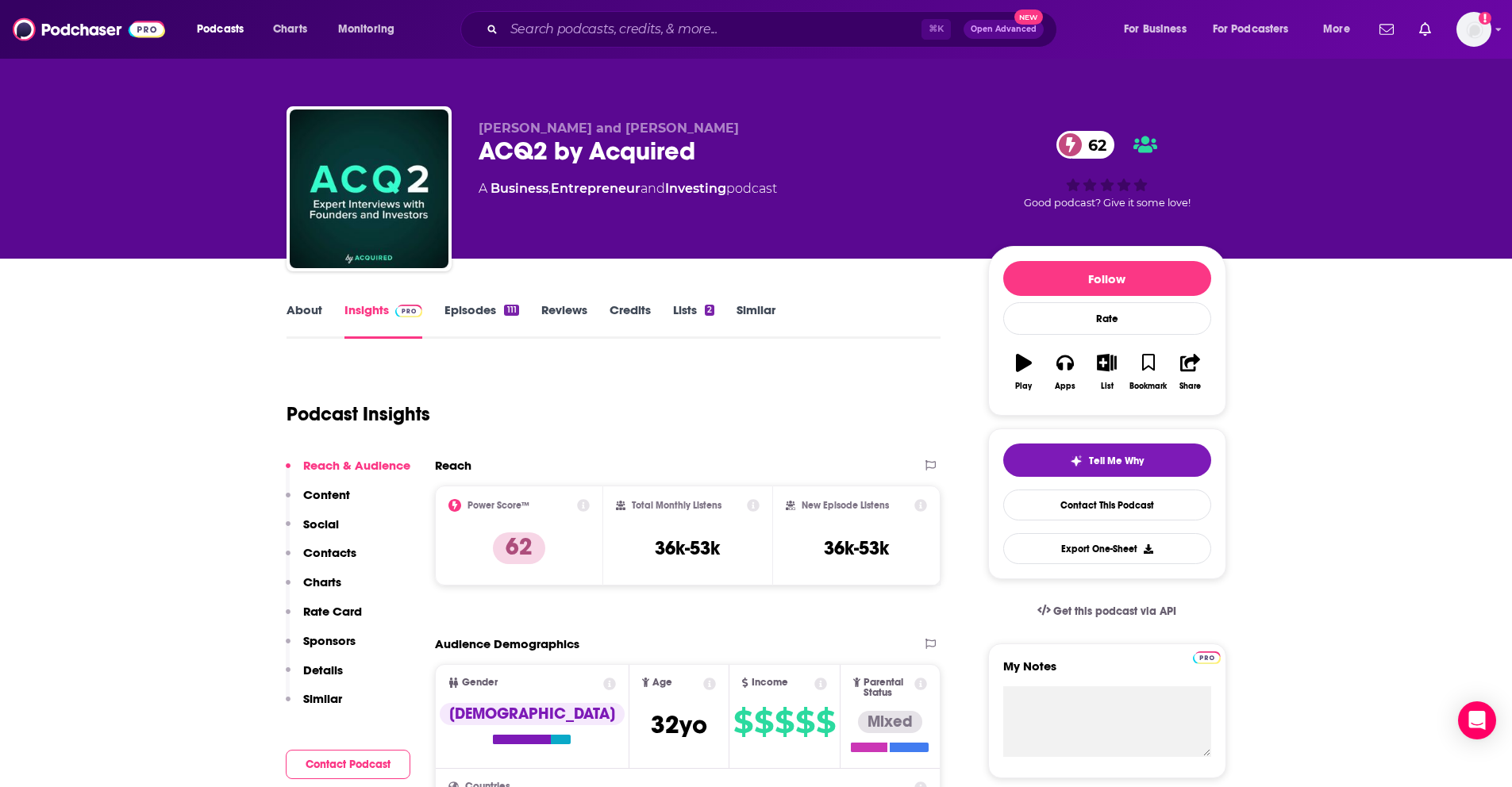
scroll to position [541, 0]
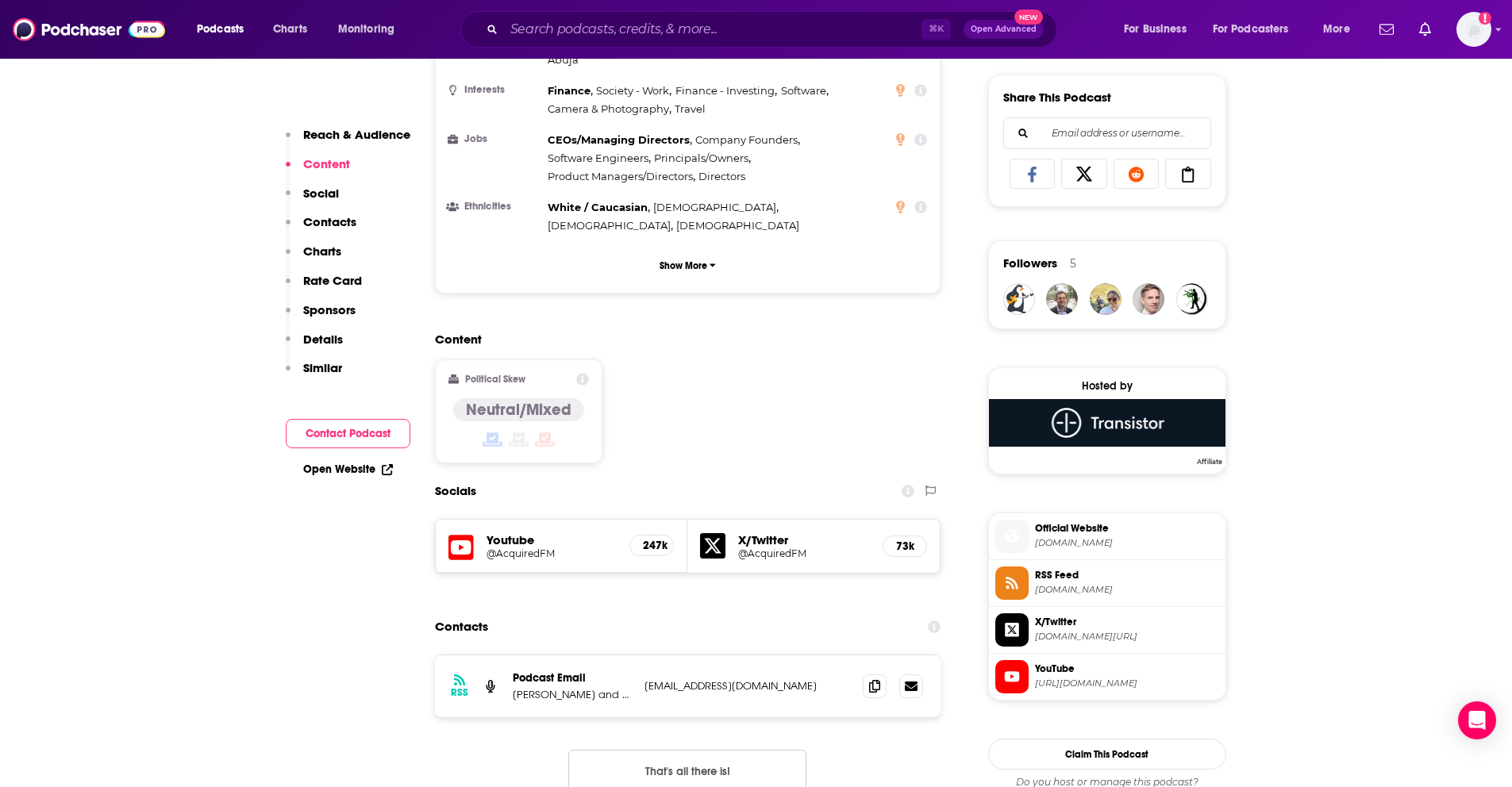
click at [315, 189] on p "Social" at bounding box center [320, 193] width 35 height 15
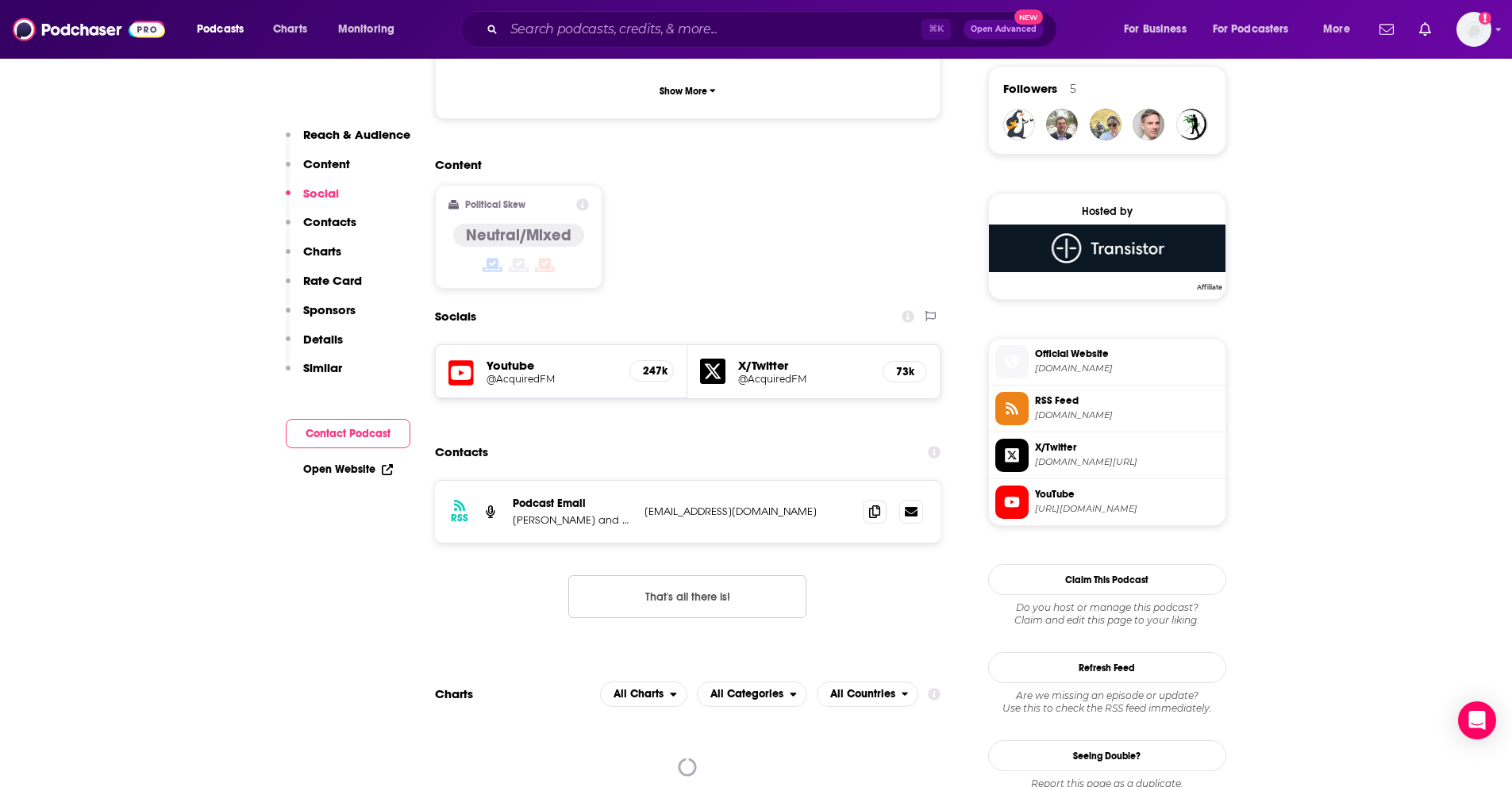
click at [340, 230] on button "Contacts" at bounding box center [321, 229] width 71 height 29
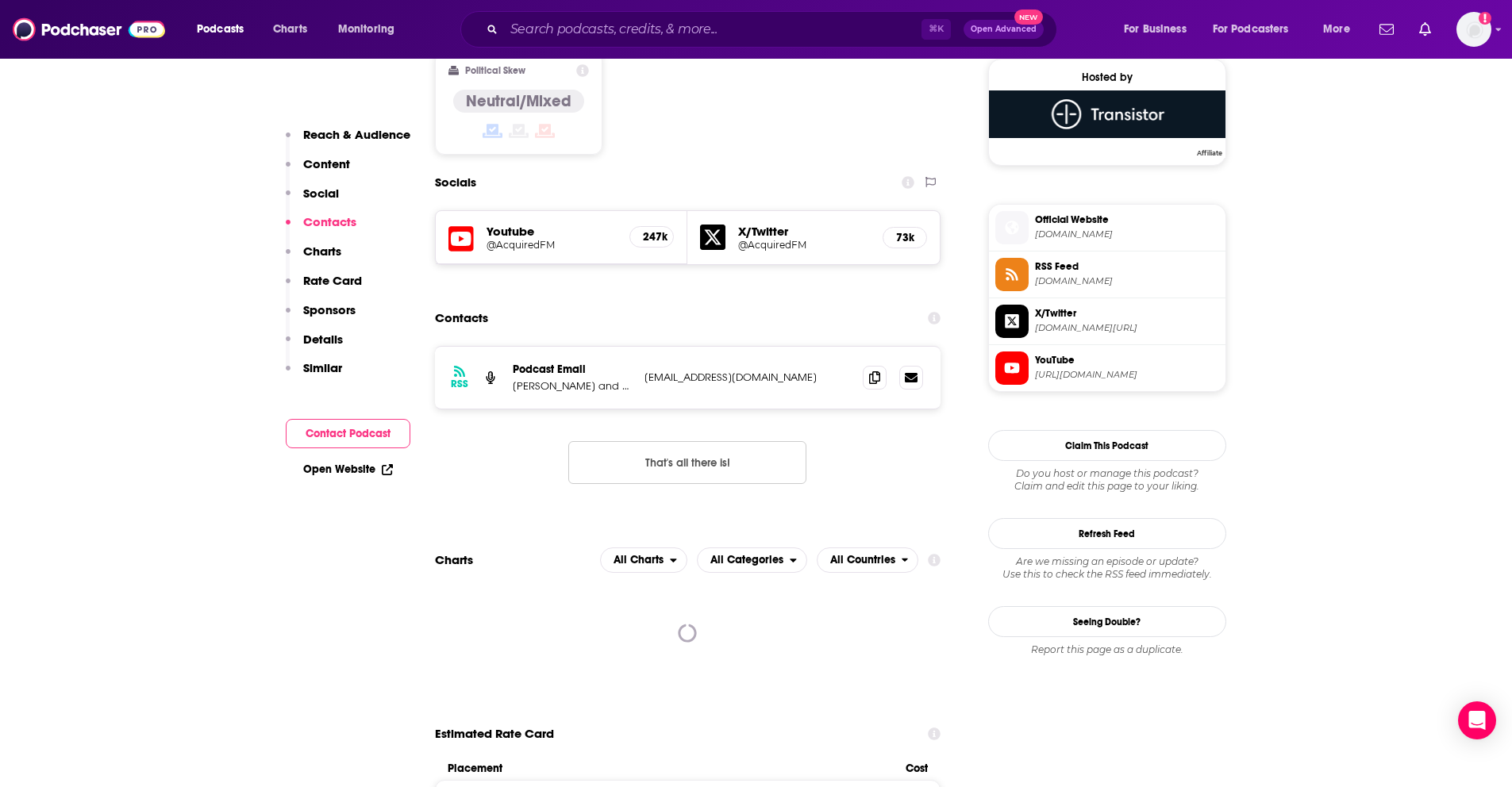
scroll to position [1289, 0]
click at [880, 363] on span at bounding box center [875, 375] width 24 height 24
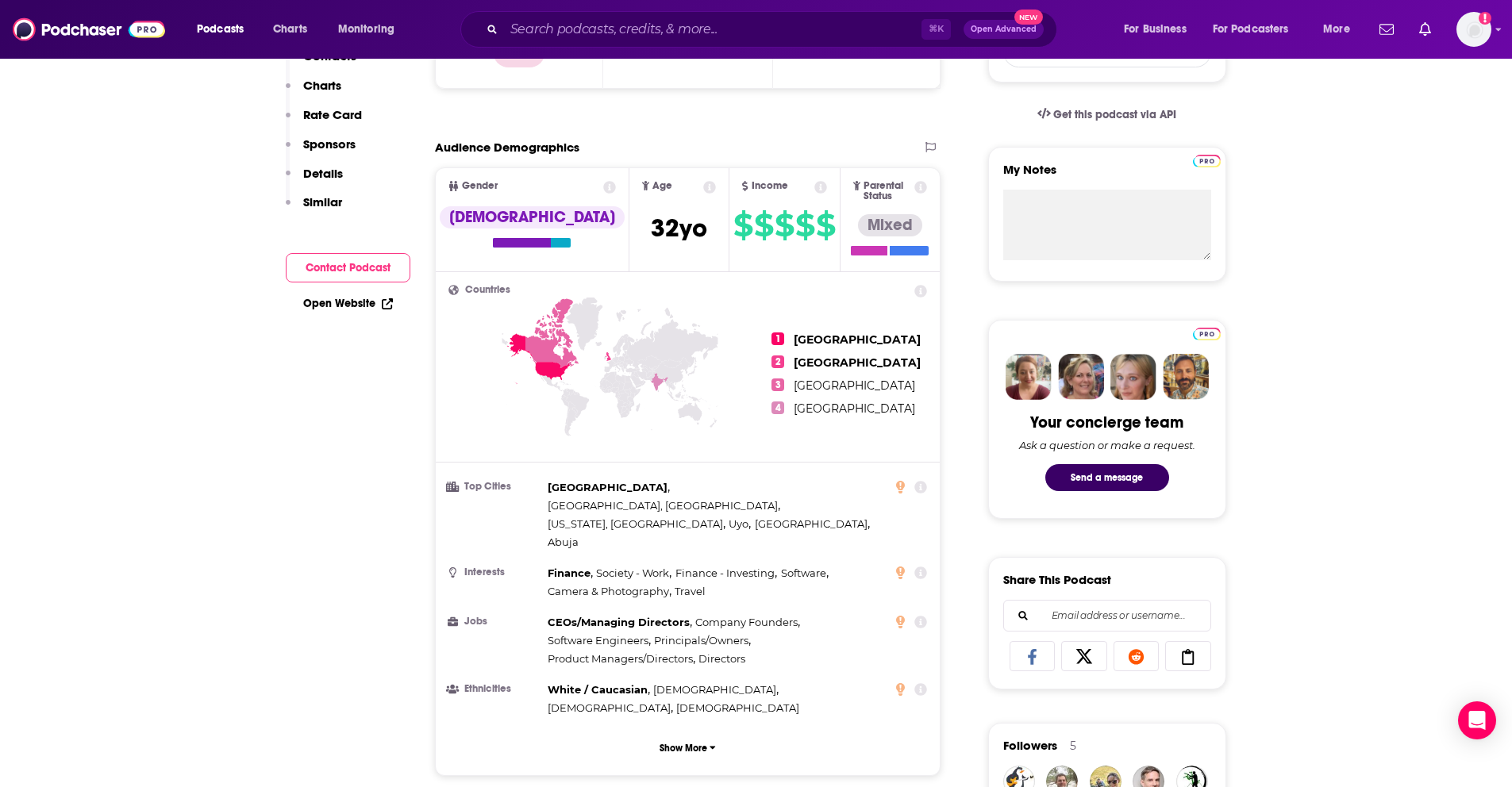
scroll to position [0, 0]
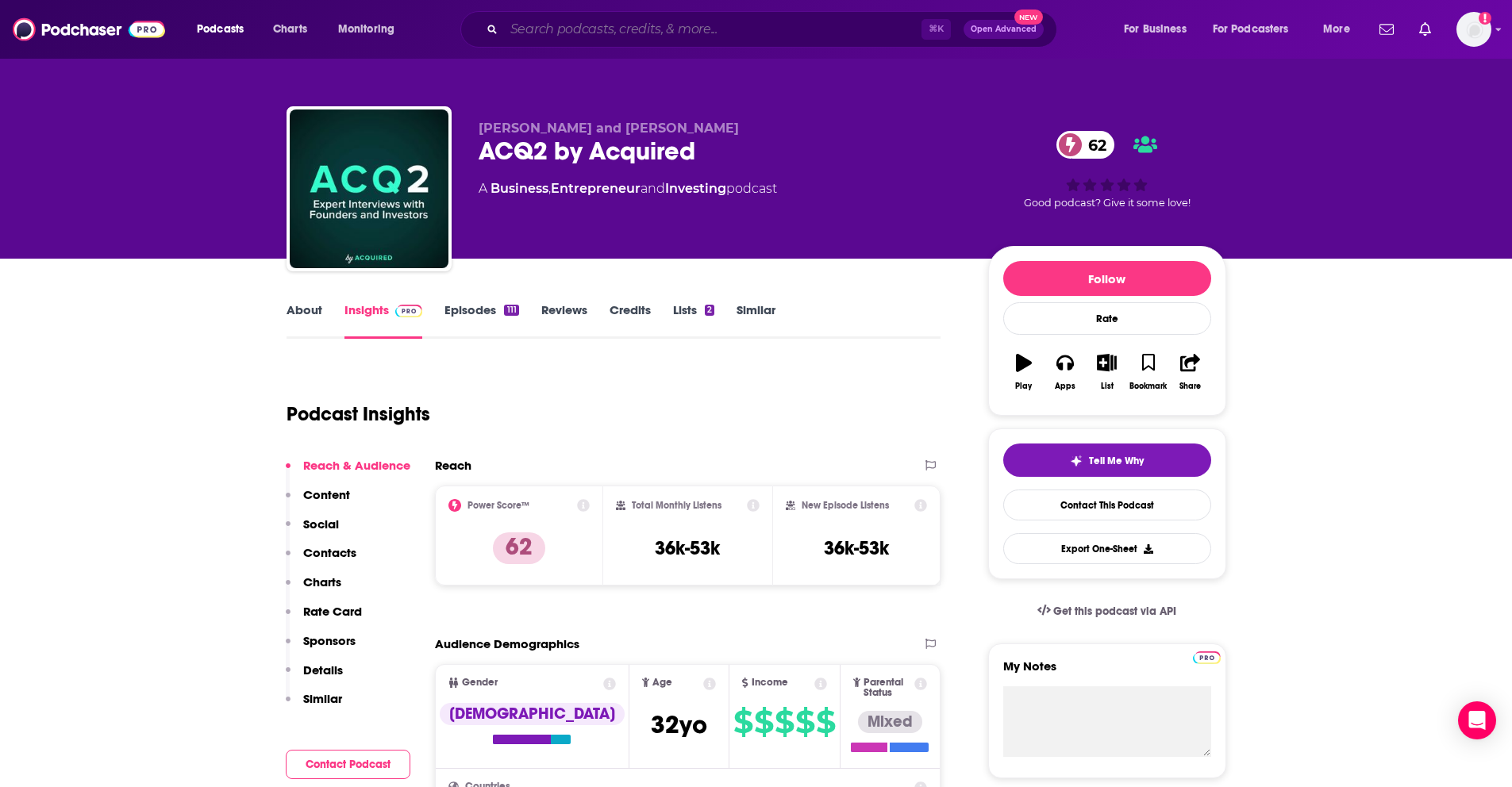
click at [569, 29] on input "Search podcasts, credits, & more..." at bounding box center [713, 29] width 418 height 25
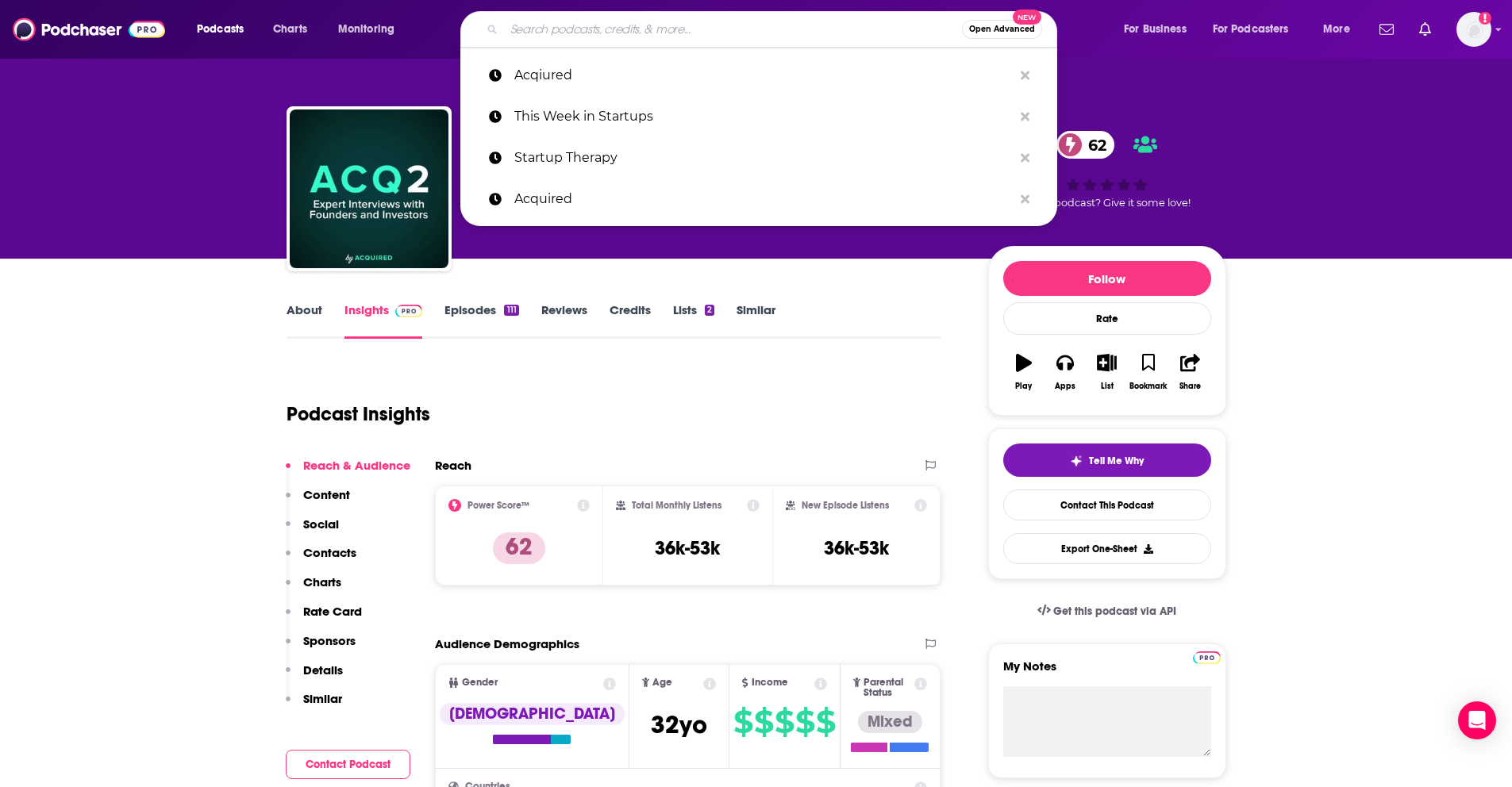
type input "a"
type input "s"
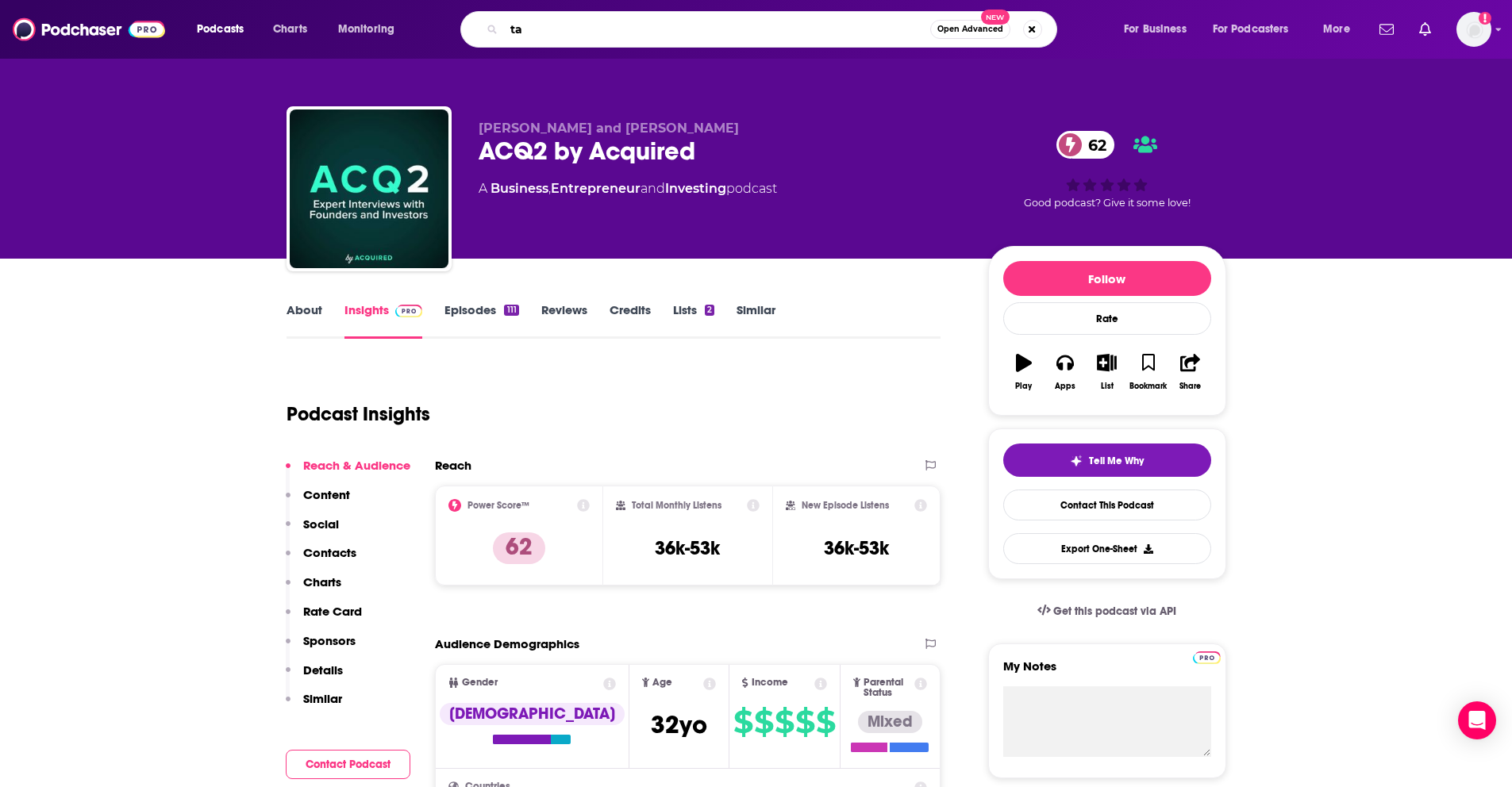
type input "t"
type input "stableminded"
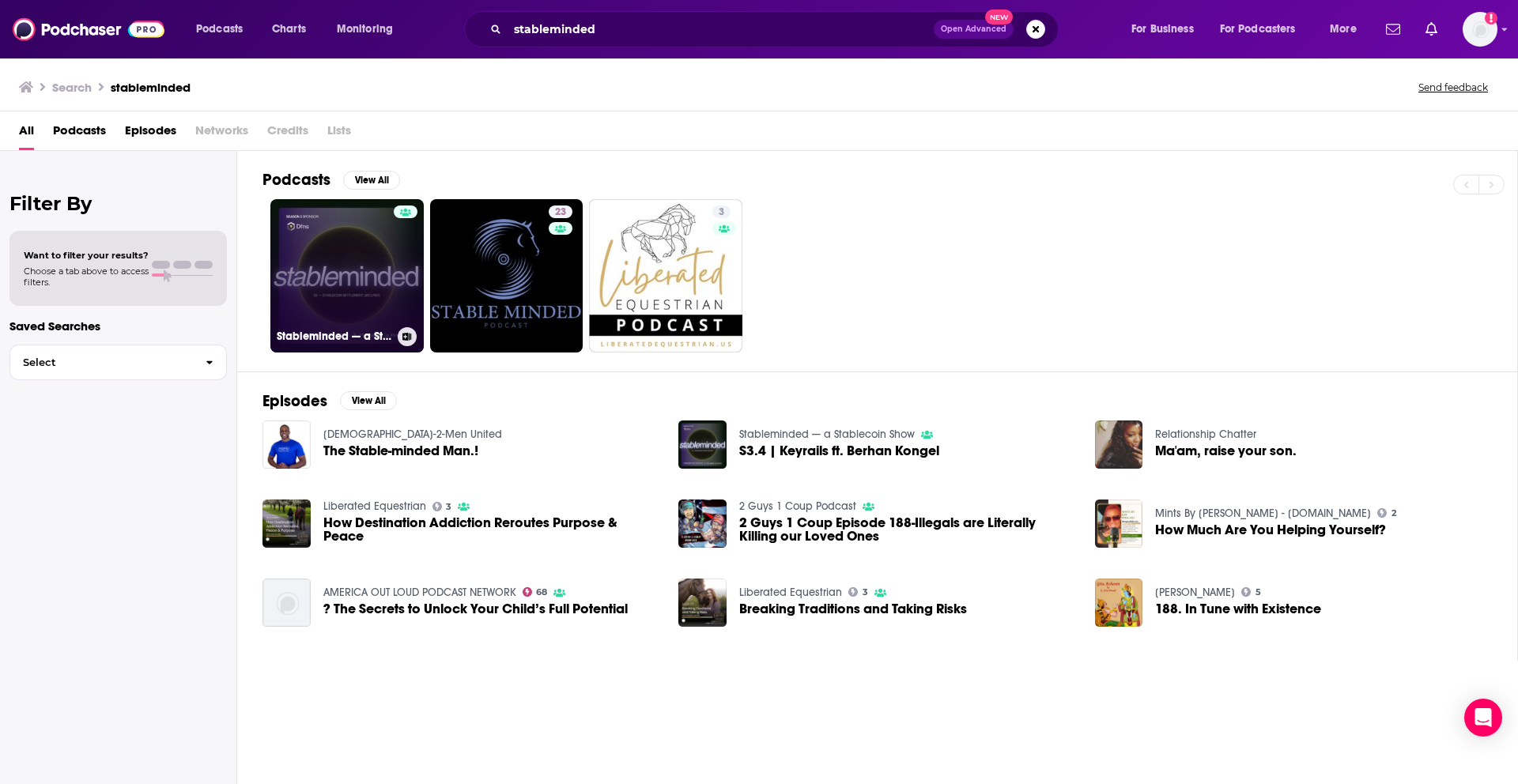
click at [353, 267] on link "Stableminded — a Stablecoin Show" at bounding box center [347, 276] width 153 height 153
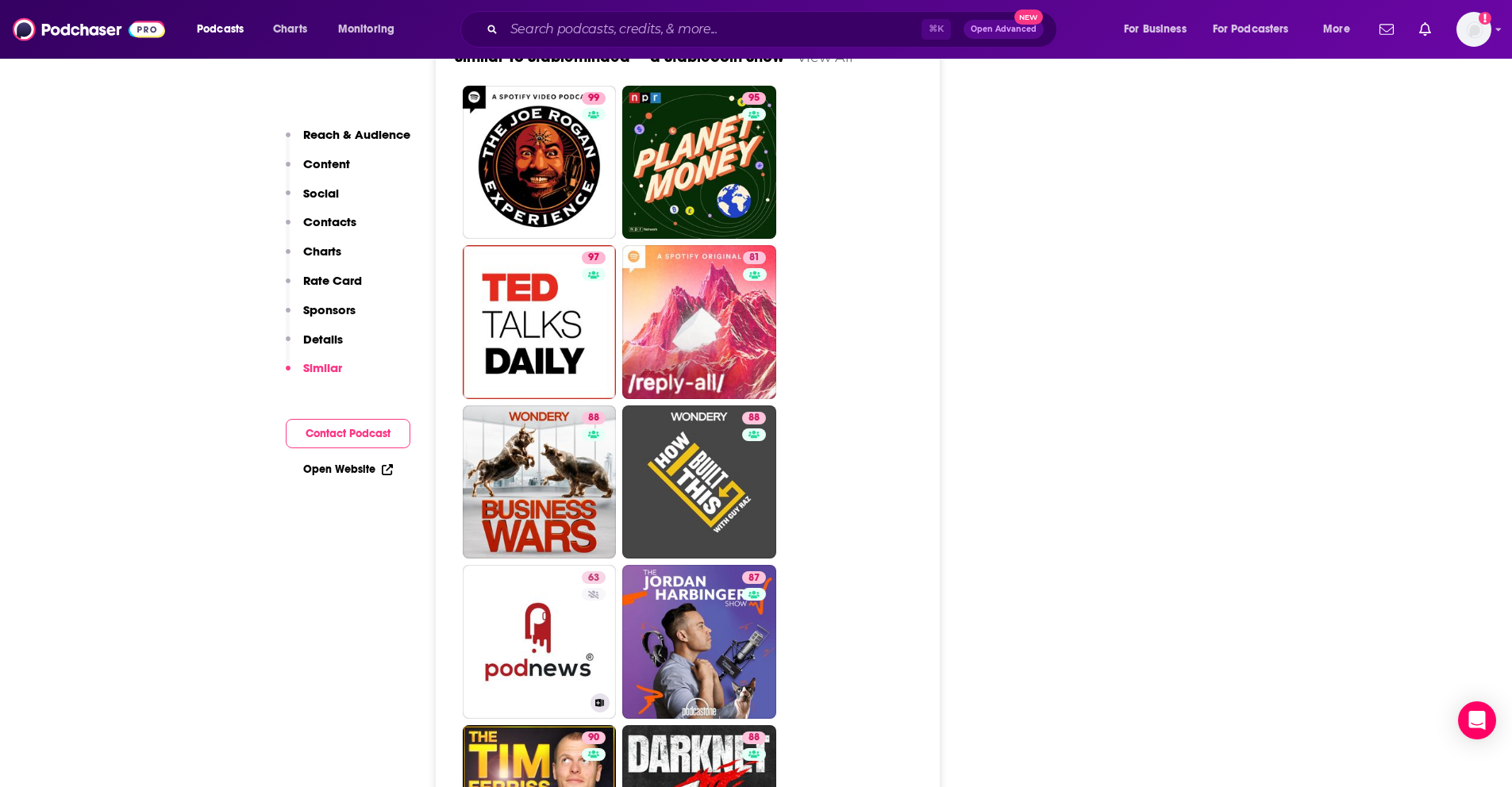
scroll to position [2109, 0]
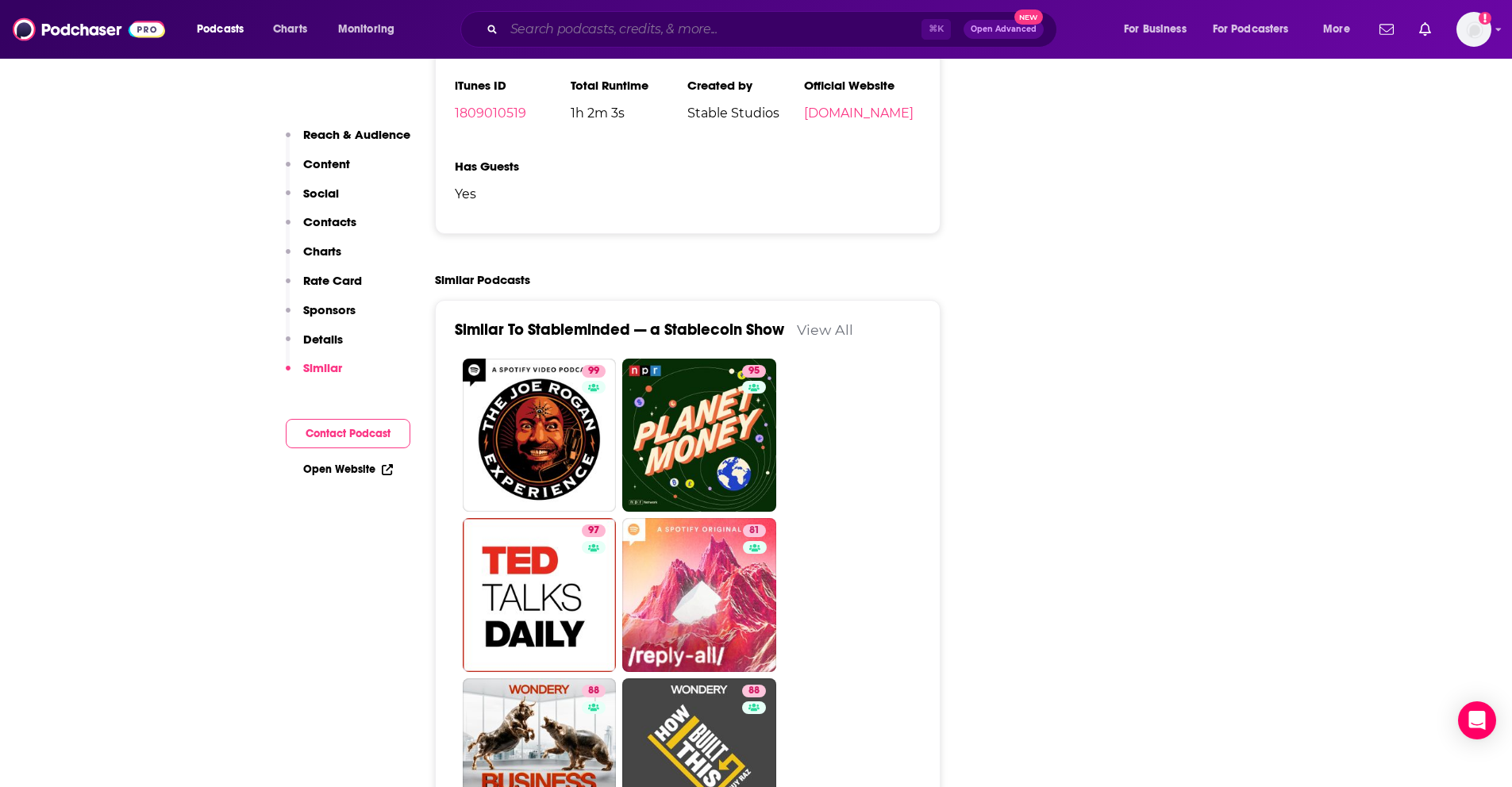
click at [544, 35] on input "Search podcasts, credits, & more..." at bounding box center [713, 29] width 418 height 25
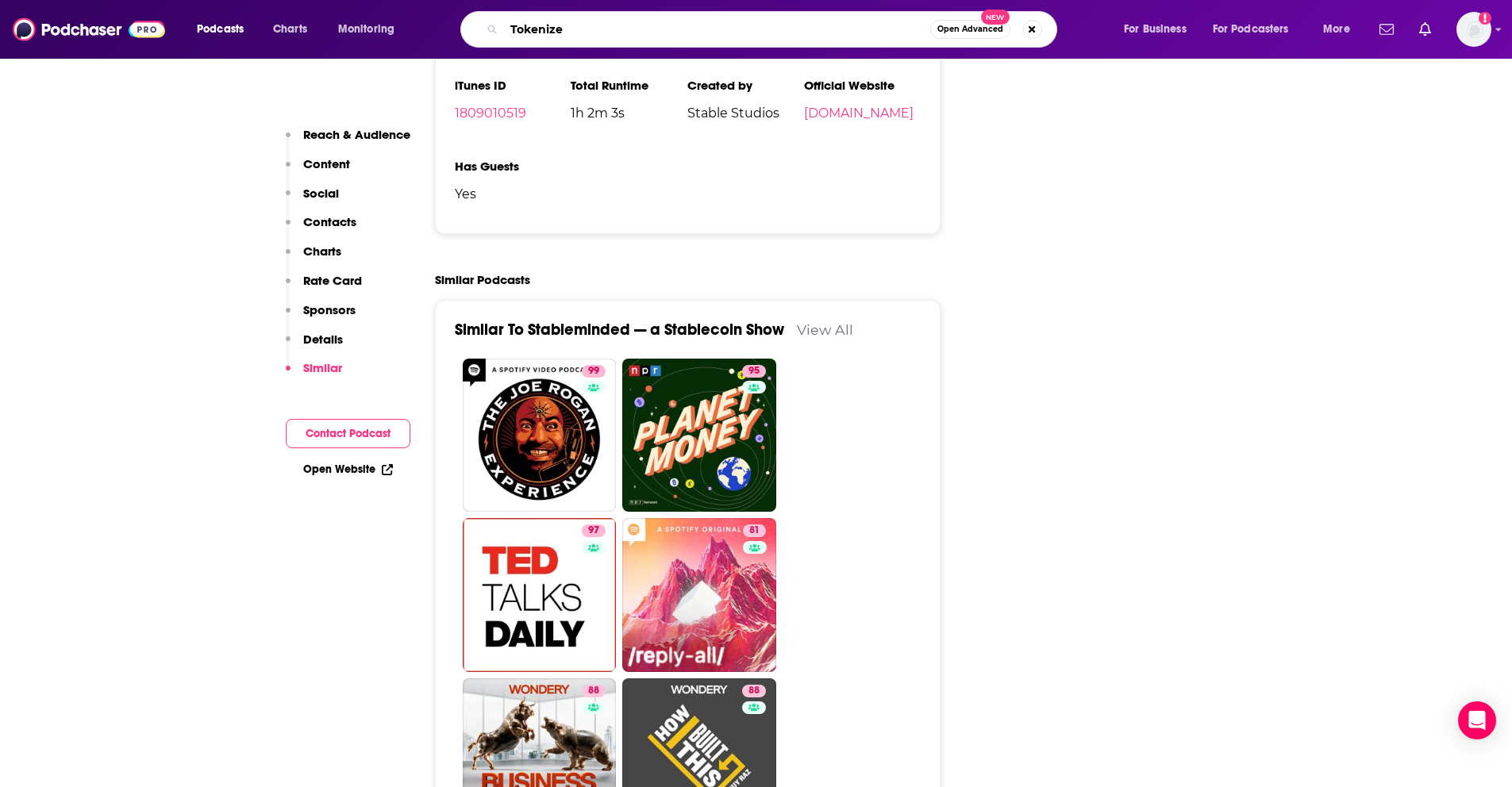
type input "Tokenized"
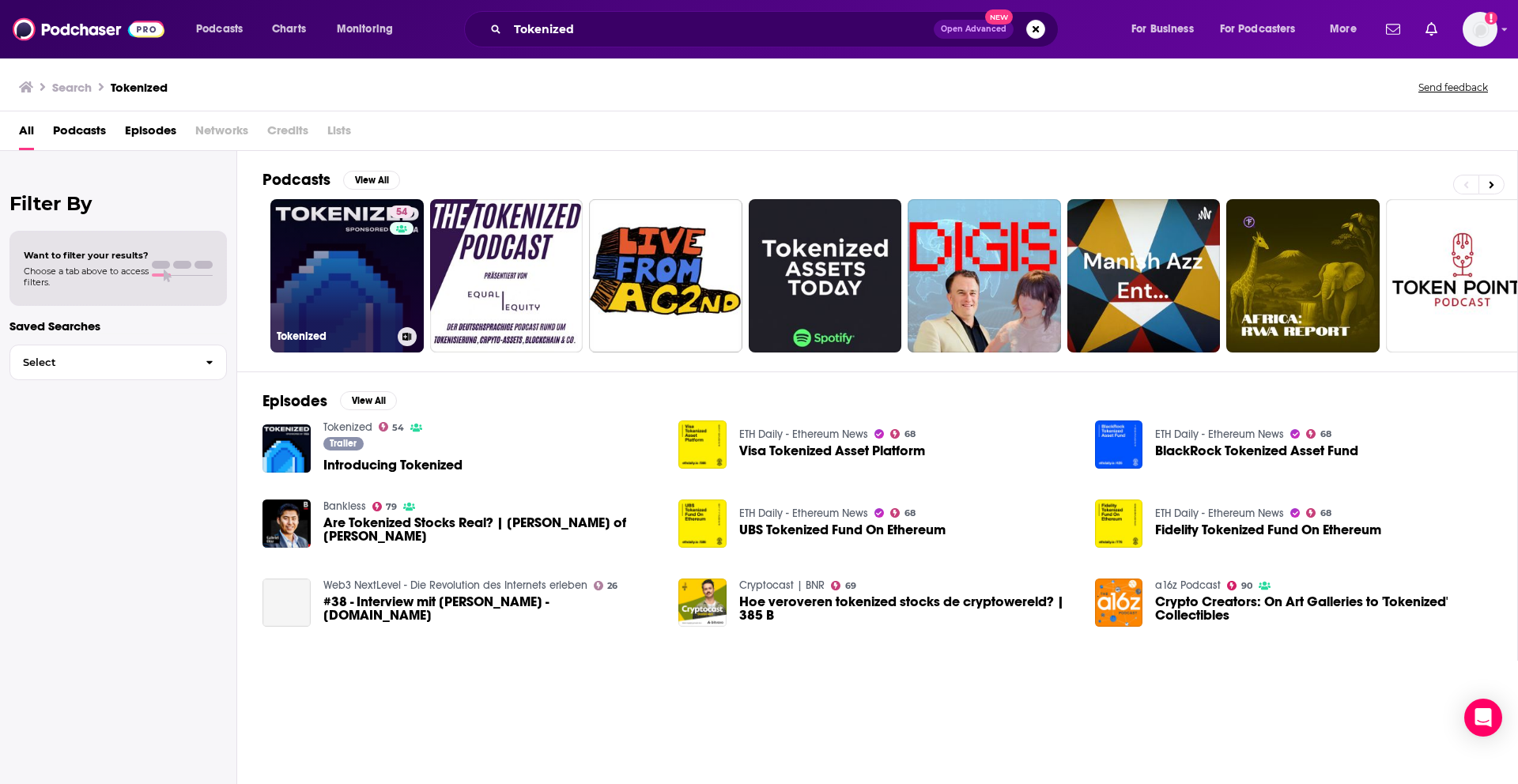
click at [359, 259] on link "54 Tokenized" at bounding box center [347, 276] width 153 height 153
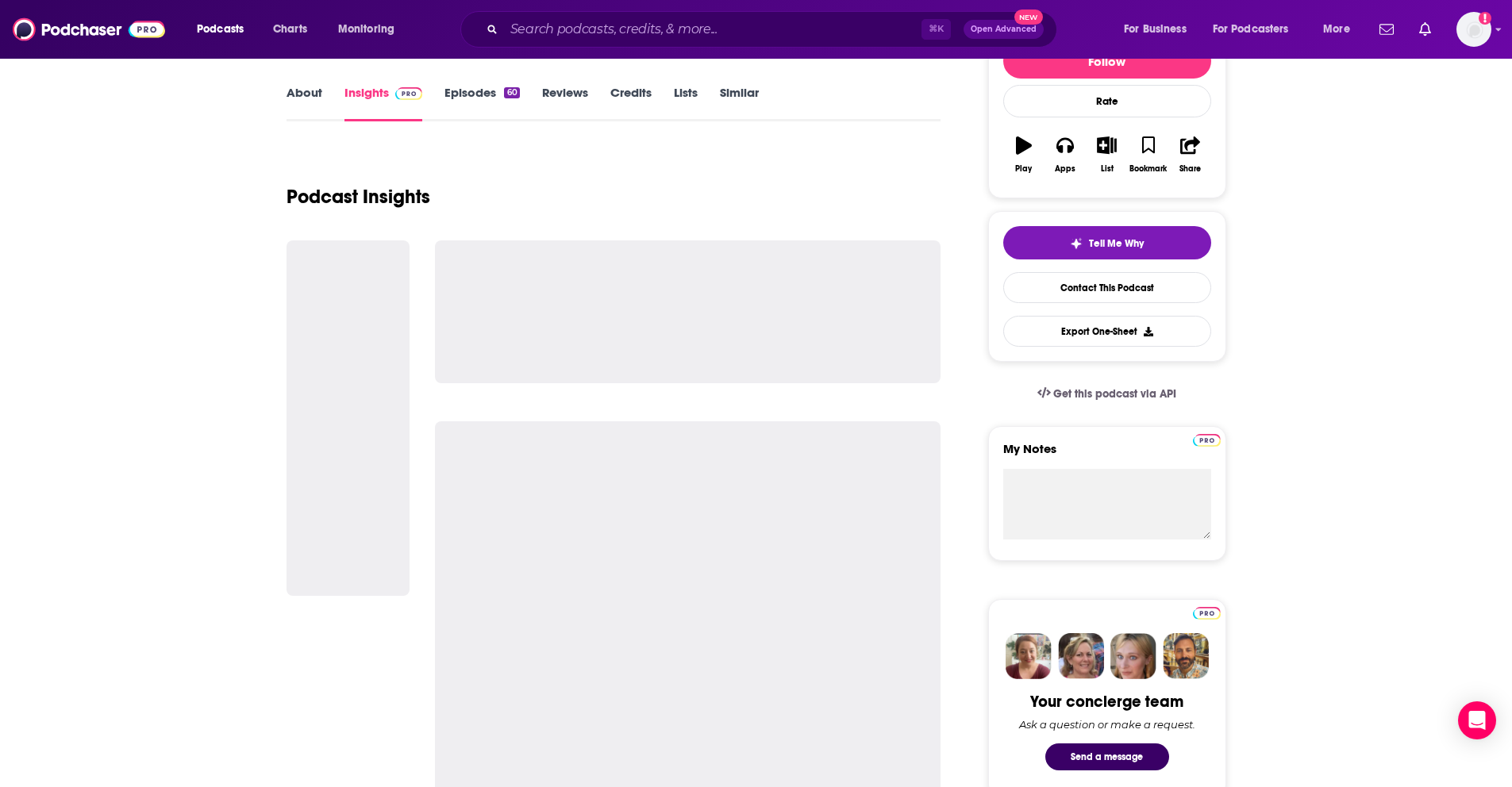
scroll to position [297, 0]
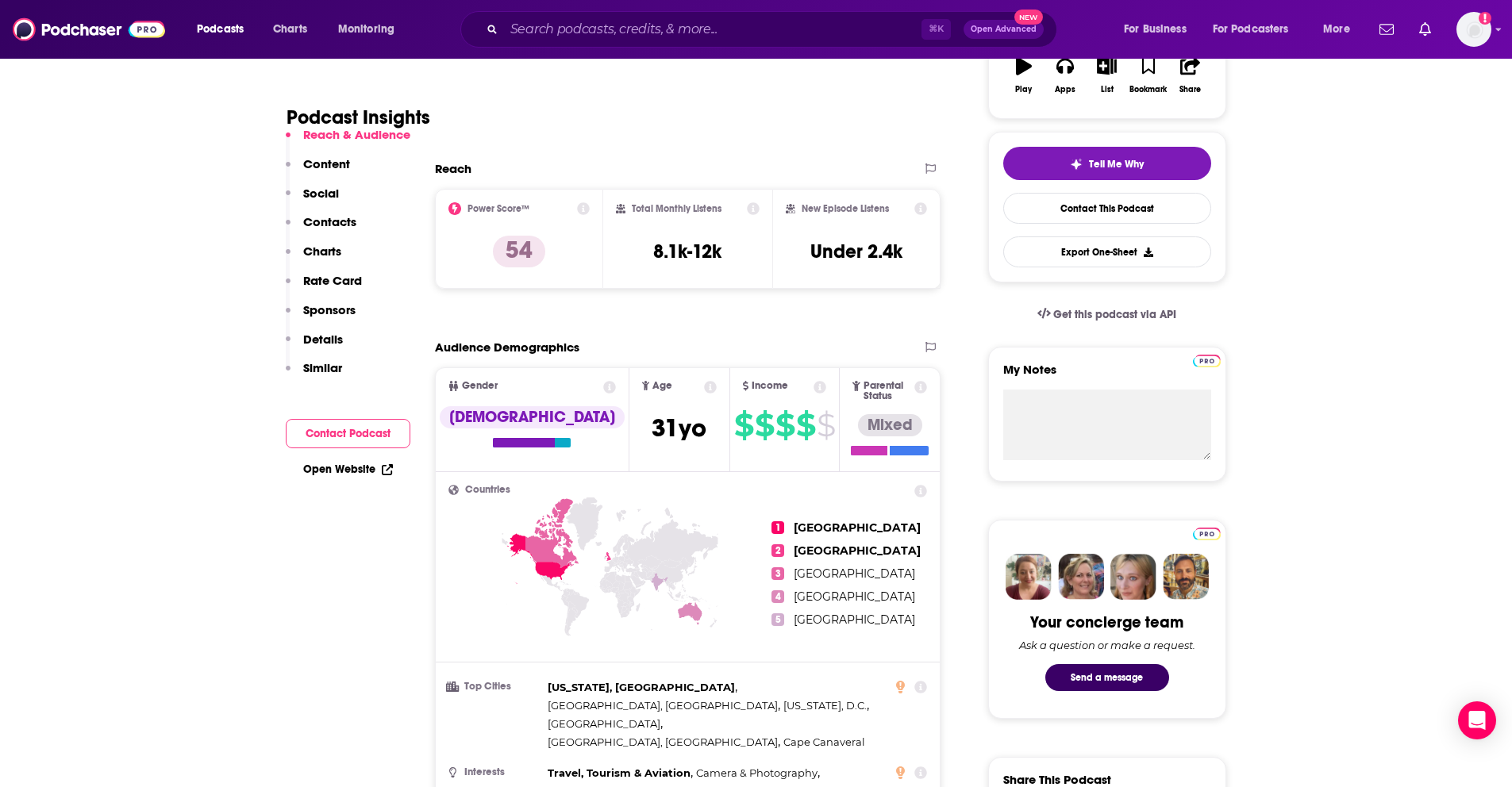
click at [313, 221] on p "Contacts" at bounding box center [329, 221] width 53 height 15
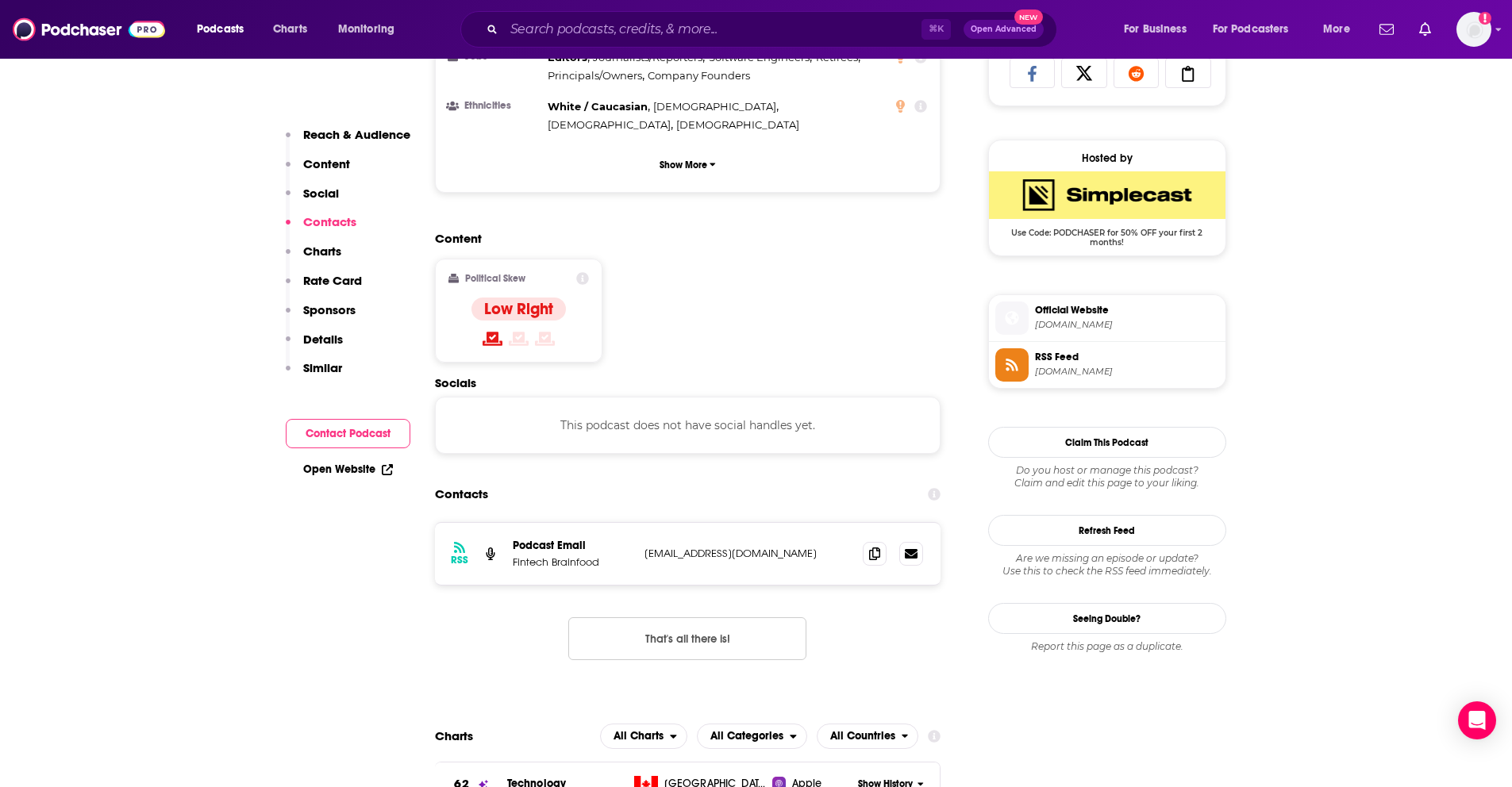
scroll to position [584, 0]
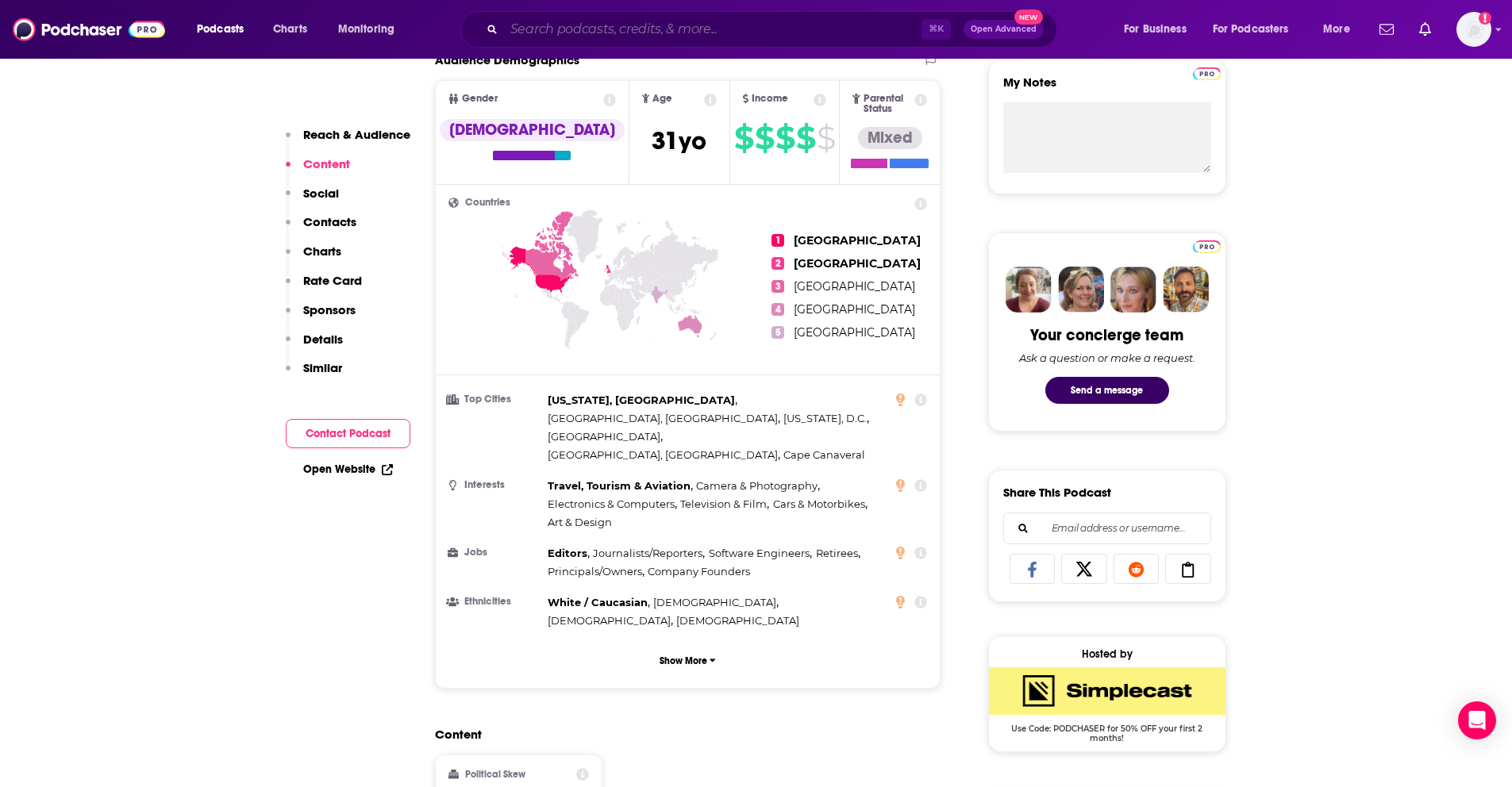
click at [544, 24] on input "Search podcasts, credits, & more..." at bounding box center [713, 29] width 418 height 25
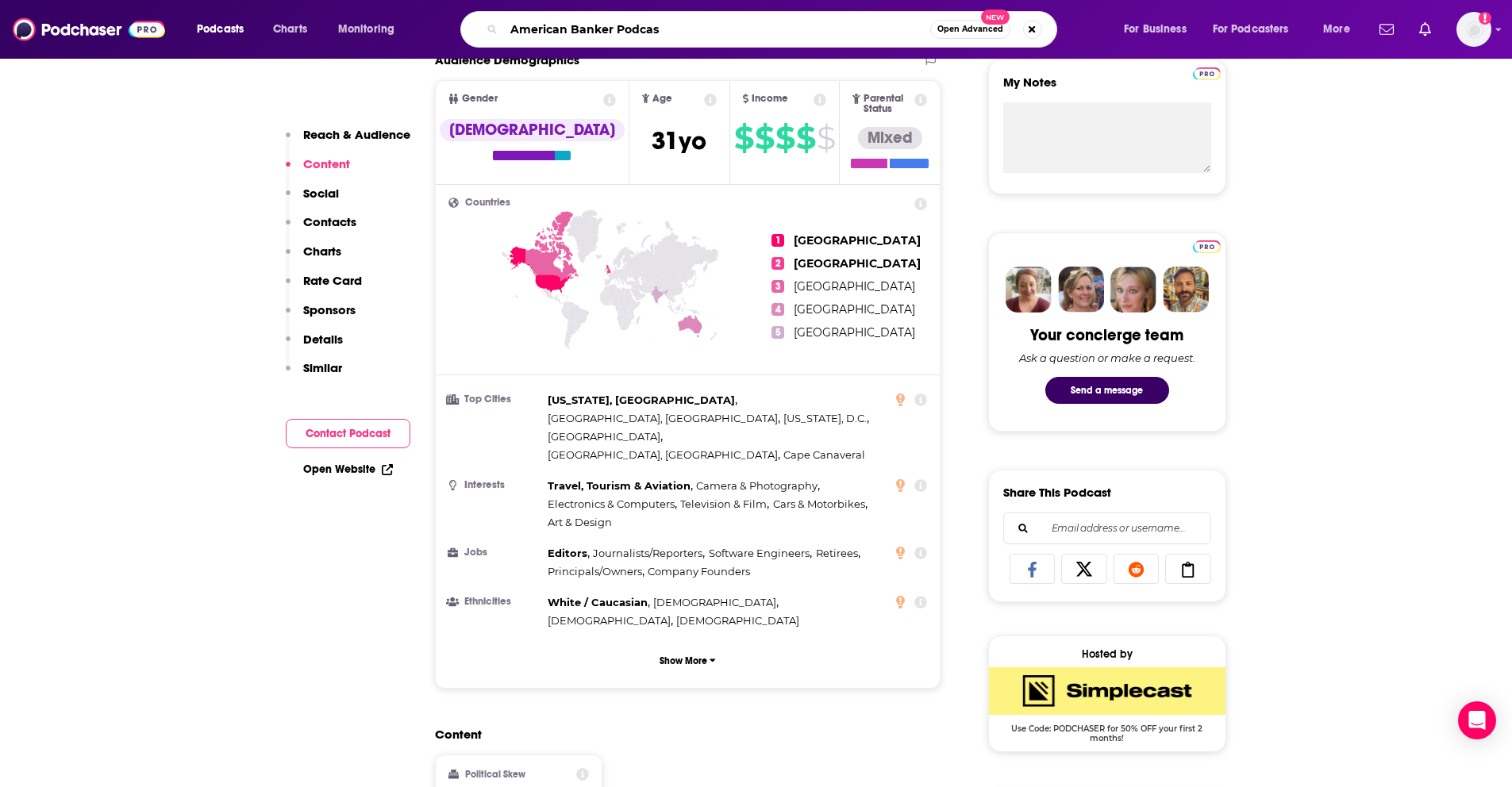
type input "American Banker Podcast"
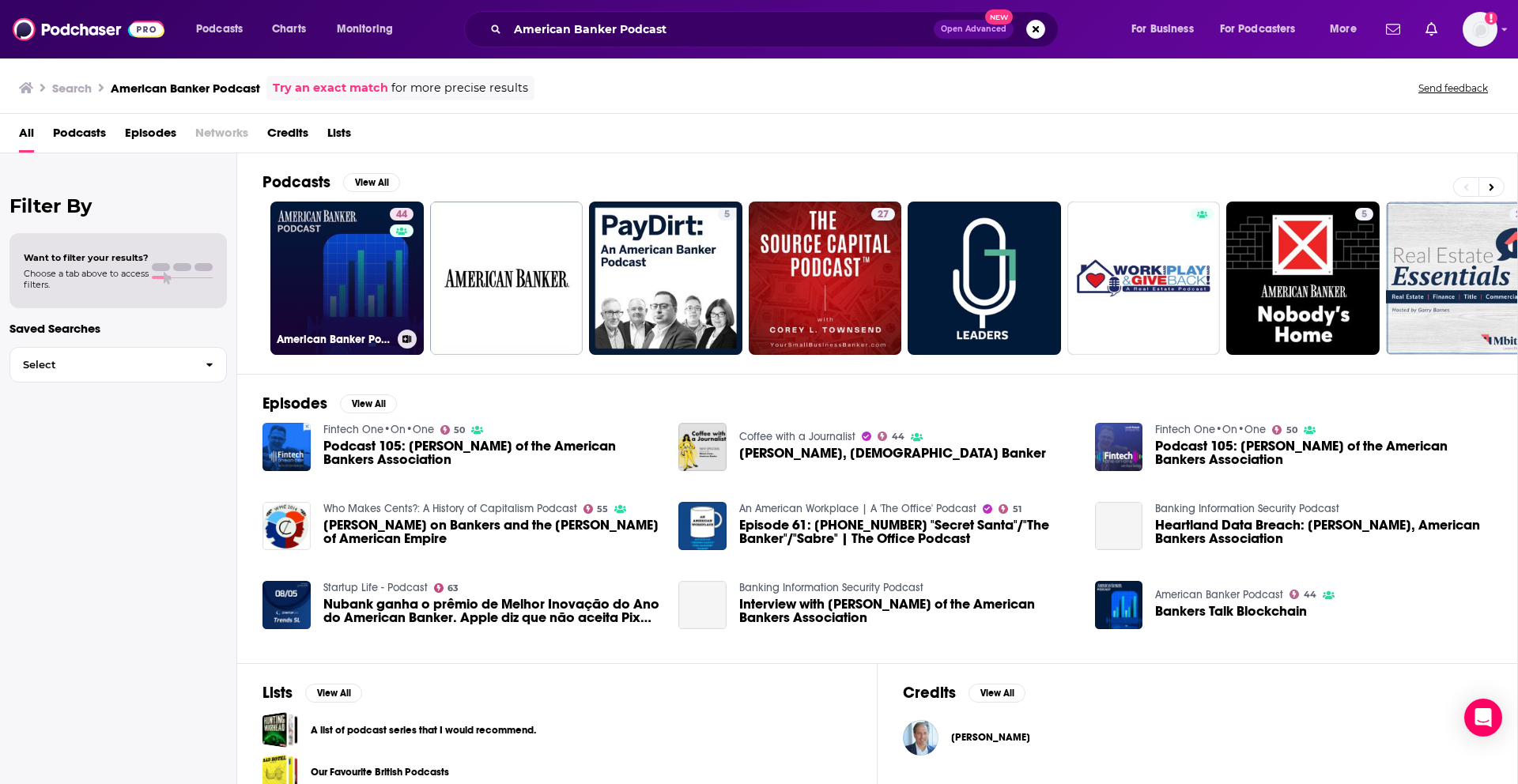
click at [354, 252] on link "44 American Banker Podcast" at bounding box center [347, 278] width 153 height 153
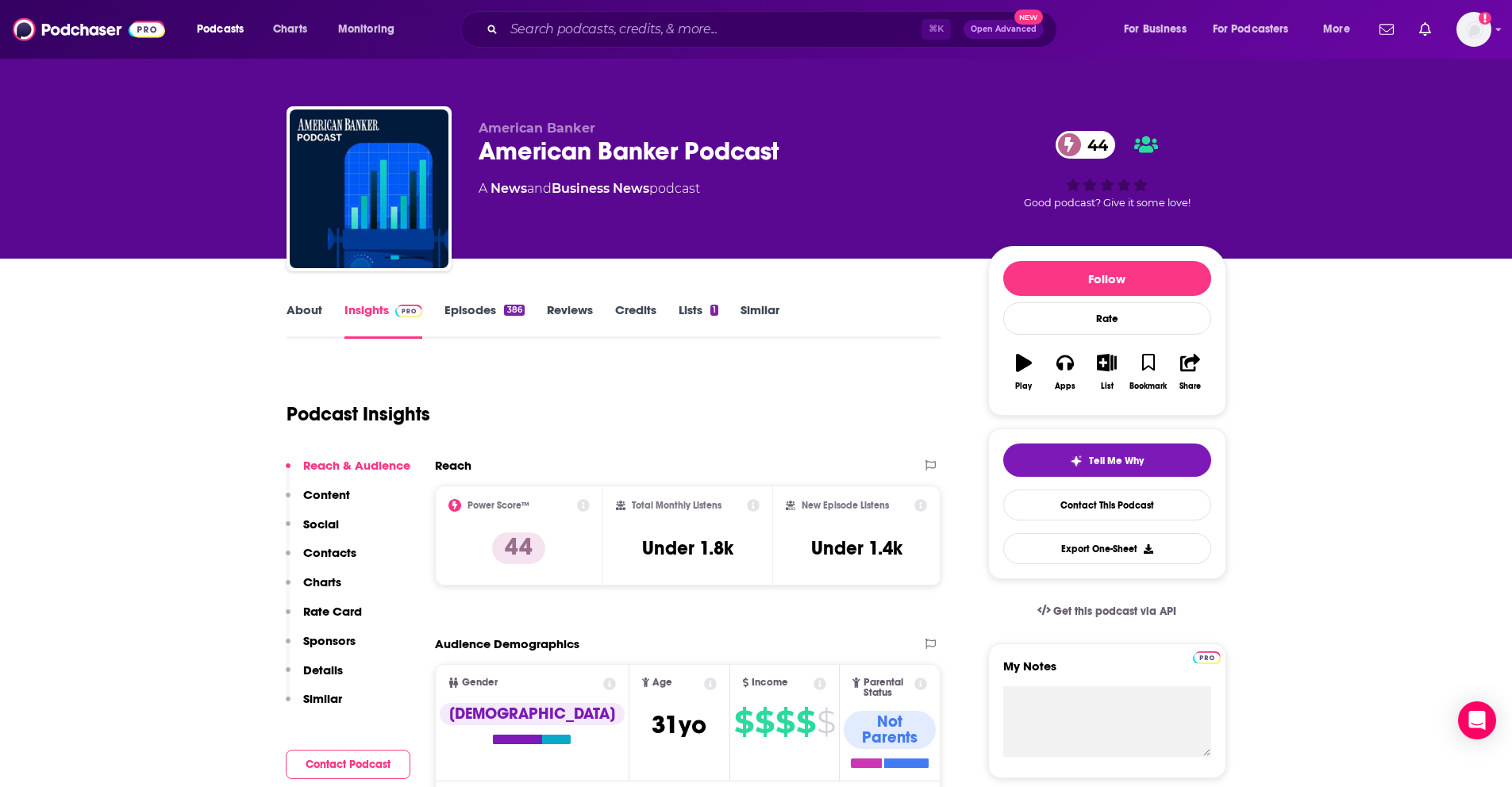
click at [333, 560] on p "Contacts" at bounding box center [329, 552] width 53 height 15
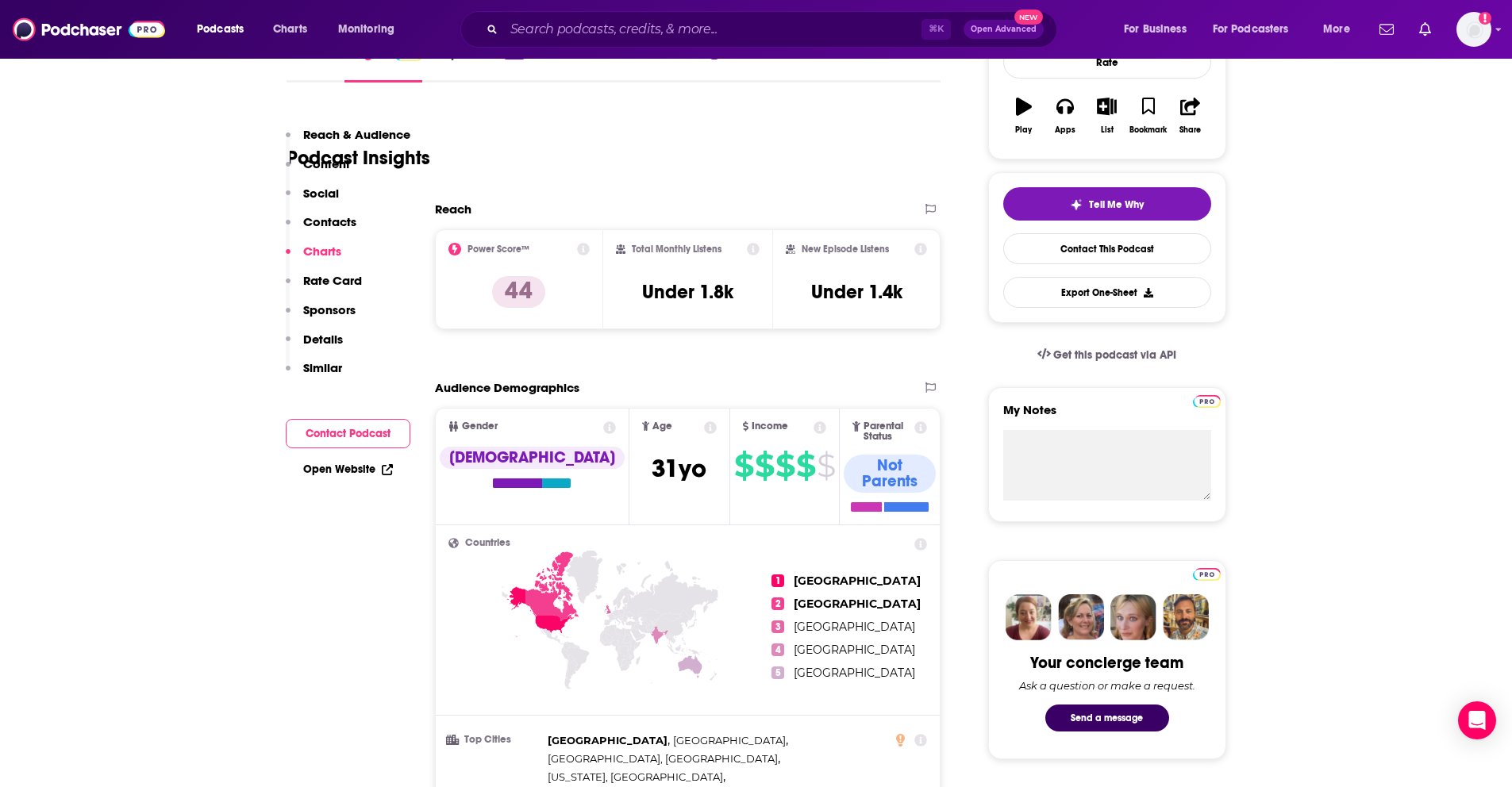
scroll to position [580, 0]
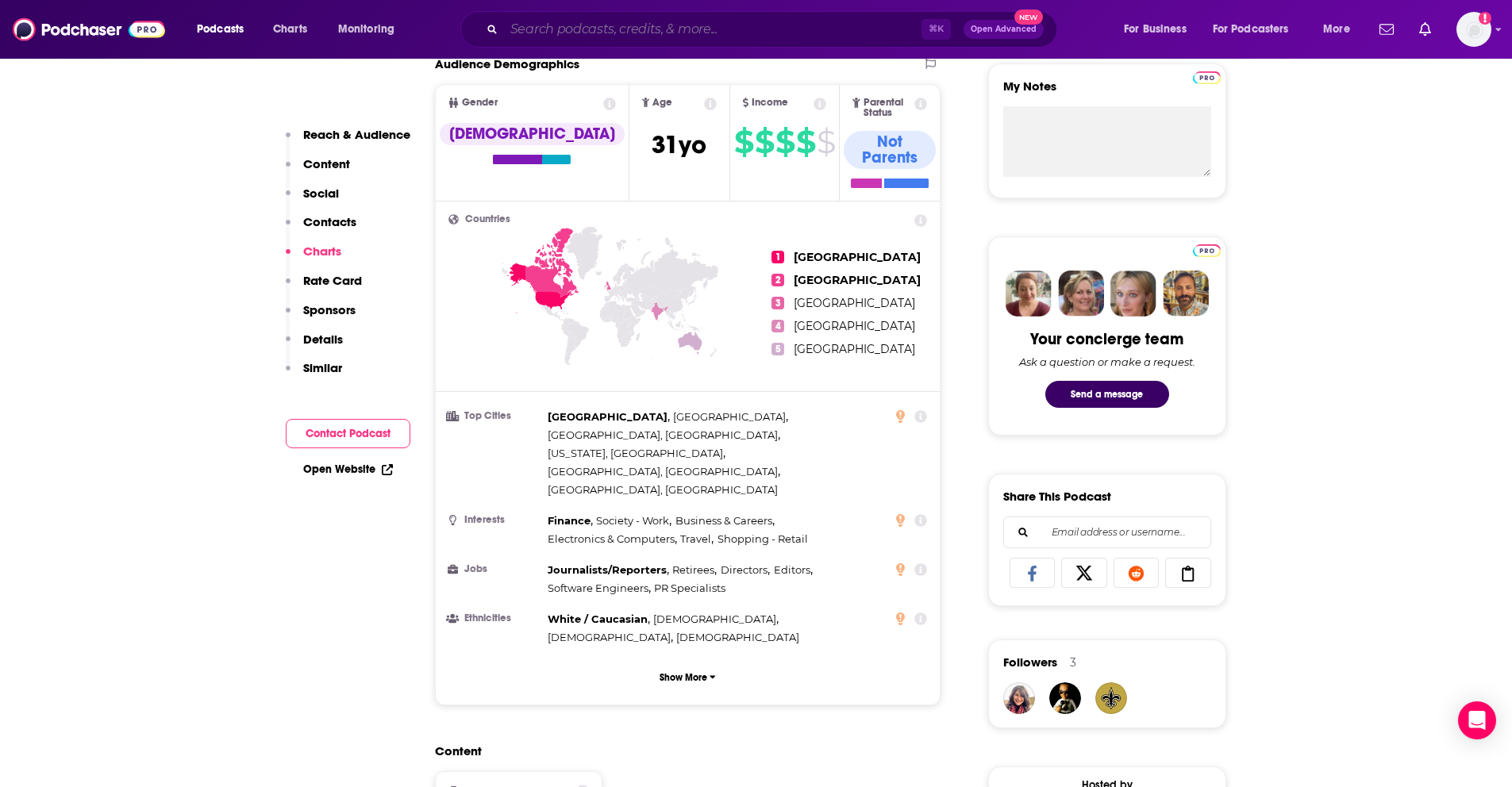
click at [580, 36] on input "Search podcasts, credits, & more..." at bounding box center [713, 29] width 418 height 25
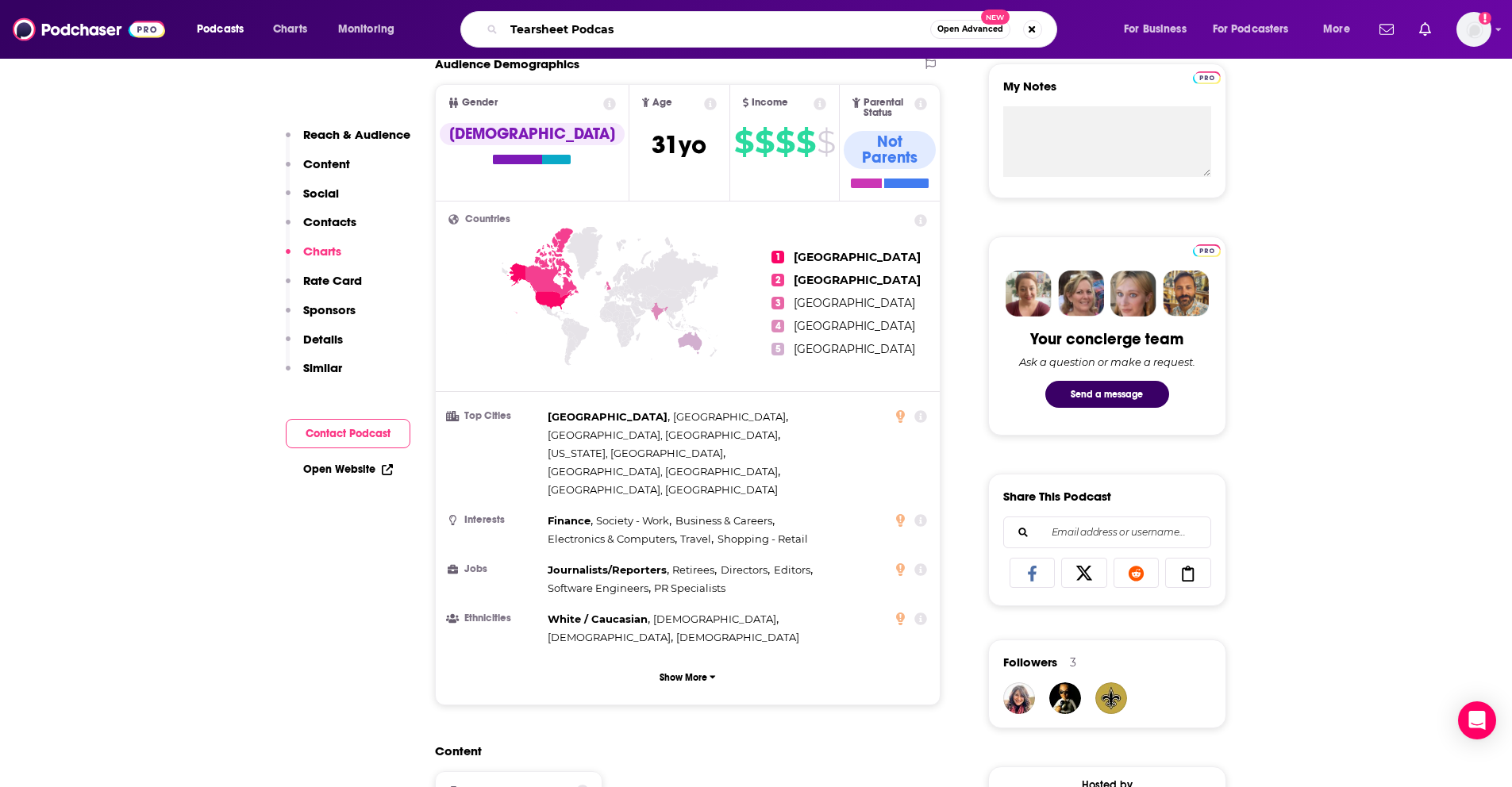
type input "Tearsheet Podcast"
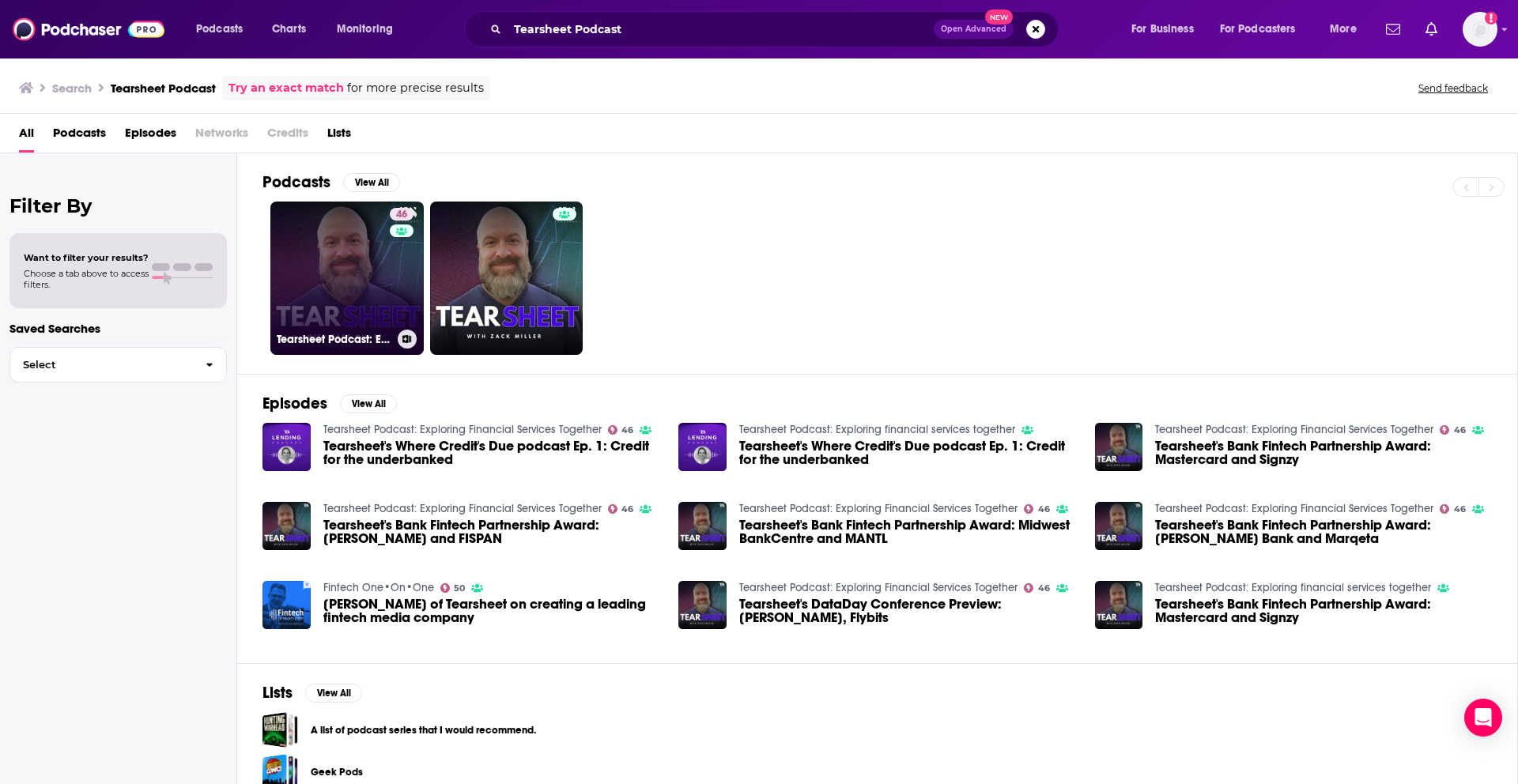
click at [345, 265] on link "46 Tearsheet Podcast: Exploring Financial Services Together" at bounding box center [347, 278] width 153 height 153
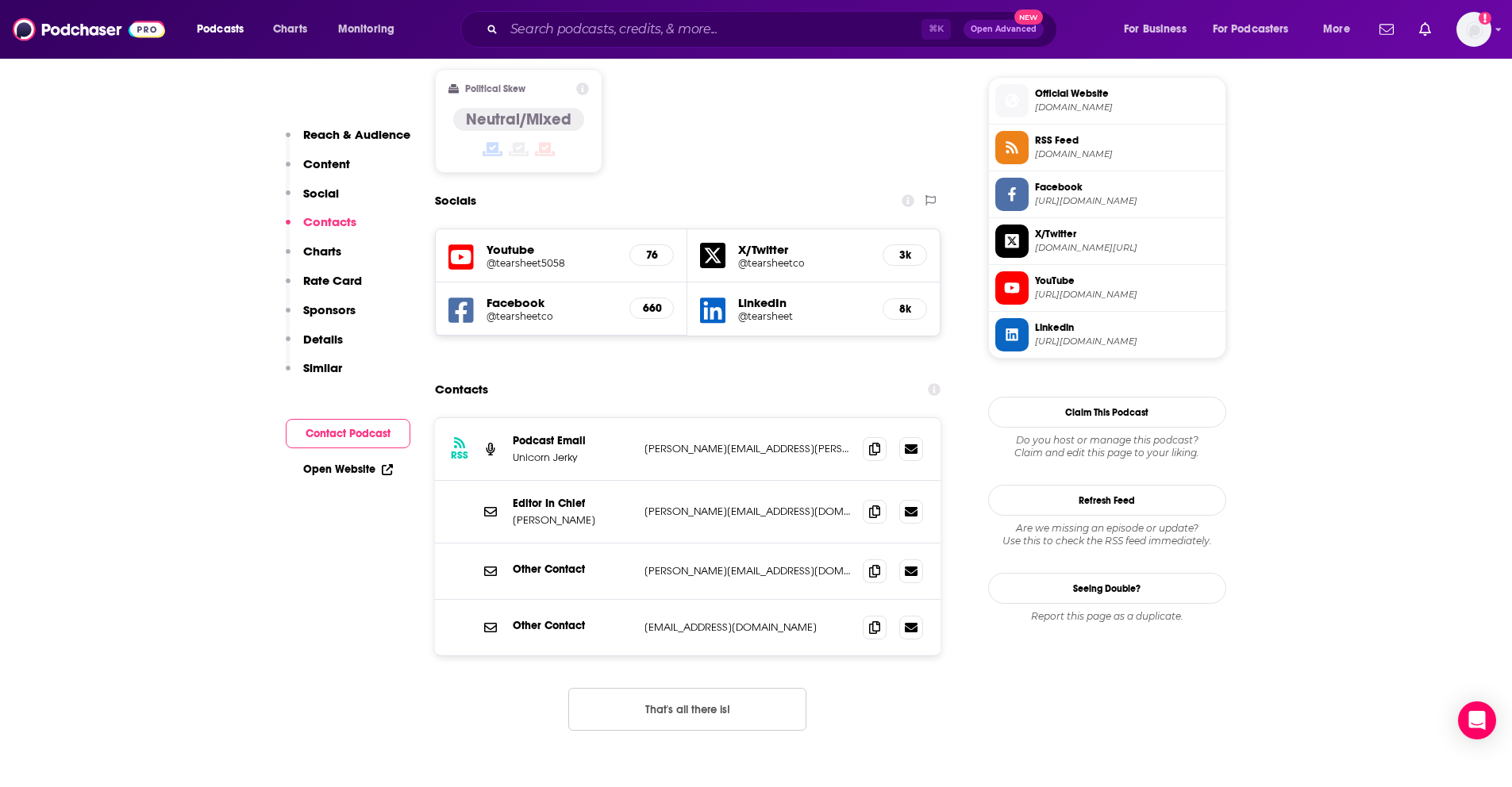
scroll to position [1296, 0]
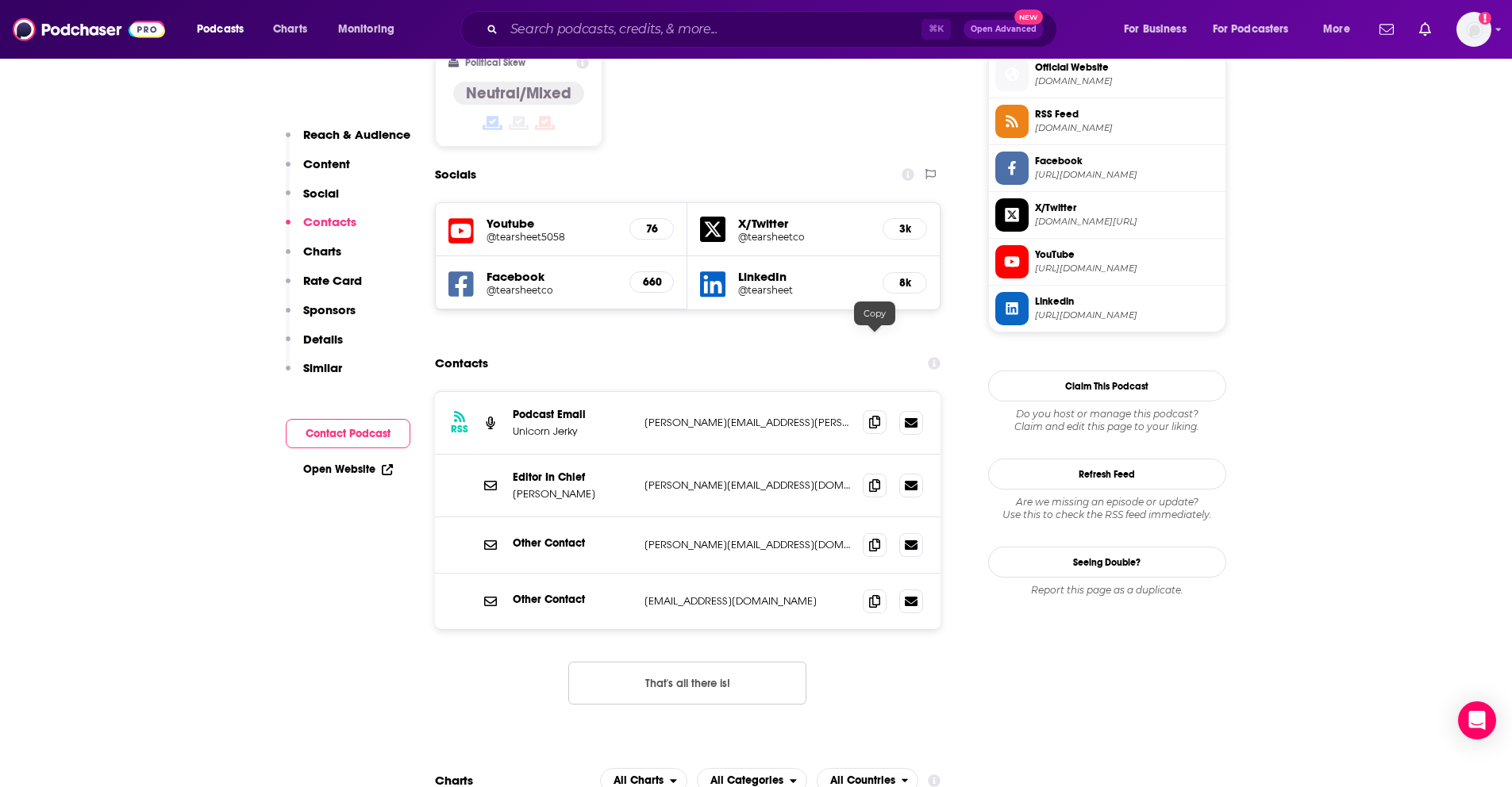
click at [877, 416] on icon at bounding box center [874, 422] width 11 height 13
drag, startPoint x: 553, startPoint y: 26, endPoint x: 565, endPoint y: 34, distance: 14.4
click at [554, 27] on input "Search podcasts, credits, & more..." at bounding box center [713, 29] width 418 height 25
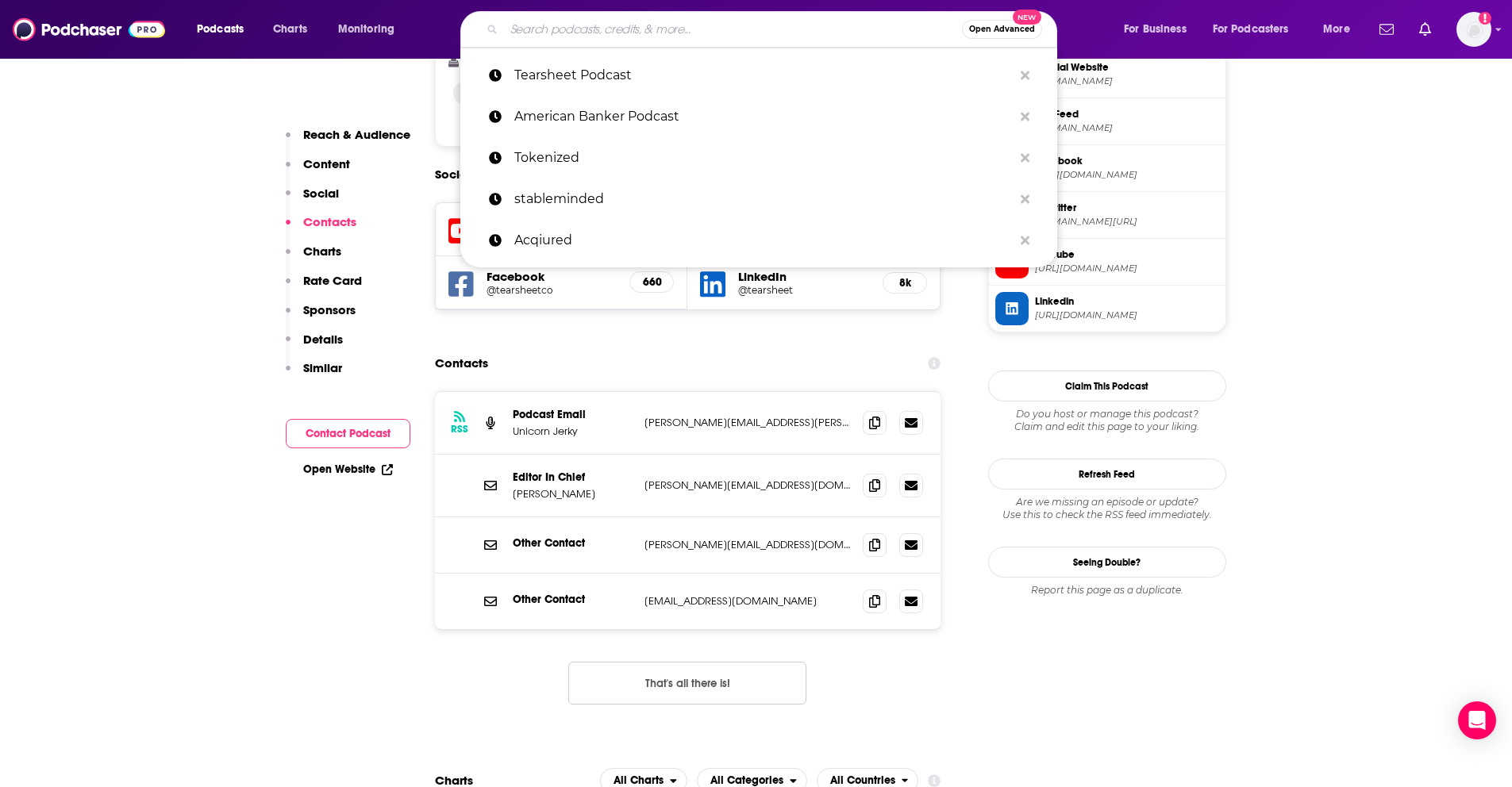
paste input "The Banker Podcast ("
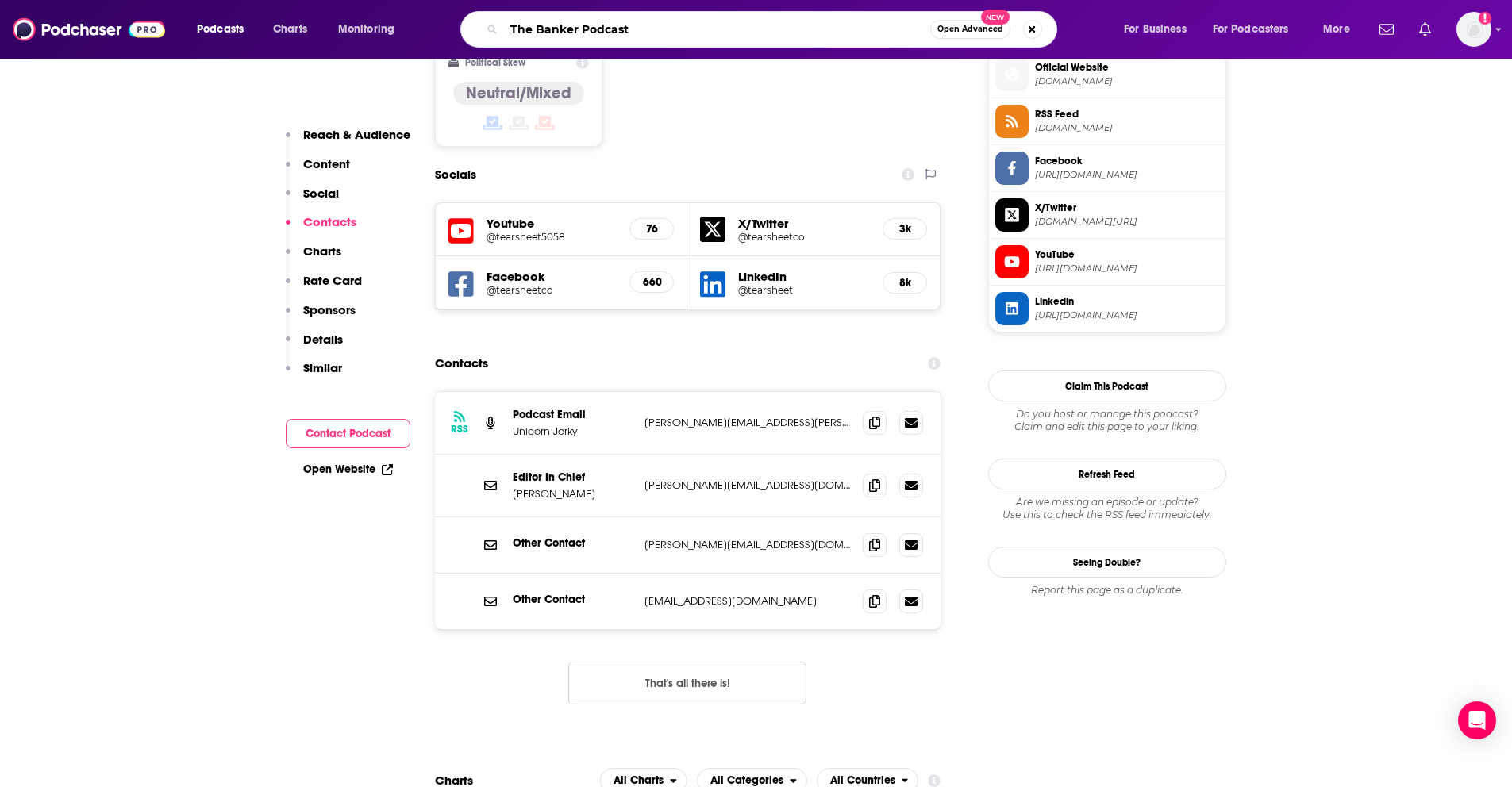
type input "The Banker Podcast"
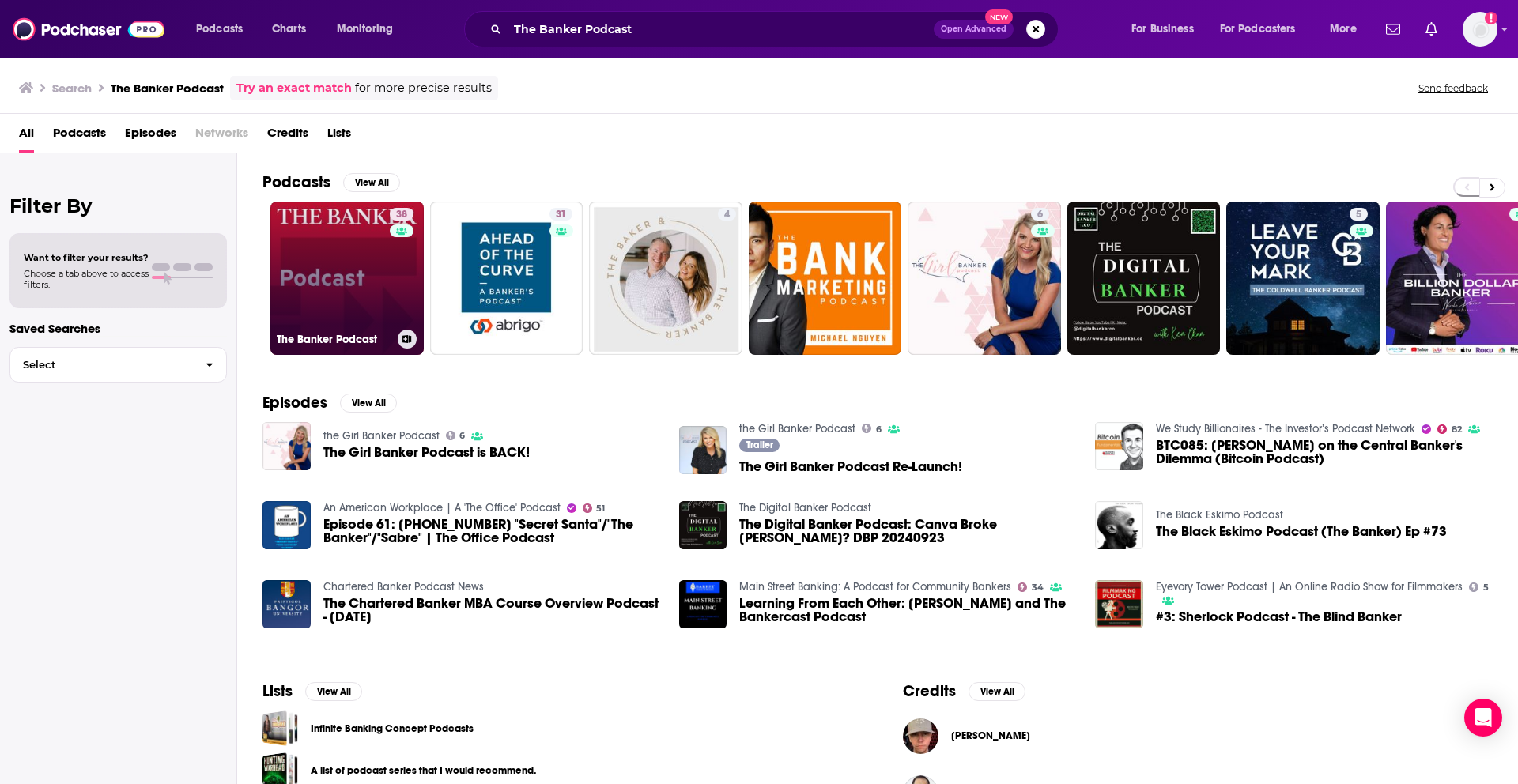
click at [359, 272] on link "38 The Banker Podcast" at bounding box center [347, 278] width 153 height 153
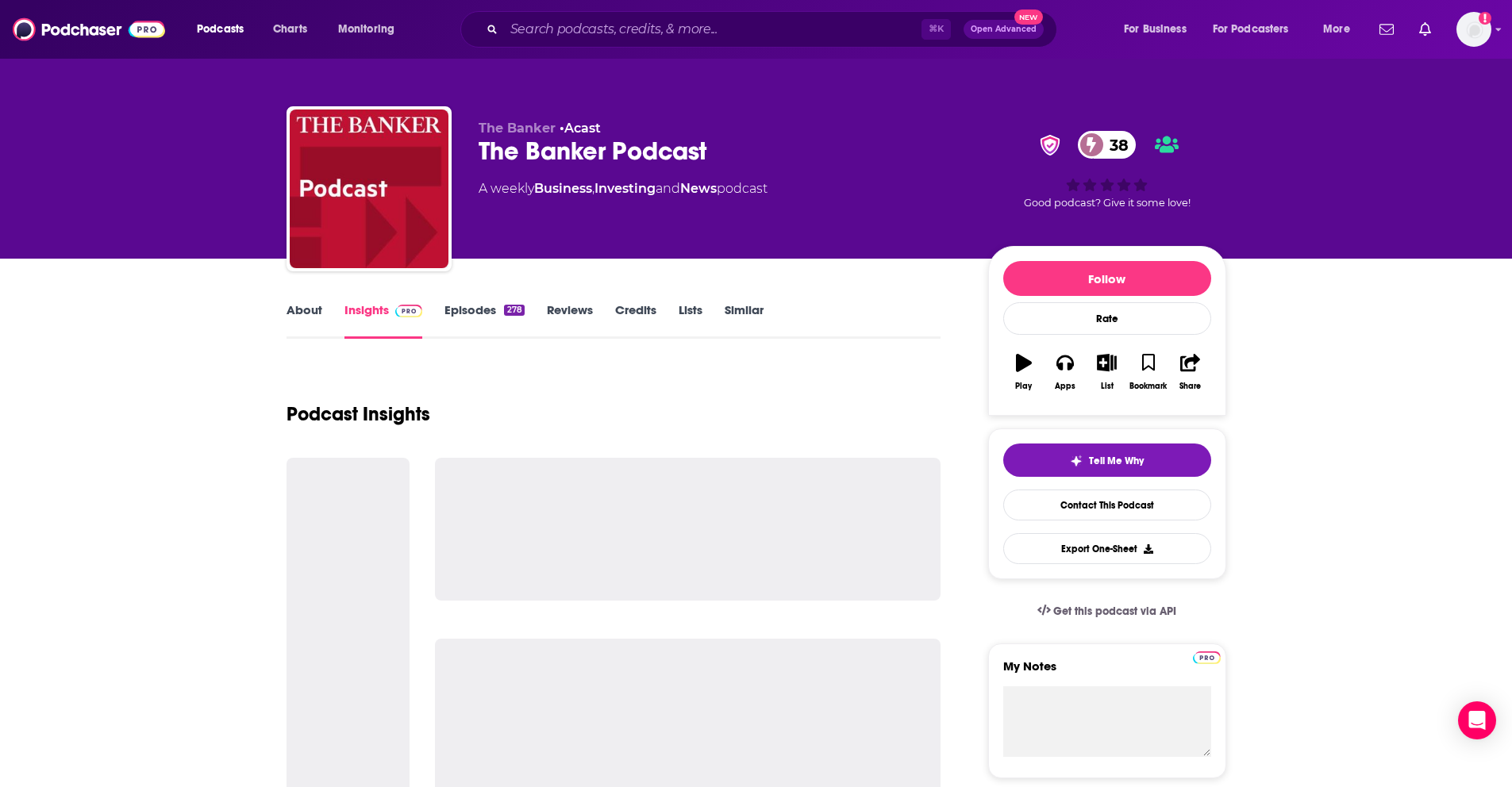
scroll to position [3, 0]
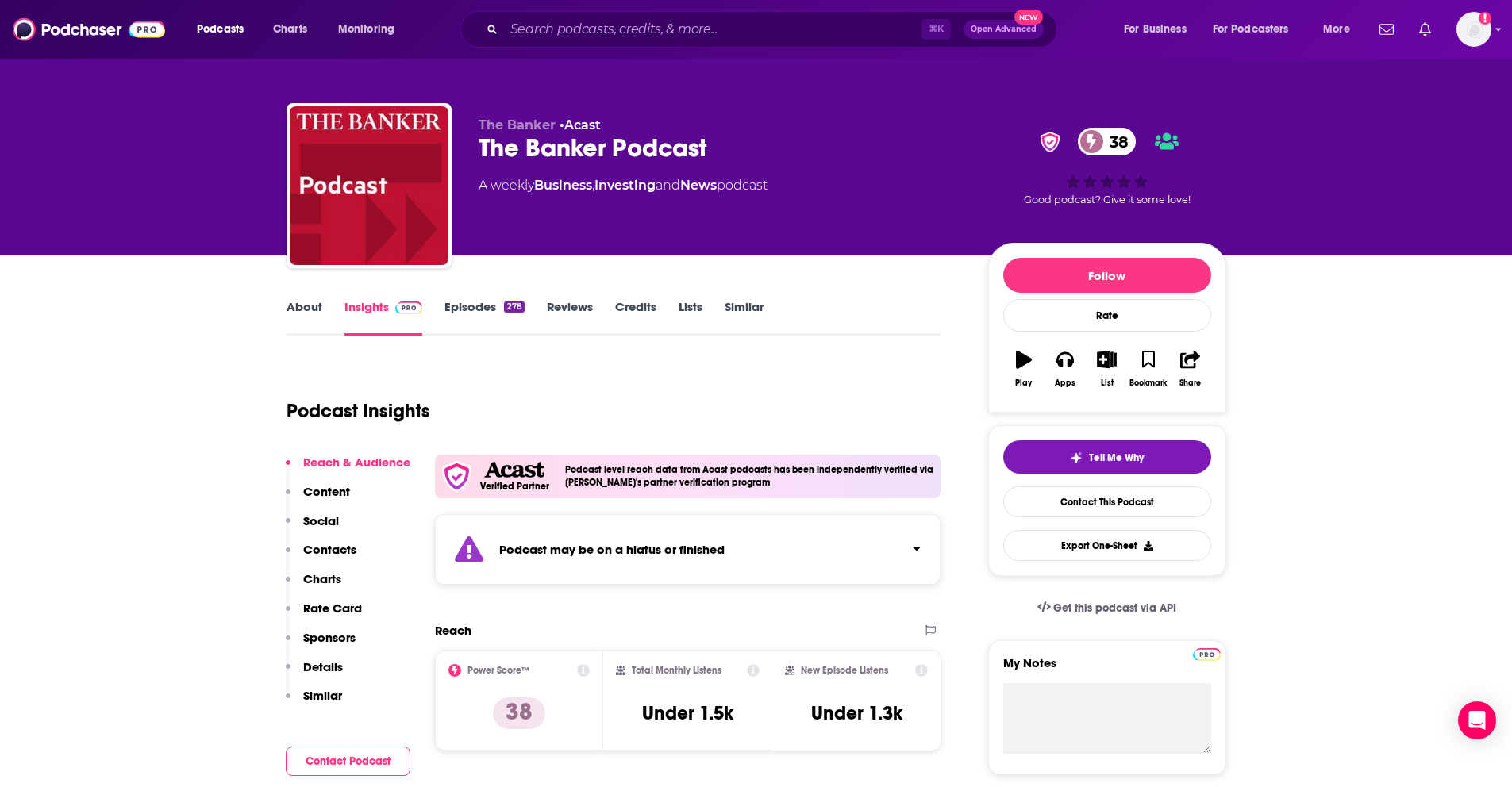
click at [333, 552] on p "Contacts" at bounding box center [329, 549] width 53 height 15
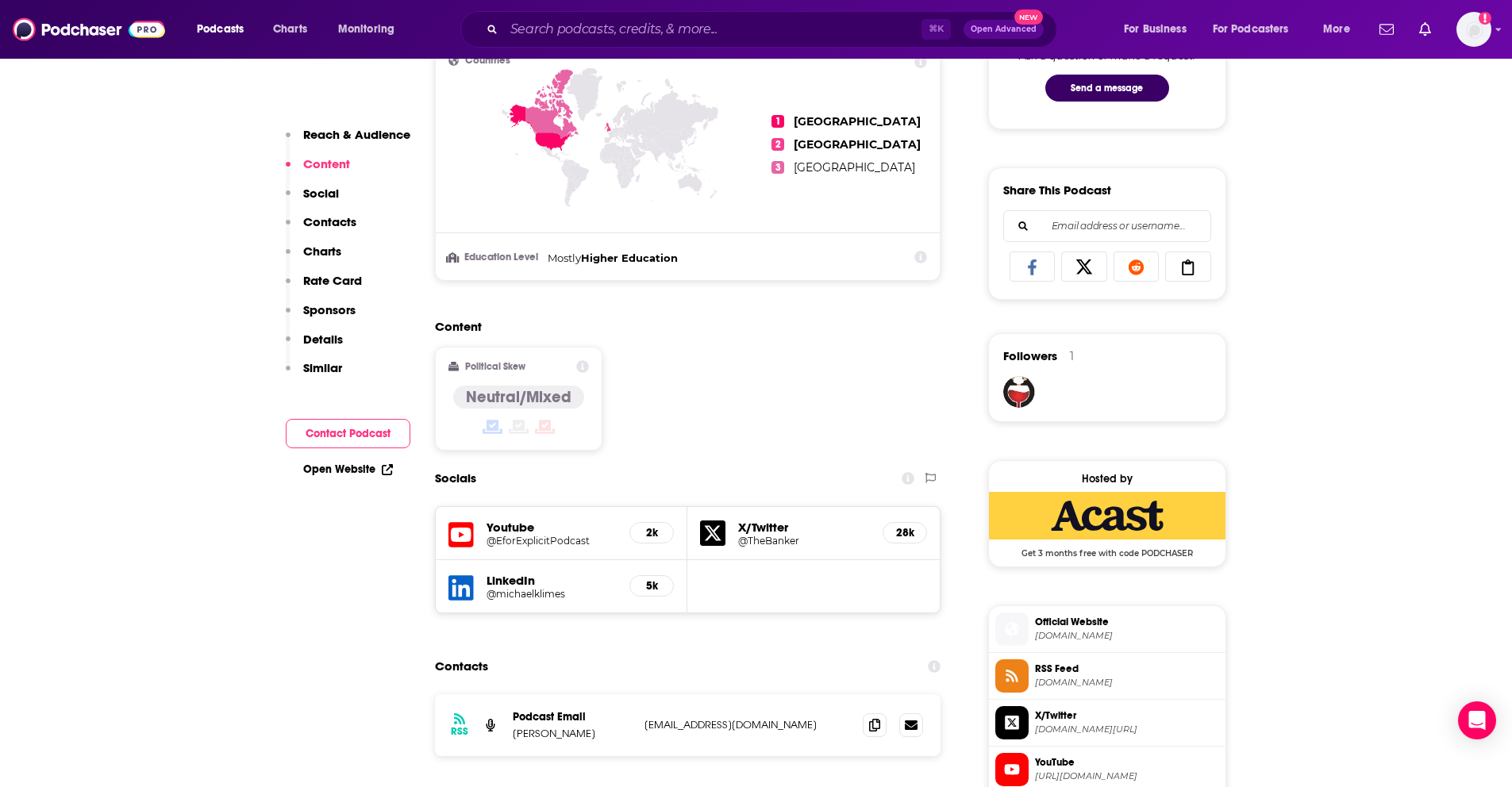
scroll to position [859, 0]
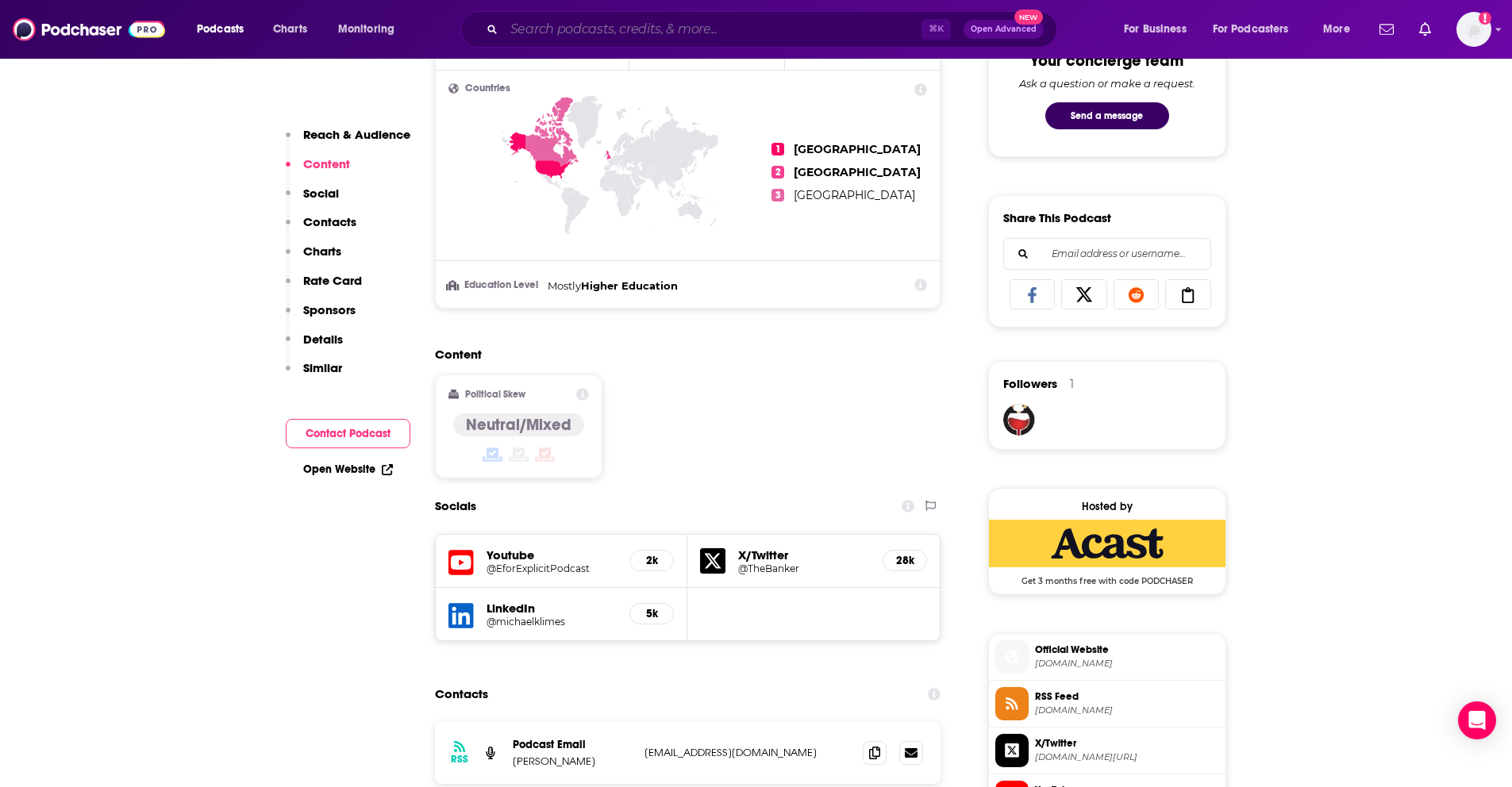
click at [565, 31] on input "Search podcasts, credits, & more..." at bounding box center [713, 29] width 418 height 25
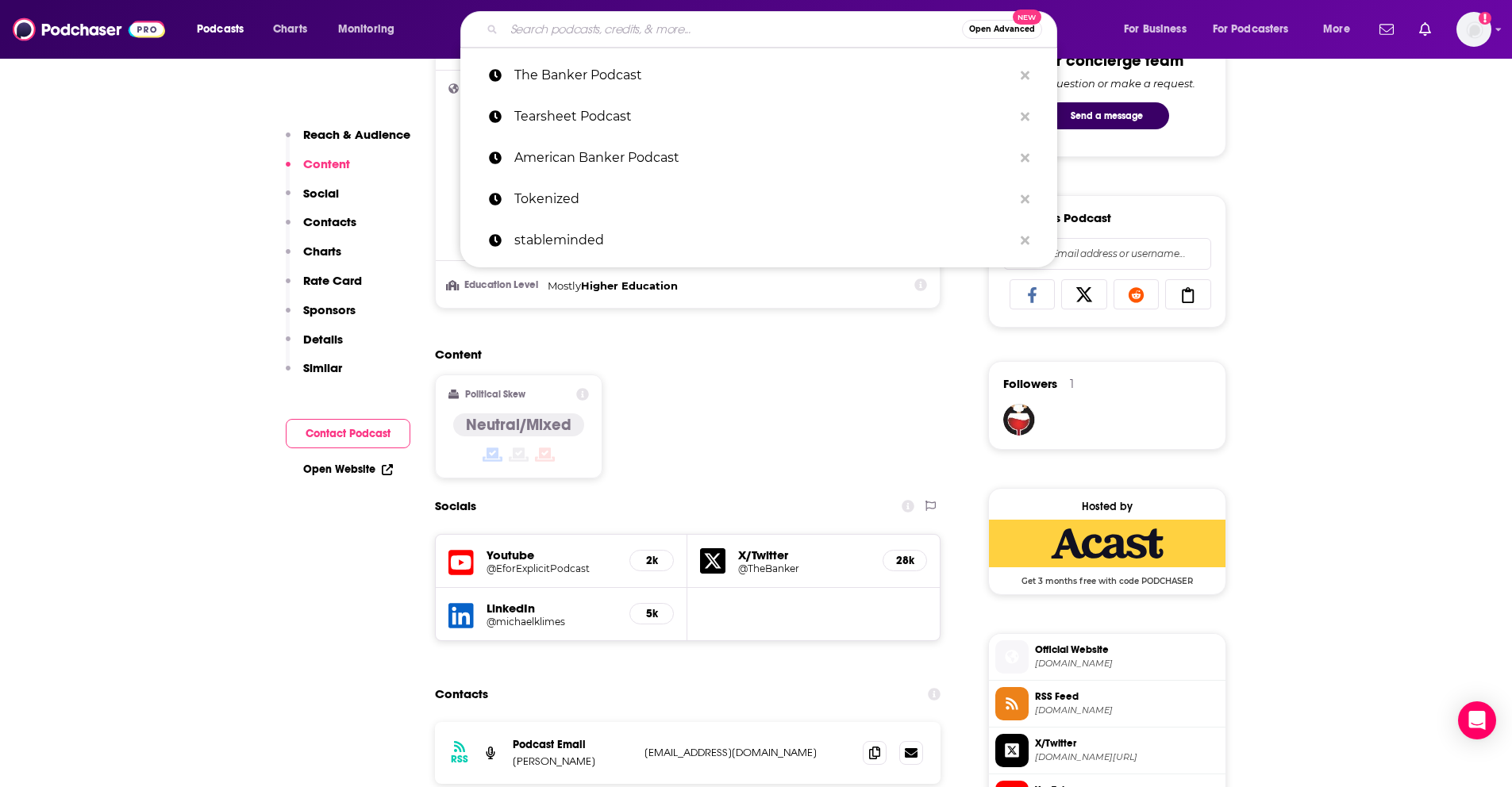
paste input "ABA Banking Journal Podcast"
type input "ABA Banking Journal Podcast"
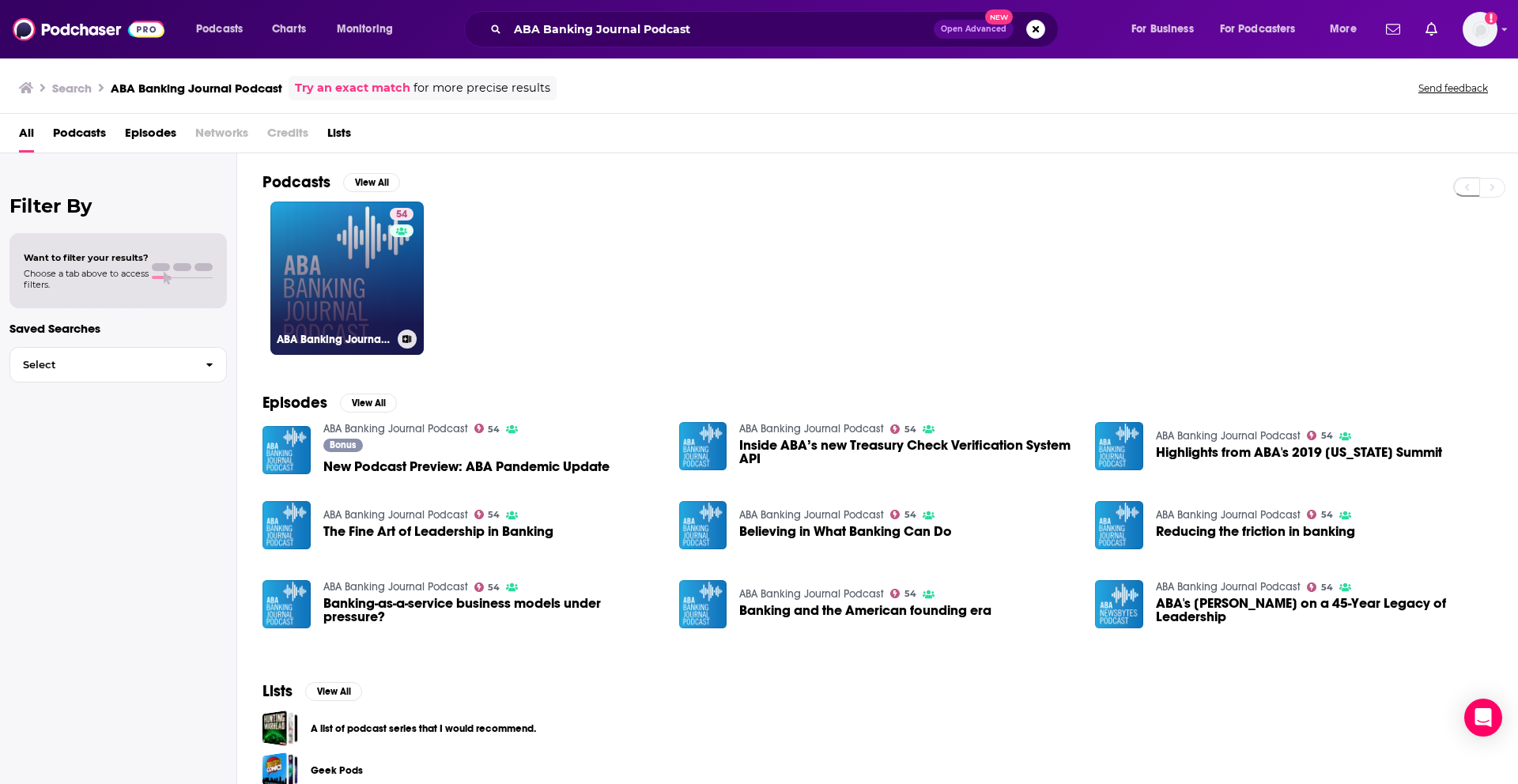
click at [345, 246] on link "54 ABA Banking Journal Podcast" at bounding box center [347, 278] width 153 height 153
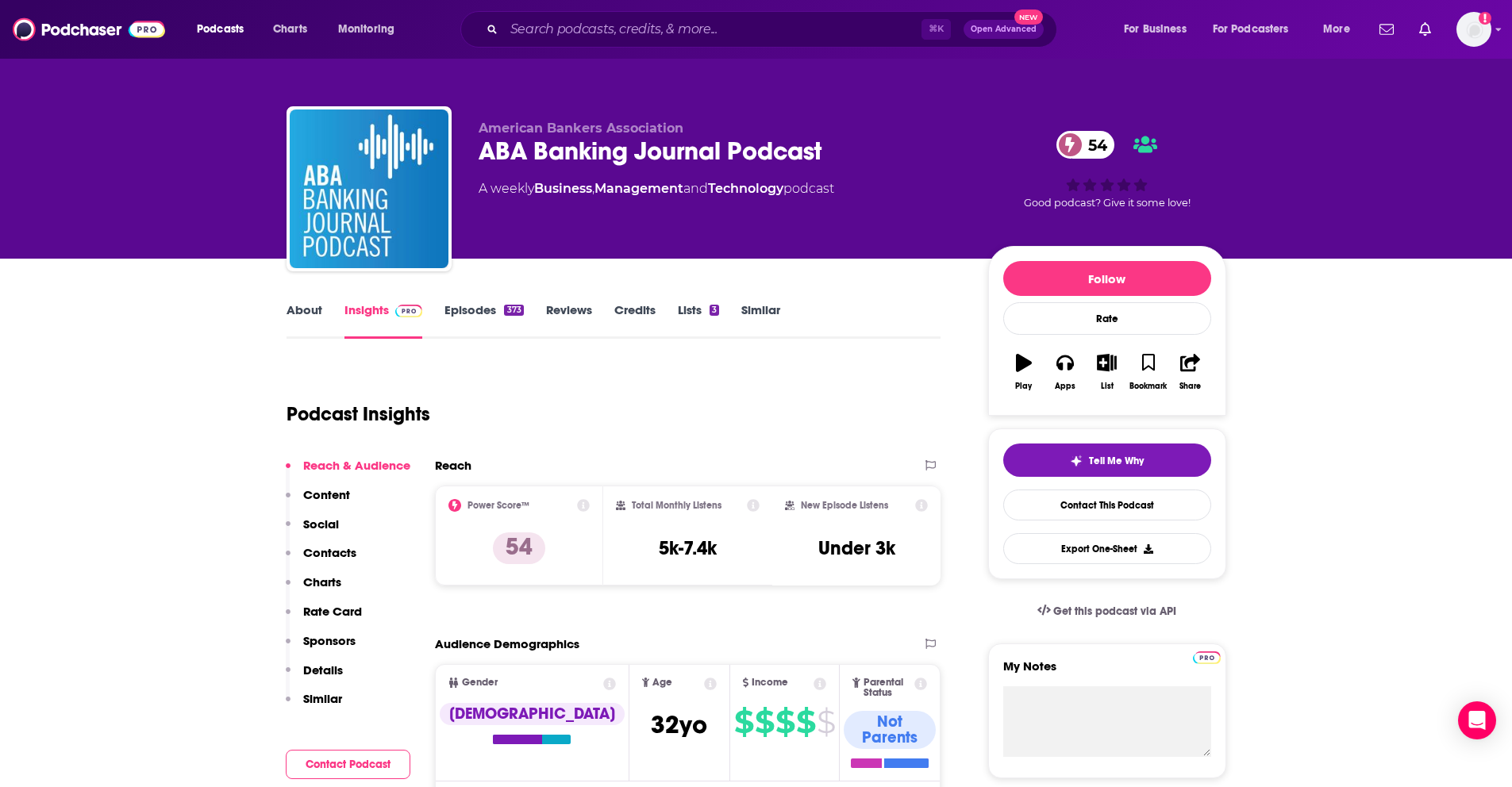
click at [341, 551] on p "Contacts" at bounding box center [329, 552] width 53 height 15
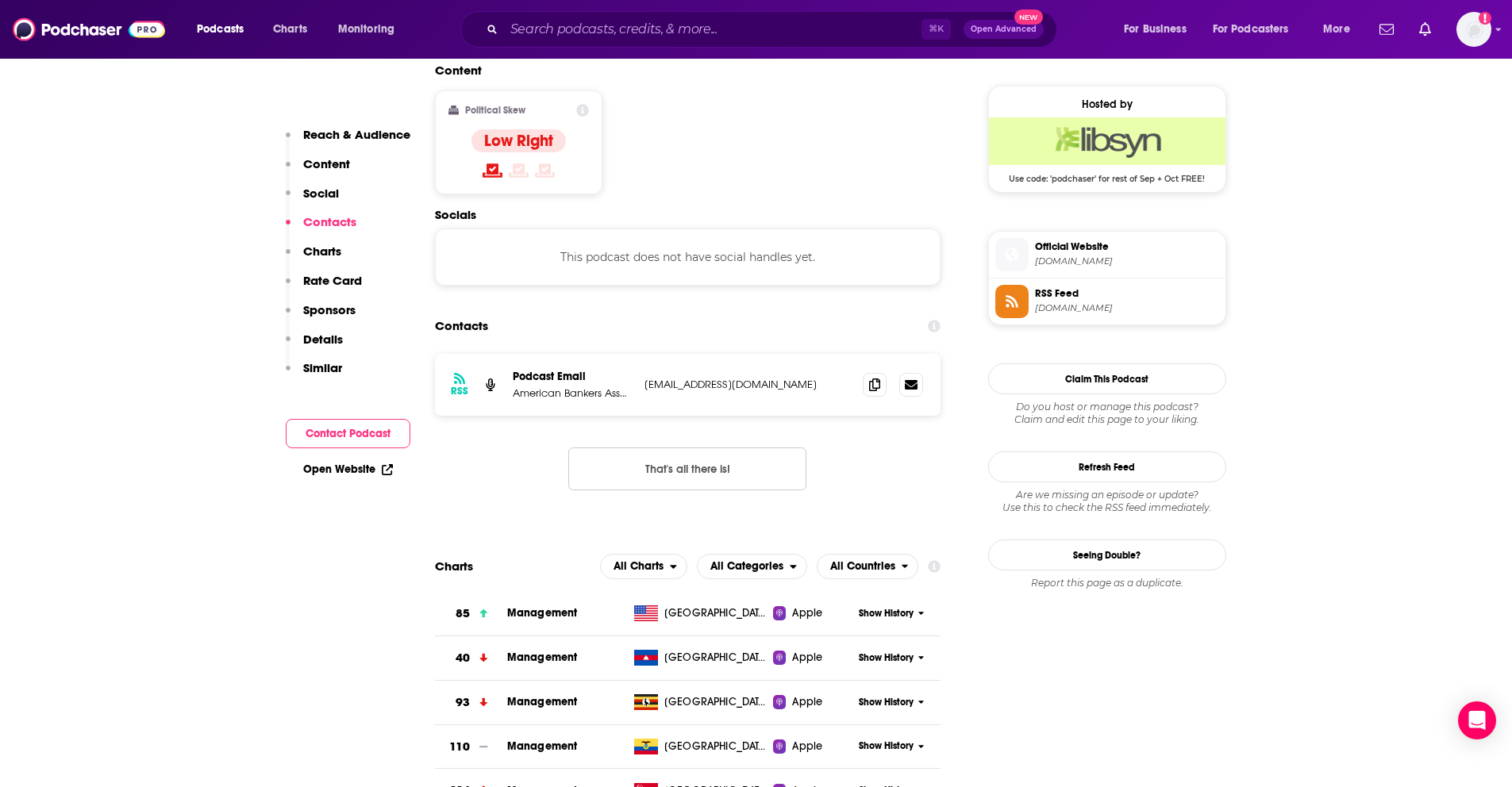
scroll to position [1276, 0]
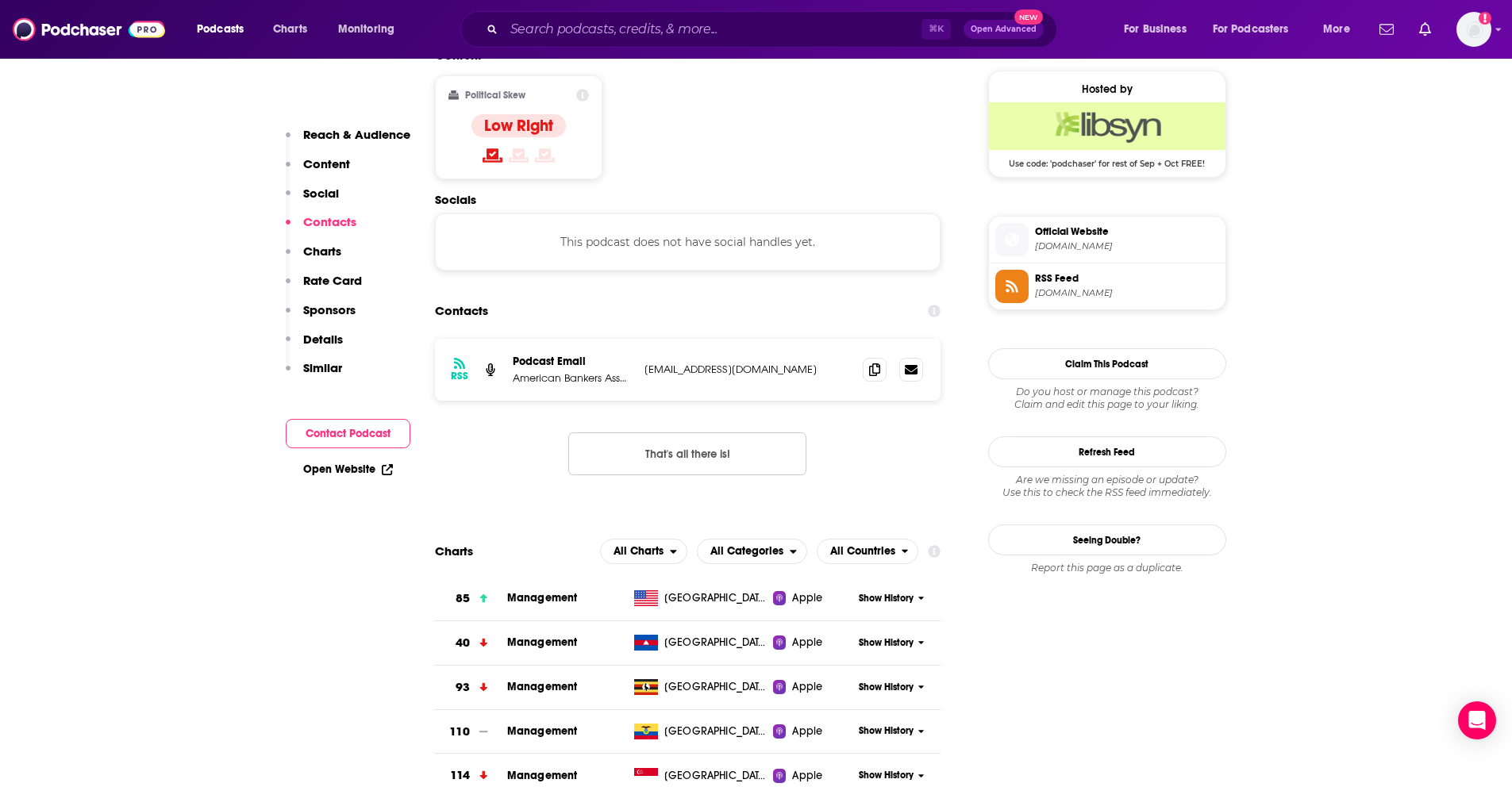
click at [326, 191] on p "Social" at bounding box center [320, 193] width 35 height 15
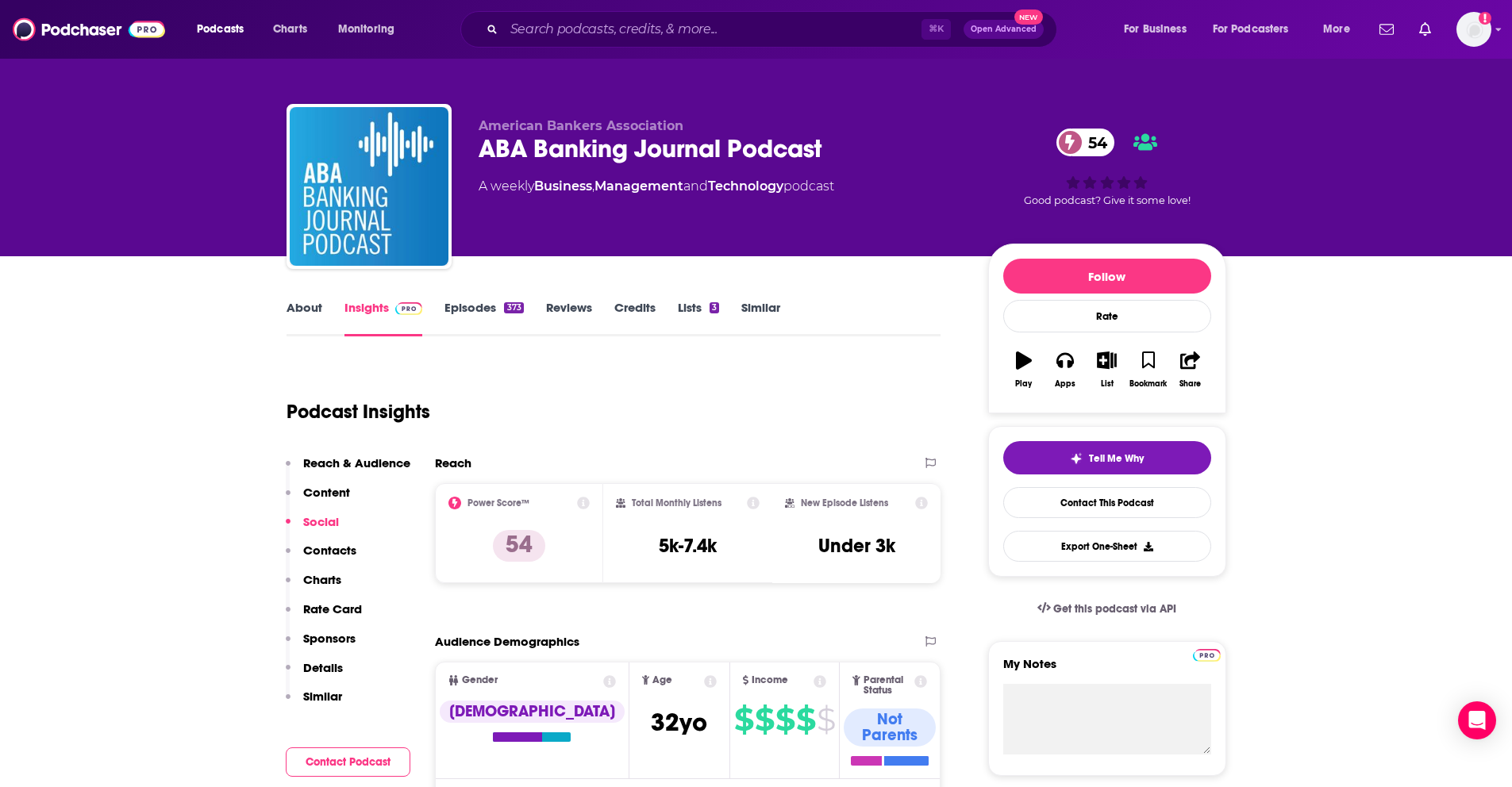
scroll to position [0, 0]
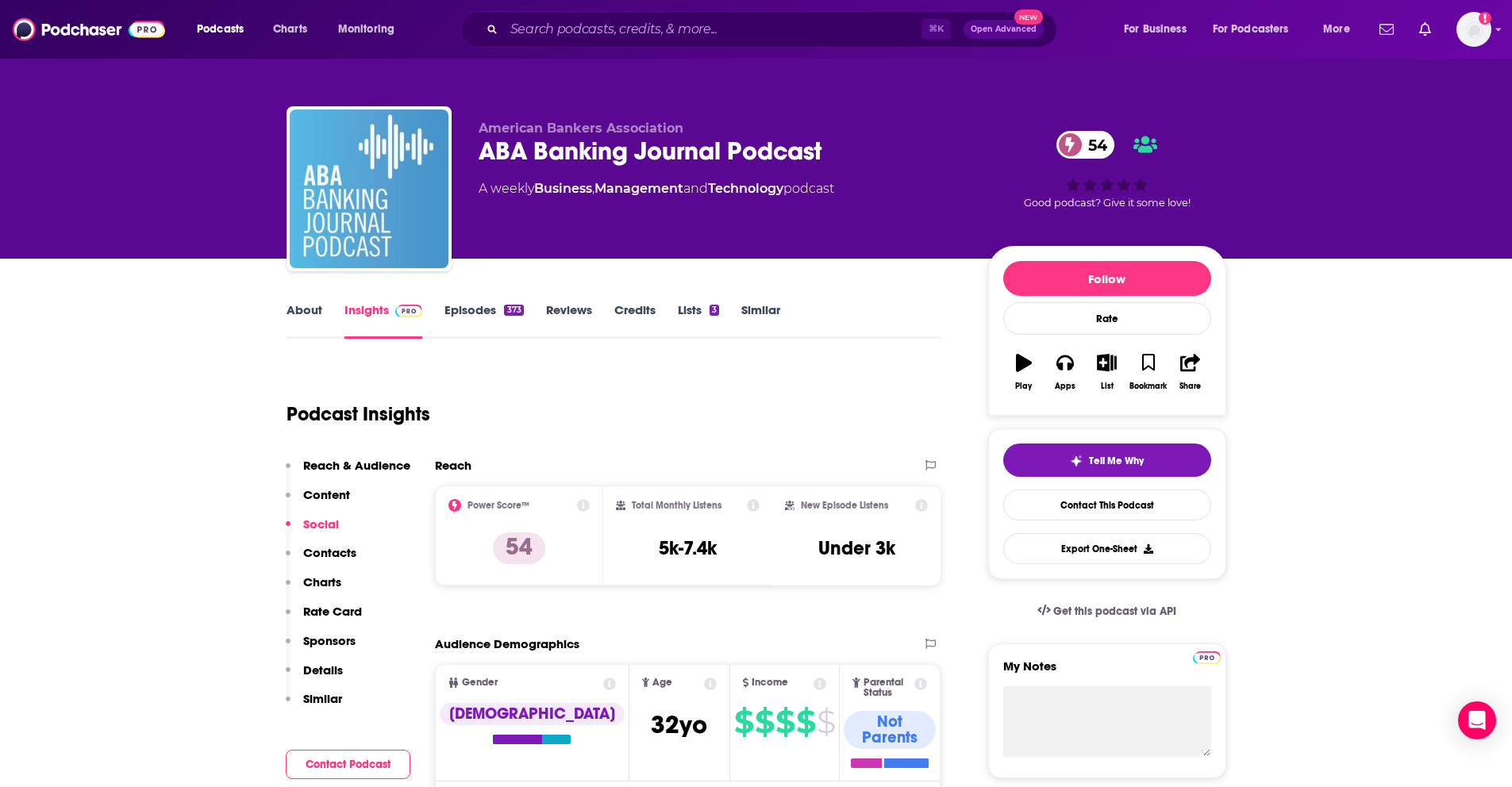
click at [346, 164] on img "ABA Banking Journal Podcast" at bounding box center [368, 189] width 158 height 158
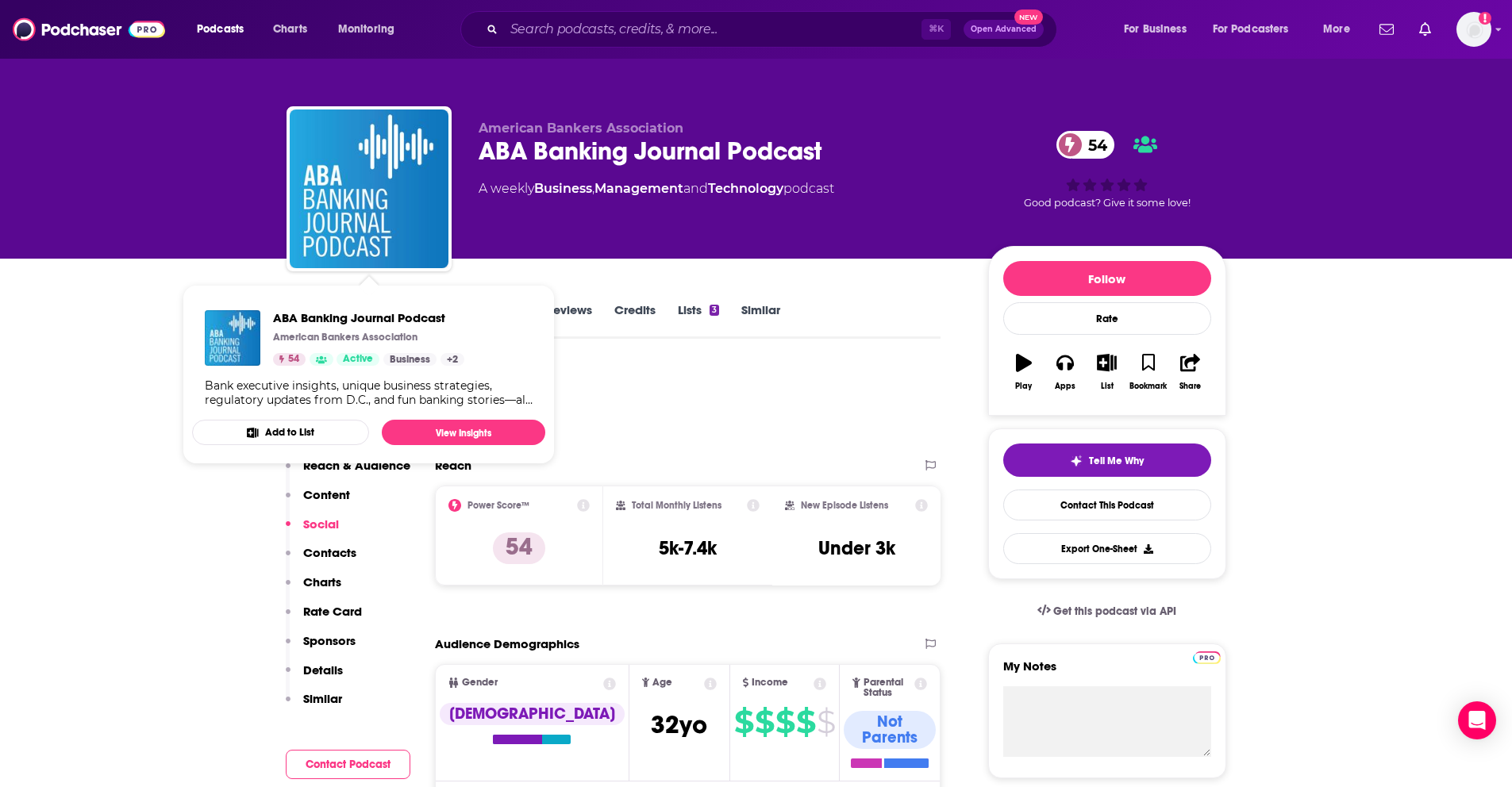
click at [734, 377] on div "Podcast Insights" at bounding box center [607, 405] width 642 height 81
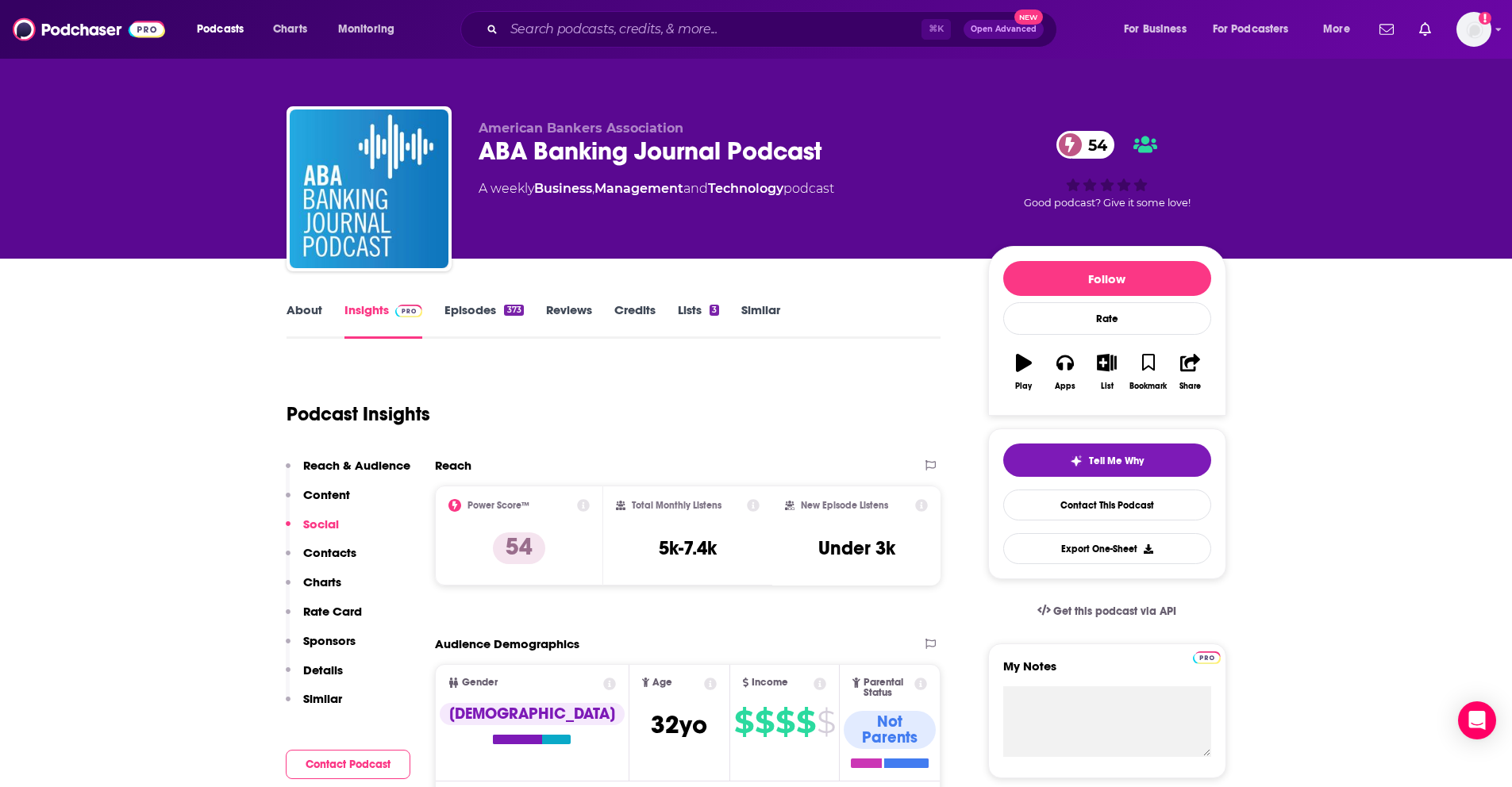
click at [303, 303] on link "About" at bounding box center [304, 321] width 35 height 36
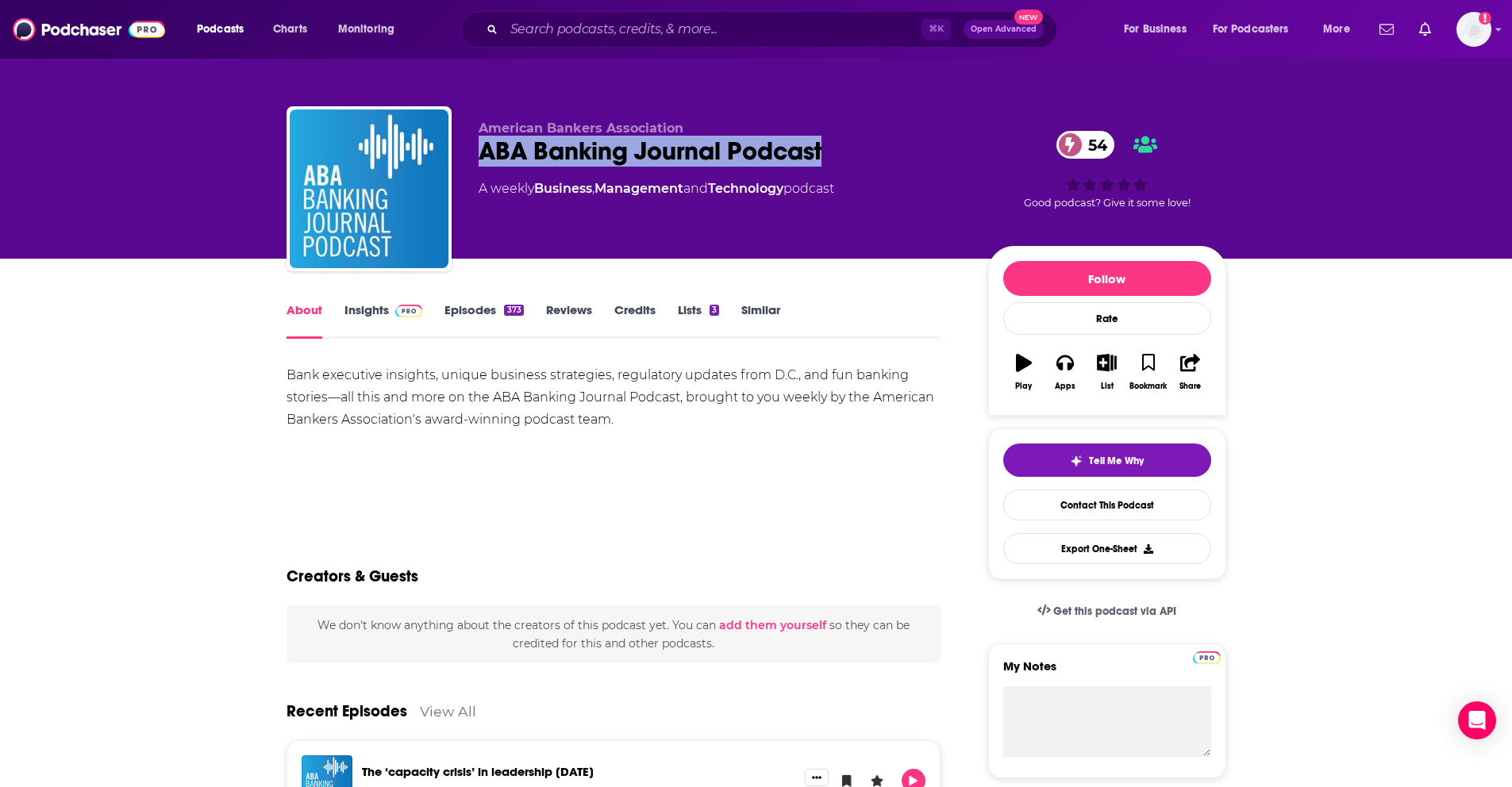
drag, startPoint x: 753, startPoint y: 156, endPoint x: 471, endPoint y: 166, distance: 282.2
click at [471, 166] on div "American Bankers Association ABA Banking Journal Podcast 54 A weekly Business ,…" at bounding box center [756, 192] width 939 height 171
copy h1 "ABA Banking Journal Podcast"
